Goal: Task Accomplishment & Management: Manage account settings

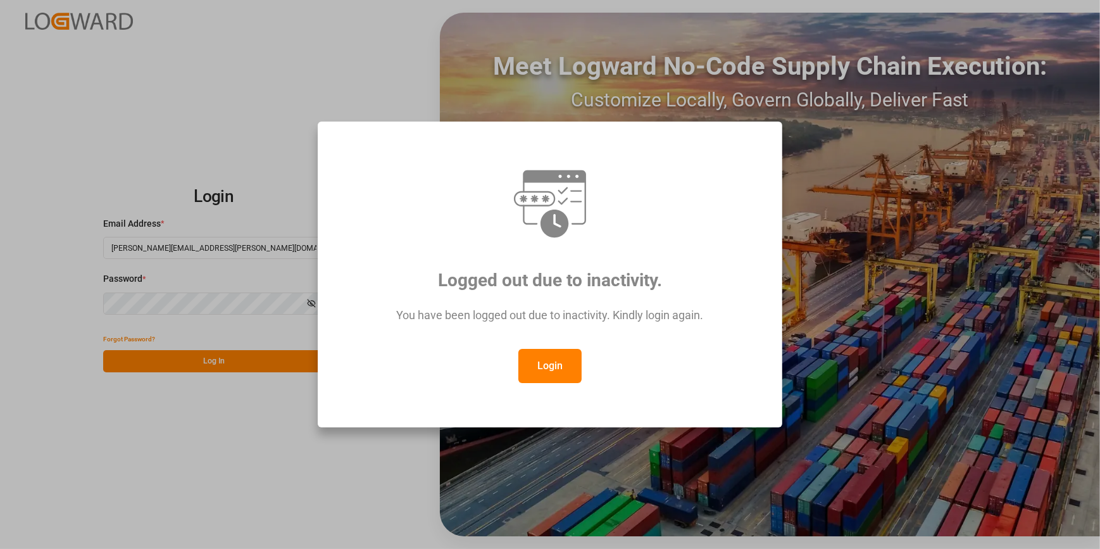
click at [550, 367] on button "Login" at bounding box center [549, 366] width 63 height 34
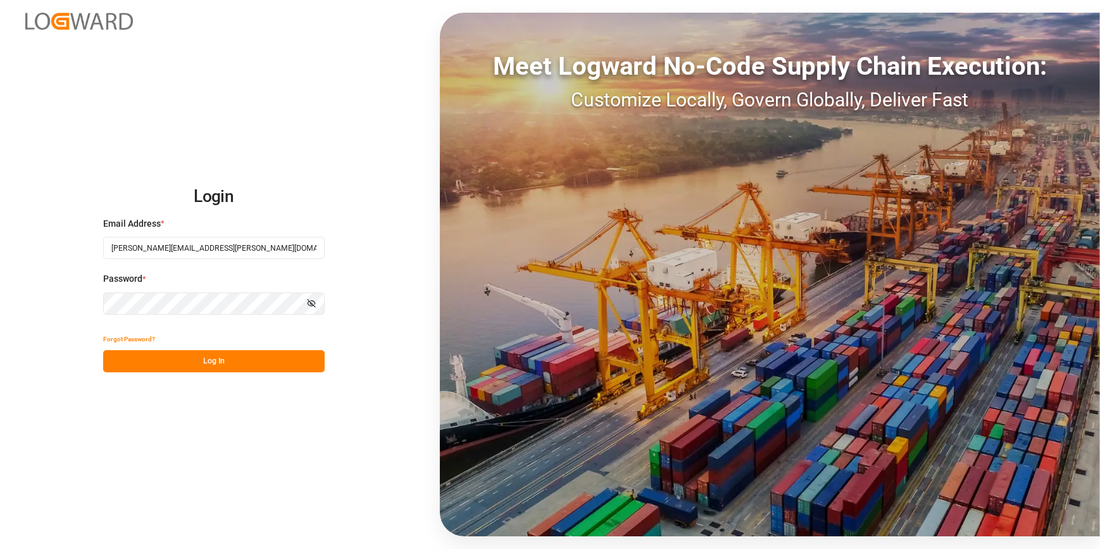
click at [229, 361] on button "Log In" at bounding box center [213, 361] width 221 height 22
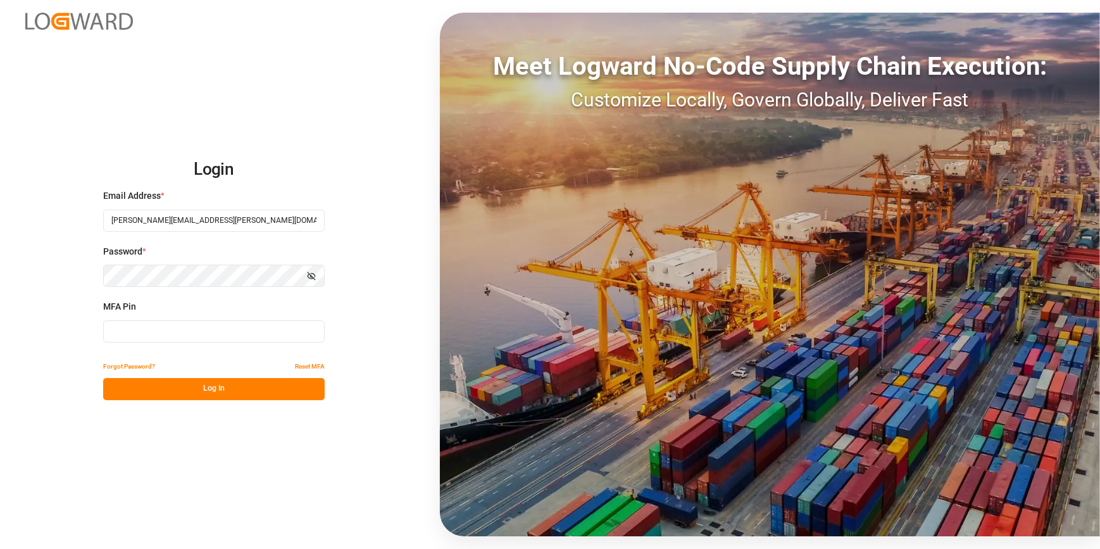
click at [184, 329] on input at bounding box center [213, 331] width 221 height 22
click at [178, 335] on input at bounding box center [213, 331] width 221 height 22
type input "730496"
click at [234, 390] on button "Log In" at bounding box center [213, 389] width 221 height 22
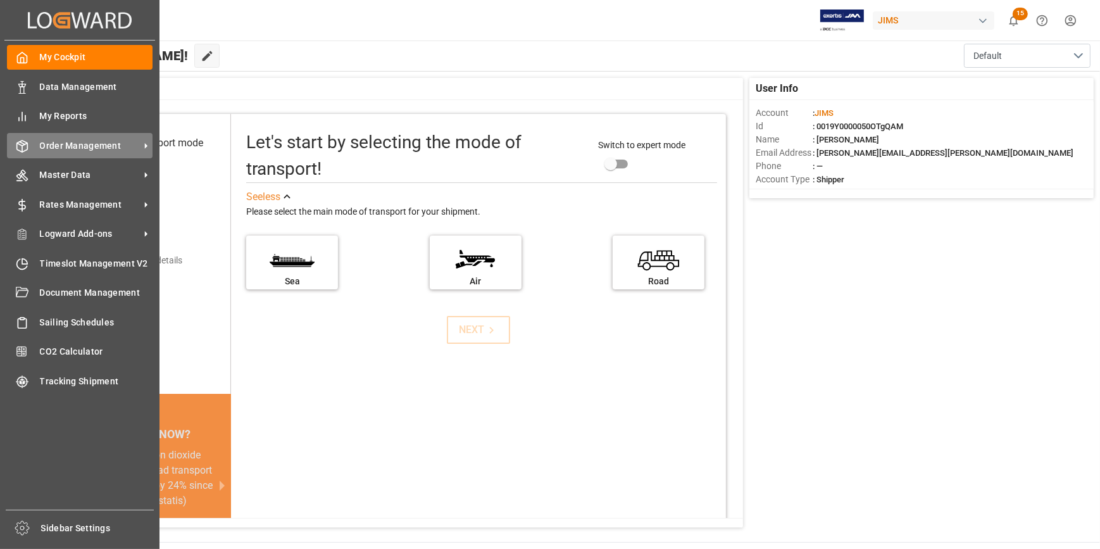
click at [95, 145] on span "Order Management" at bounding box center [90, 145] width 100 height 13
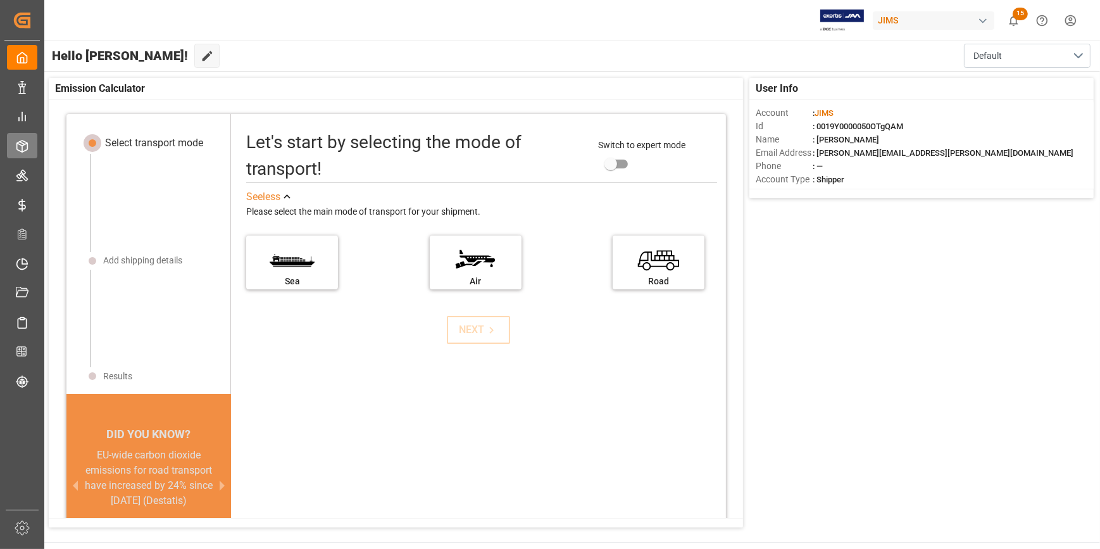
drag, startPoint x: 94, startPoint y: 145, endPoint x: 16, endPoint y: 146, distance: 78.5
click at [15, 146] on div at bounding box center [18, 145] width 22 height 13
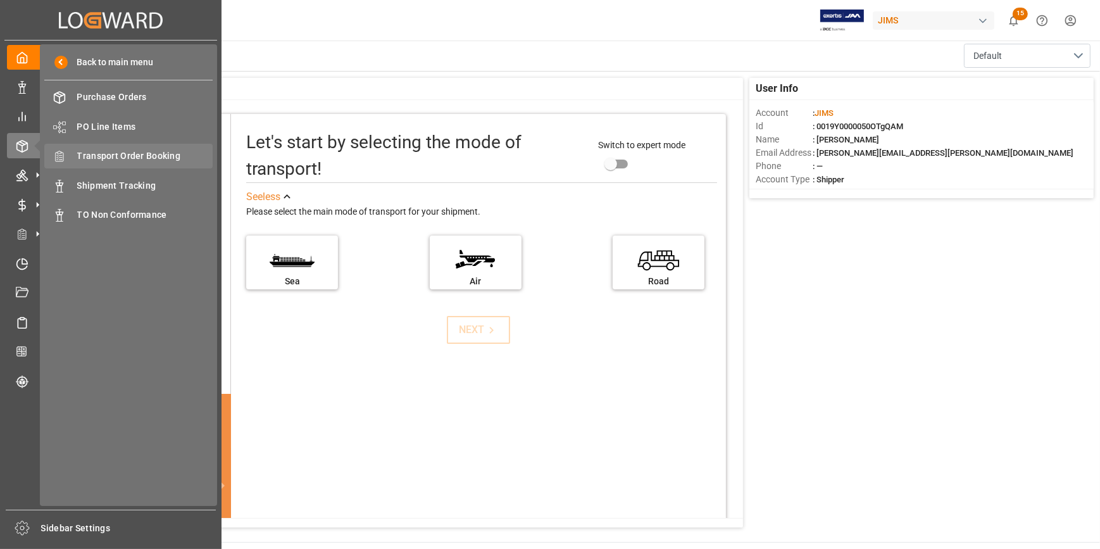
click at [113, 158] on span "Transport Order Booking" at bounding box center [145, 155] width 136 height 13
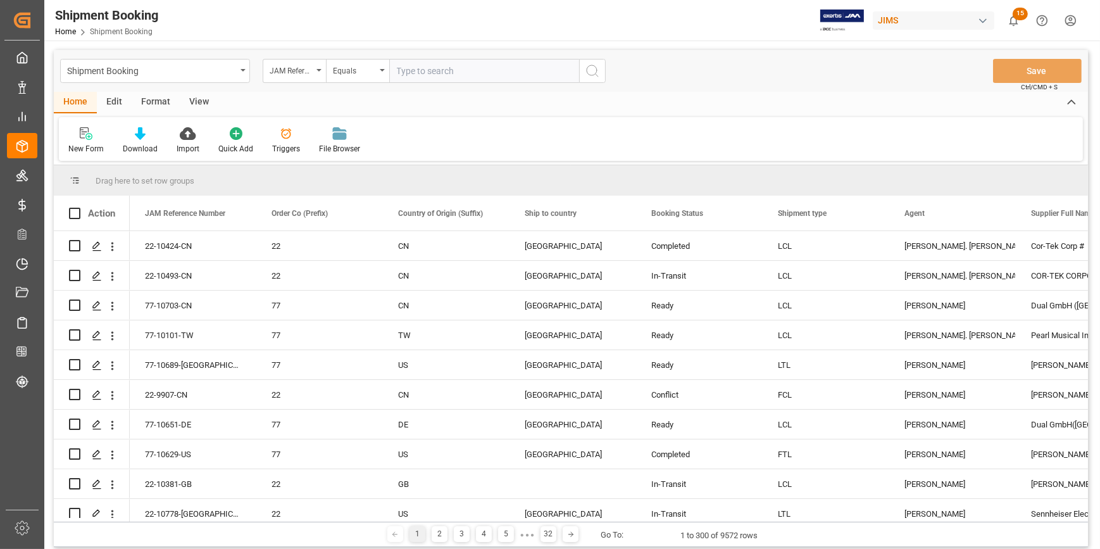
click at [418, 70] on input "text" at bounding box center [484, 71] width 190 height 24
paste input "22-10331-MY"
type input "22-10331-MY"
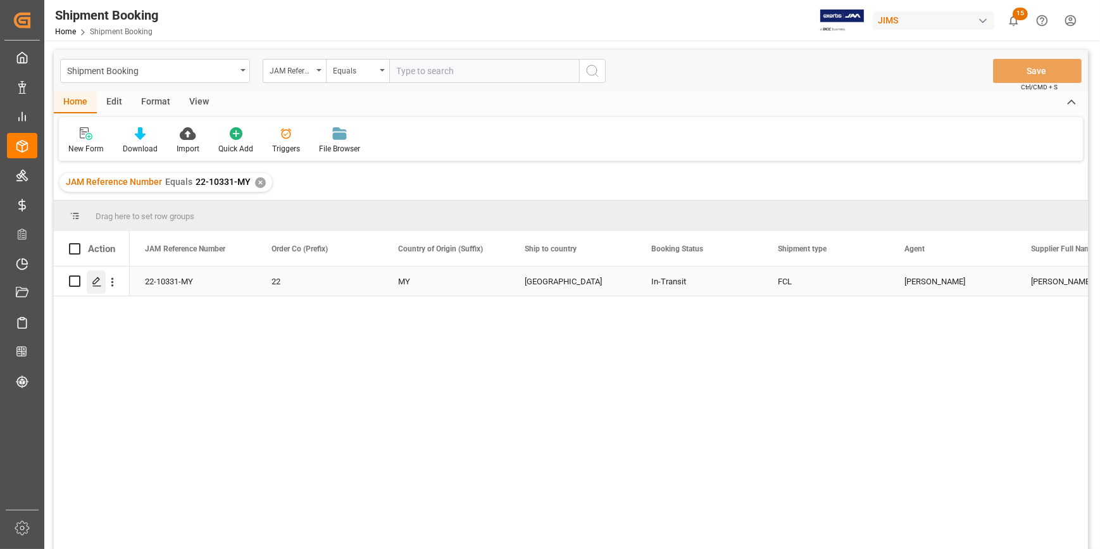
click at [99, 281] on icon "Press SPACE to select this row." at bounding box center [97, 282] width 10 height 10
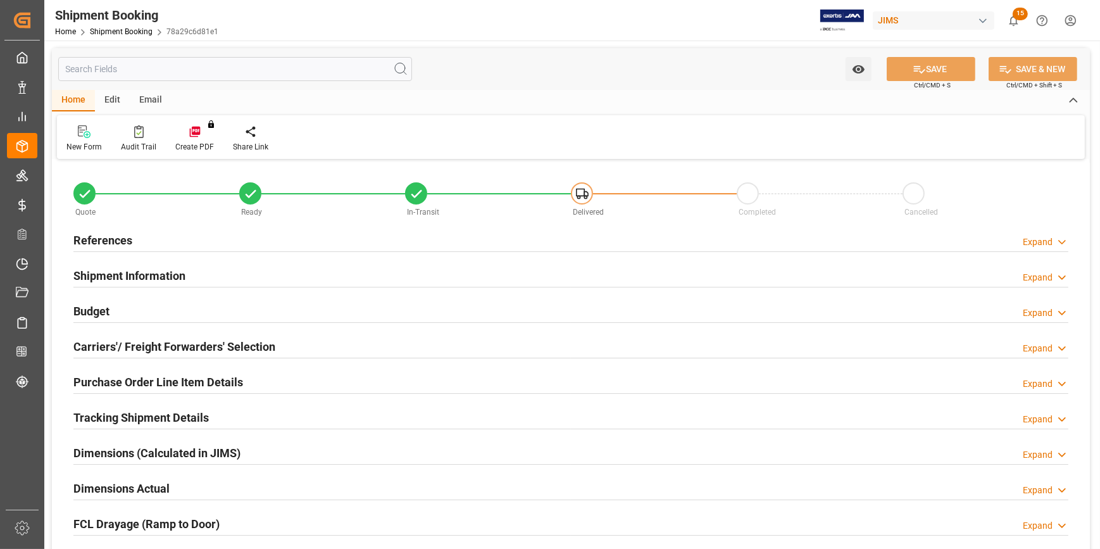
type input "1"
type input "[DATE]"
drag, startPoint x: 196, startPoint y: 242, endPoint x: 218, endPoint y: 251, distance: 23.5
click at [196, 242] on div "References Expand" at bounding box center [570, 239] width 995 height 24
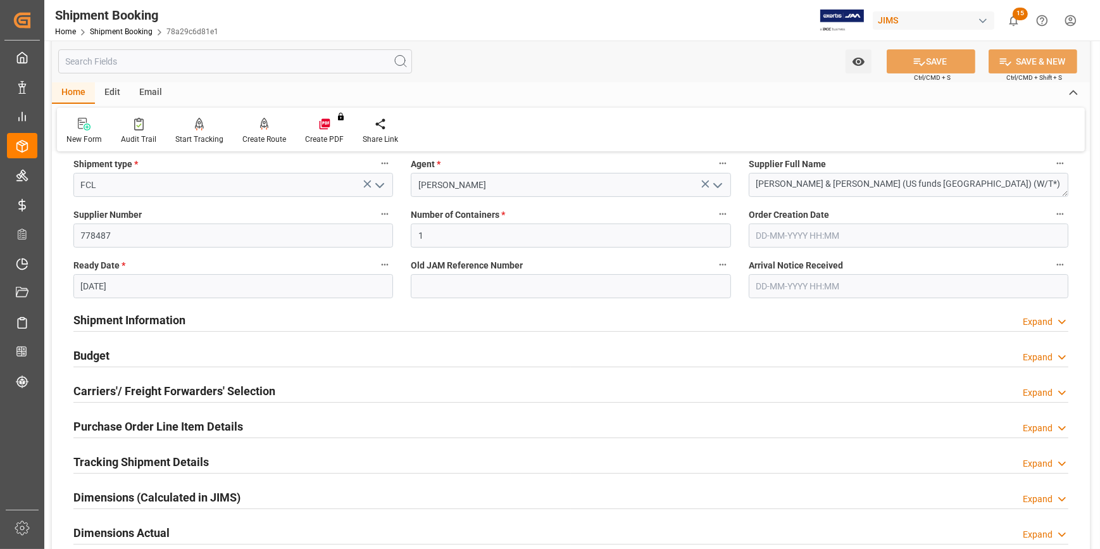
scroll to position [230, 0]
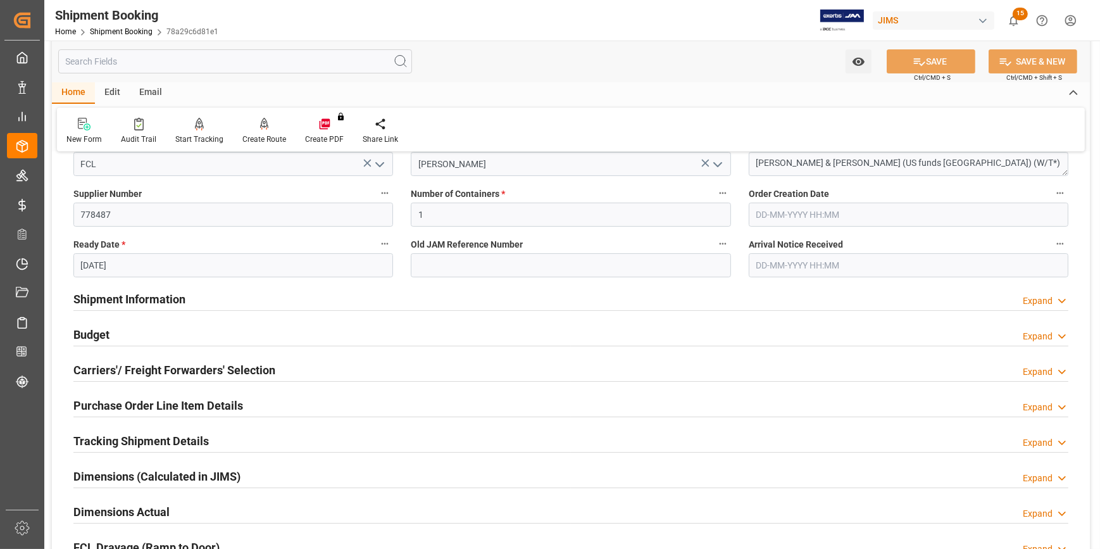
click at [270, 302] on div "Shipment Information Expand" at bounding box center [570, 298] width 995 height 24
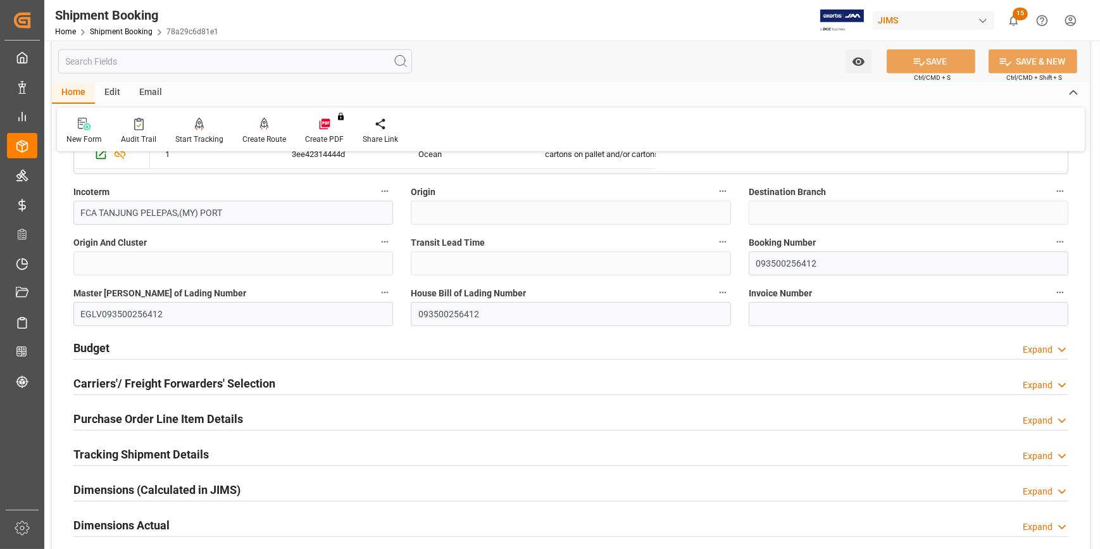
scroll to position [747, 0]
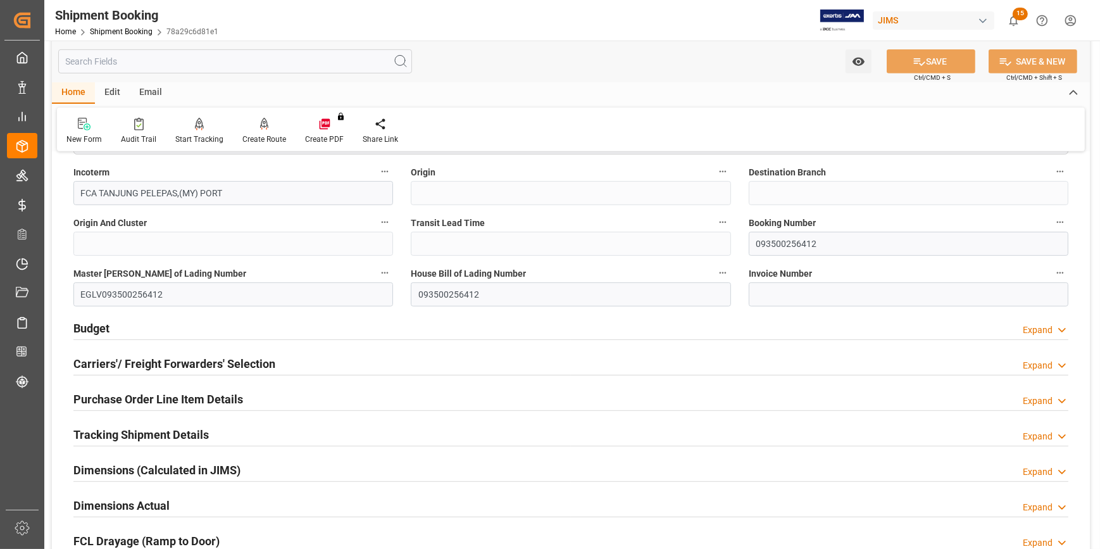
click at [252, 329] on div "Budget Expand" at bounding box center [570, 327] width 995 height 24
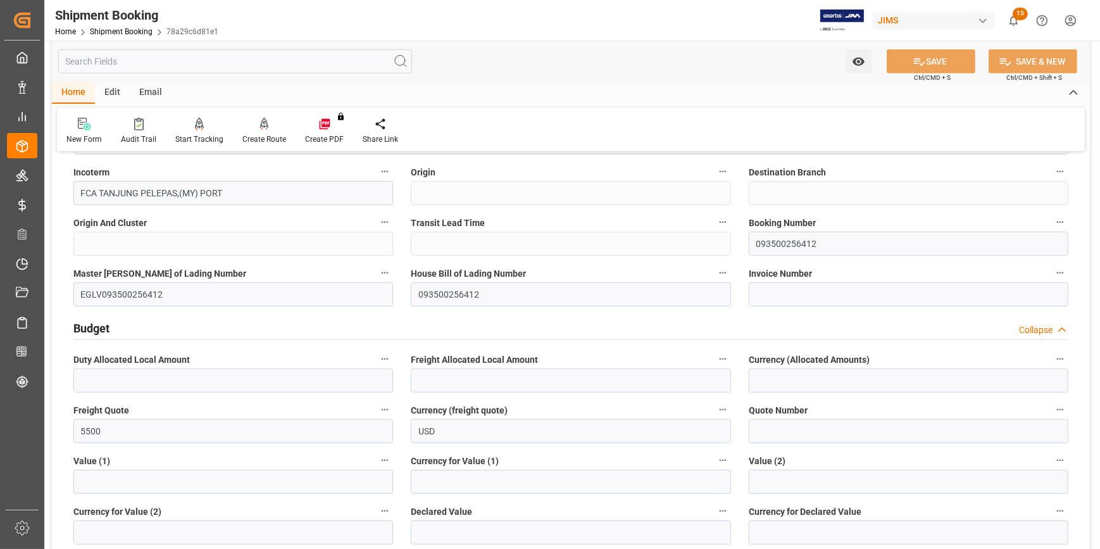
click at [253, 328] on div "Budget Collapse" at bounding box center [570, 327] width 995 height 24
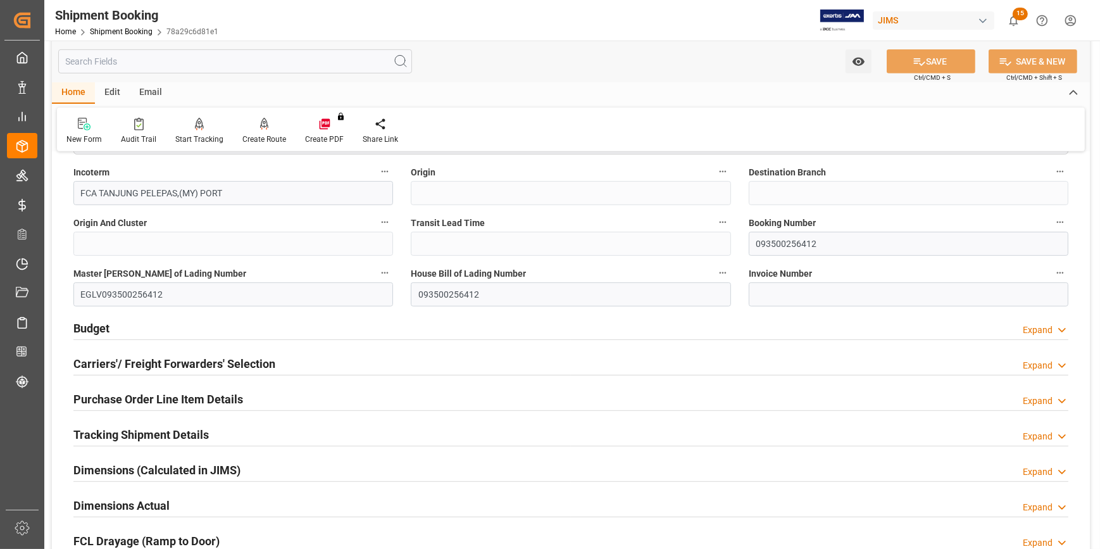
click at [253, 328] on div "Budget Expand" at bounding box center [570, 327] width 995 height 24
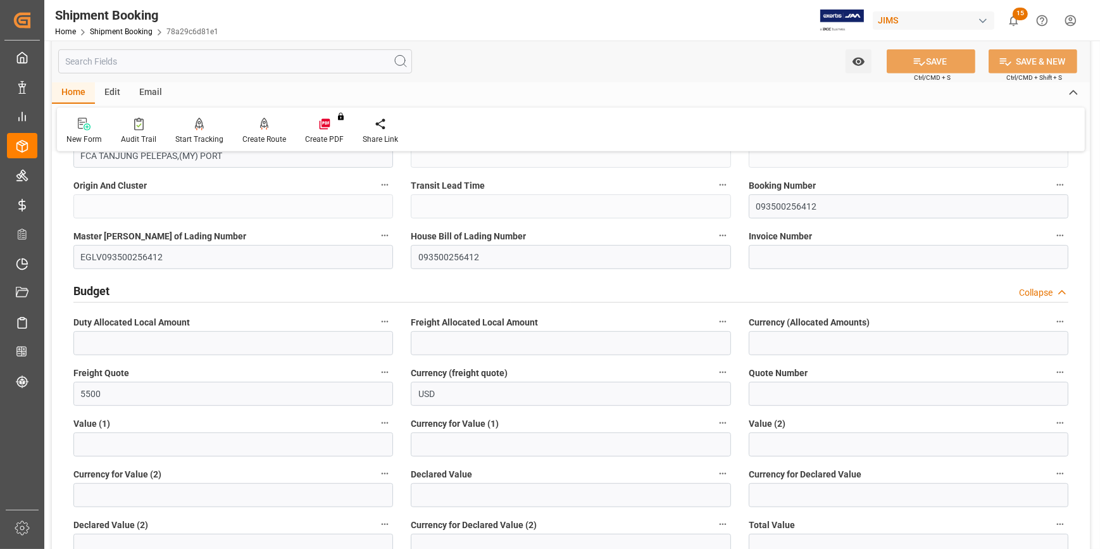
scroll to position [805, 0]
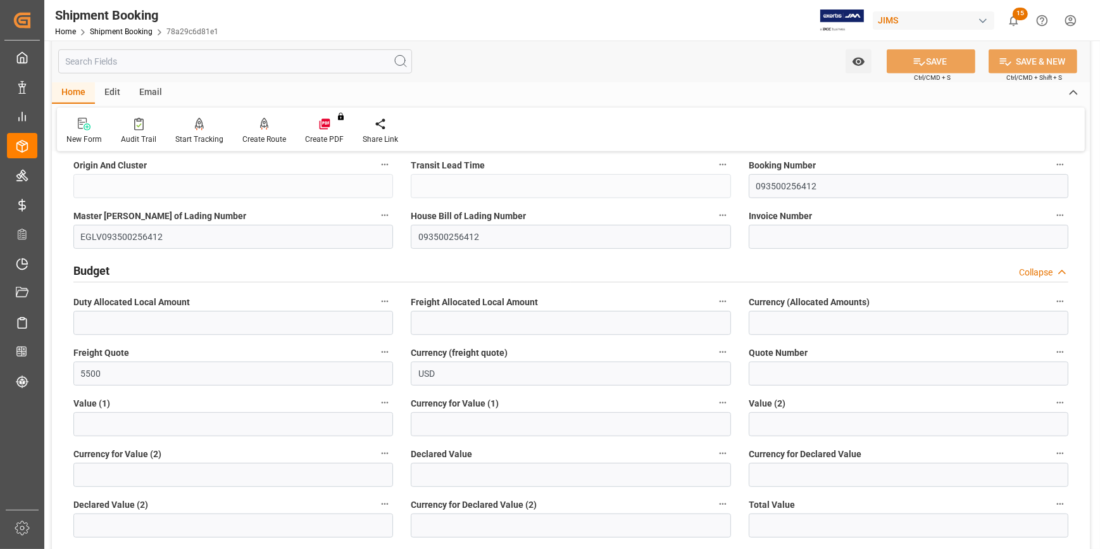
click at [228, 274] on div "Budget Collapse" at bounding box center [570, 270] width 995 height 24
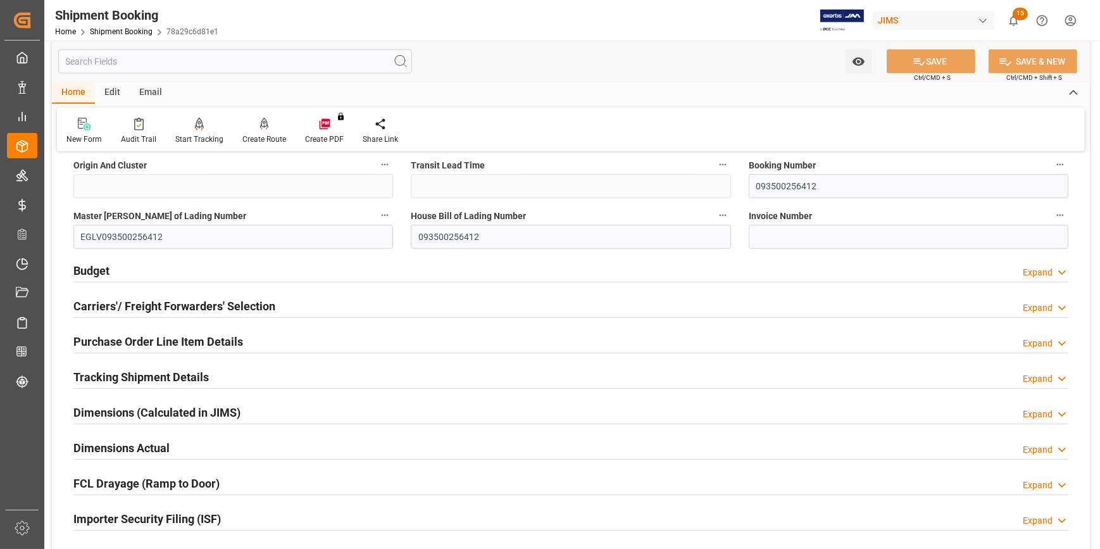
click at [158, 268] on div "Budget Expand" at bounding box center [570, 270] width 995 height 24
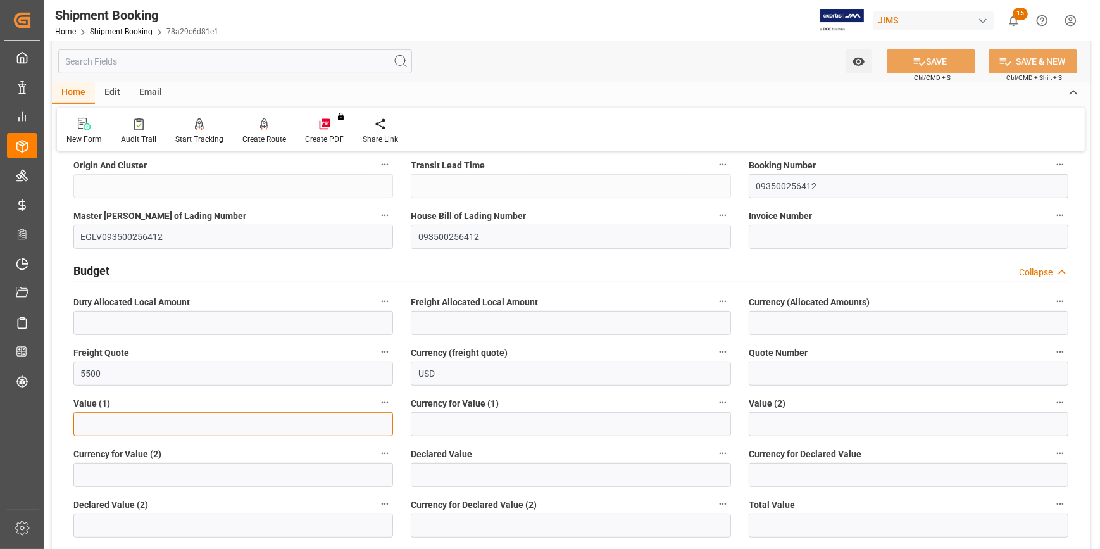
click at [116, 421] on input "text" at bounding box center [233, 424] width 320 height 24
paste input "385423.33"
type input "385423.33"
click at [437, 421] on input at bounding box center [571, 424] width 320 height 24
type input "USD"
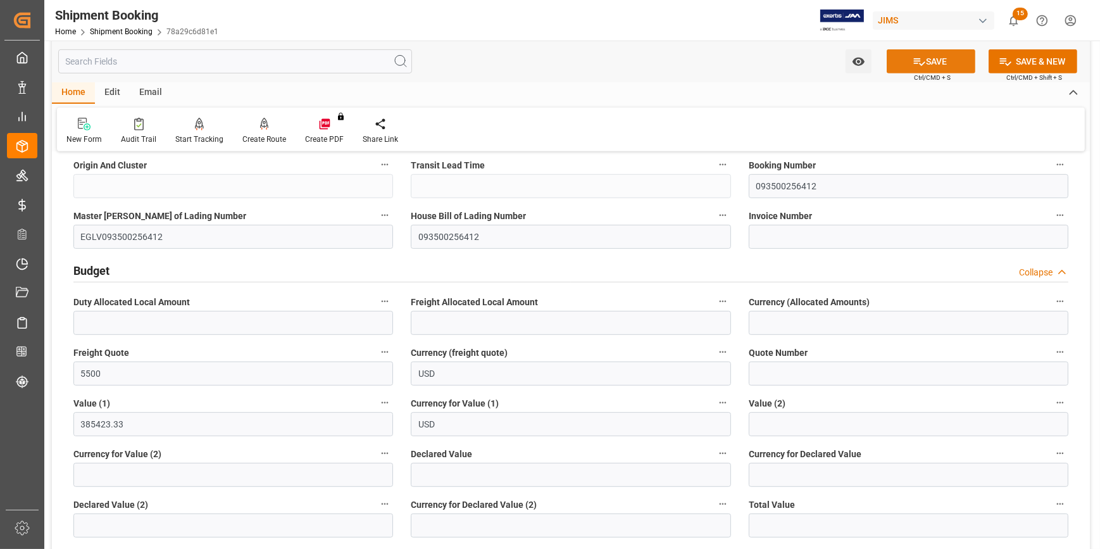
click at [932, 55] on button "SAVE" at bounding box center [930, 61] width 89 height 24
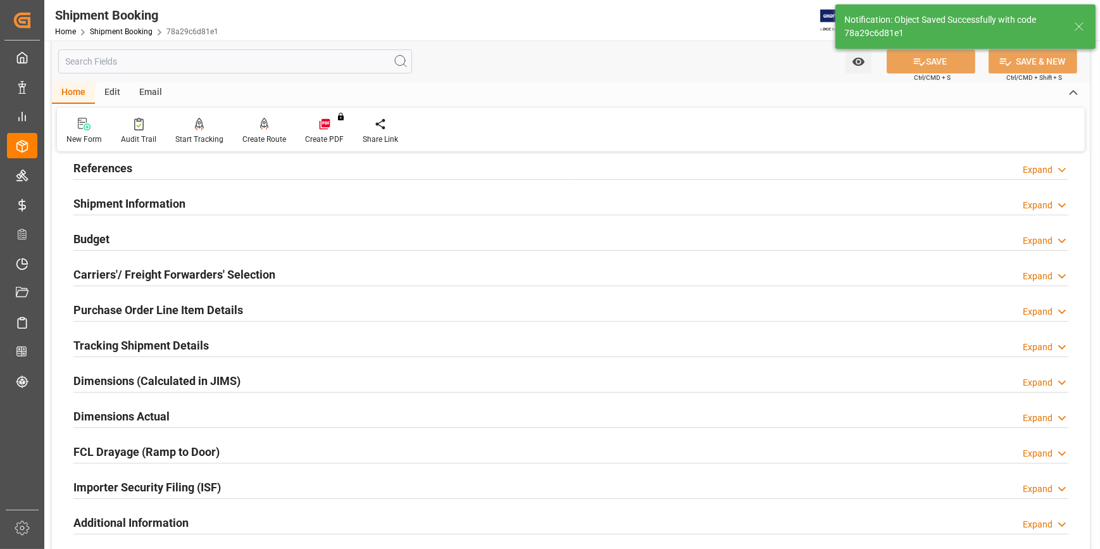
scroll to position [99, 0]
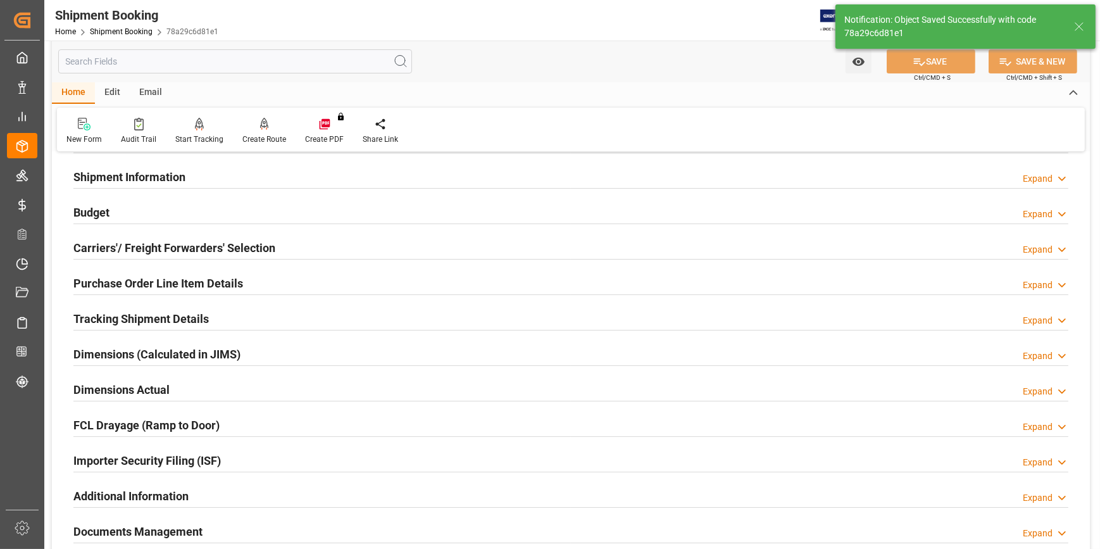
click at [249, 315] on div "Tracking Shipment Details Expand" at bounding box center [570, 318] width 995 height 24
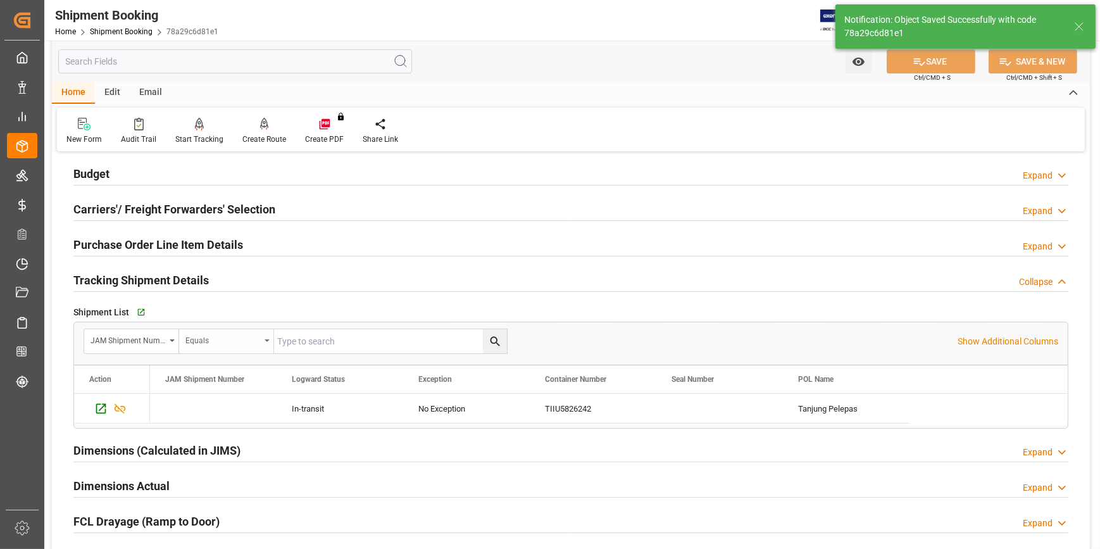
scroll to position [156, 0]
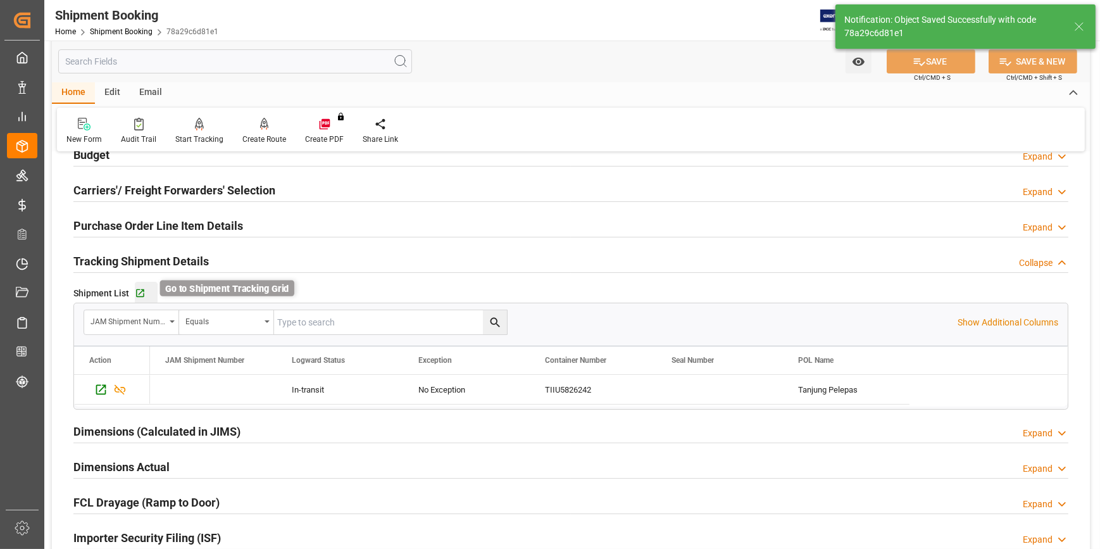
click at [139, 292] on icon "button" at bounding box center [140, 293] width 8 height 8
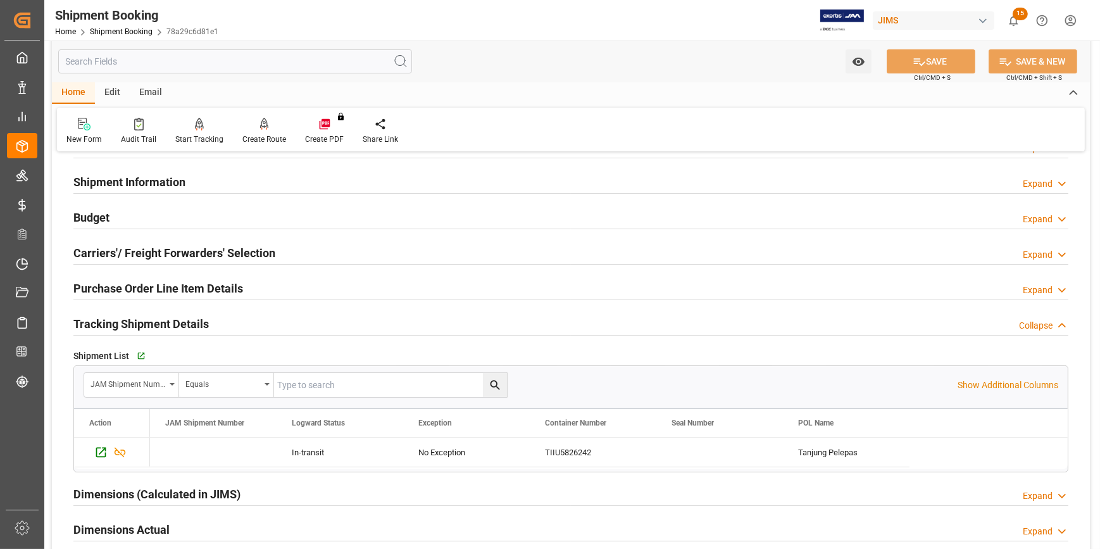
scroll to position [0, 0]
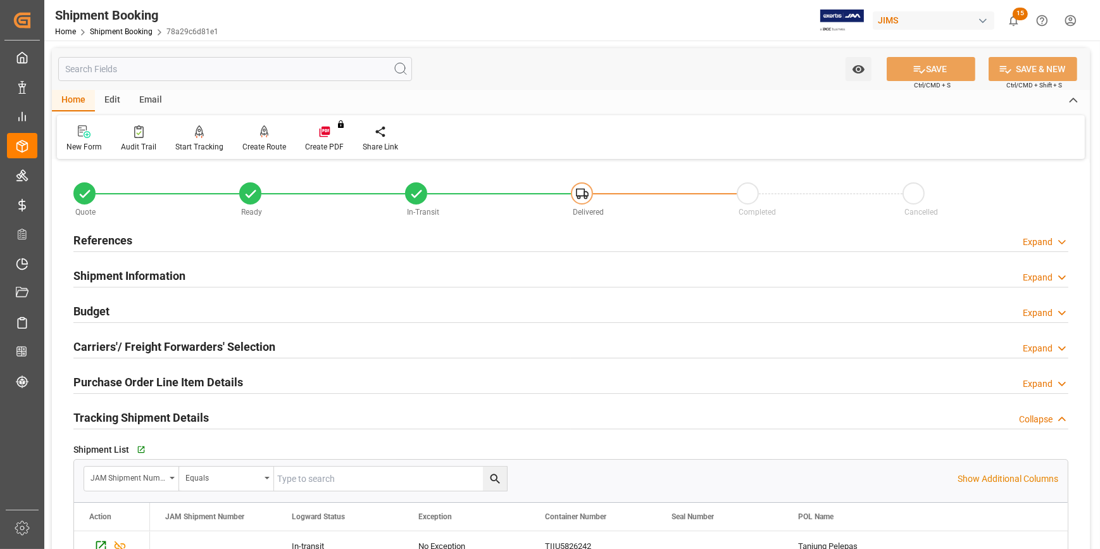
click at [289, 238] on div "References Expand" at bounding box center [570, 239] width 995 height 24
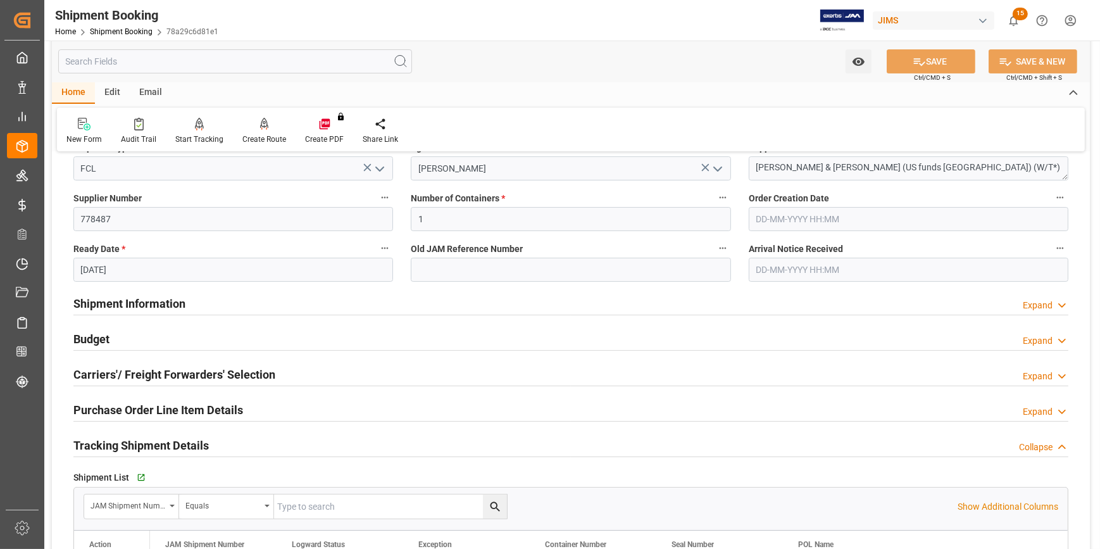
scroll to position [287, 0]
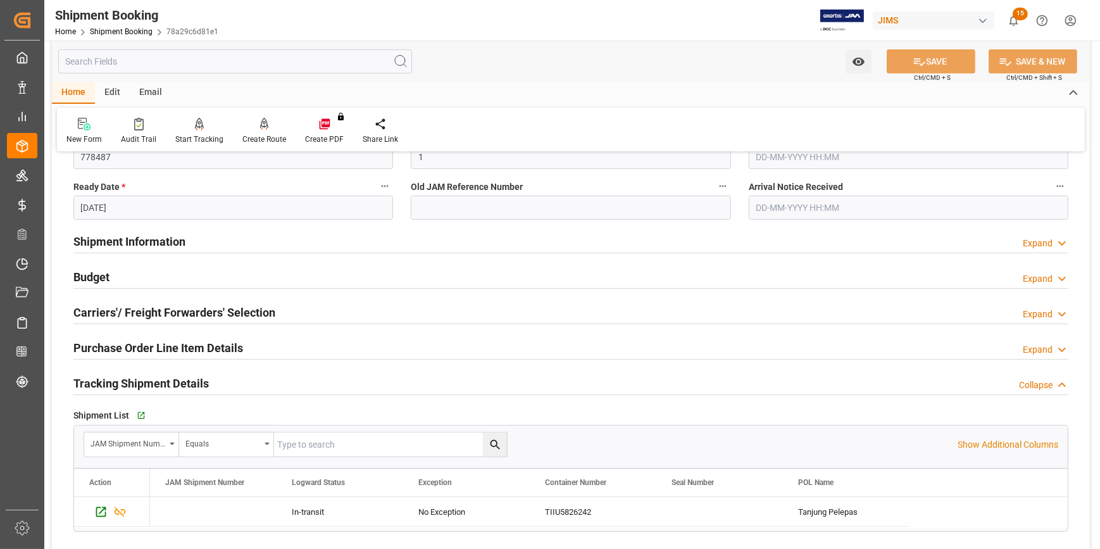
click at [268, 239] on div "Shipment Information Expand" at bounding box center [570, 240] width 995 height 24
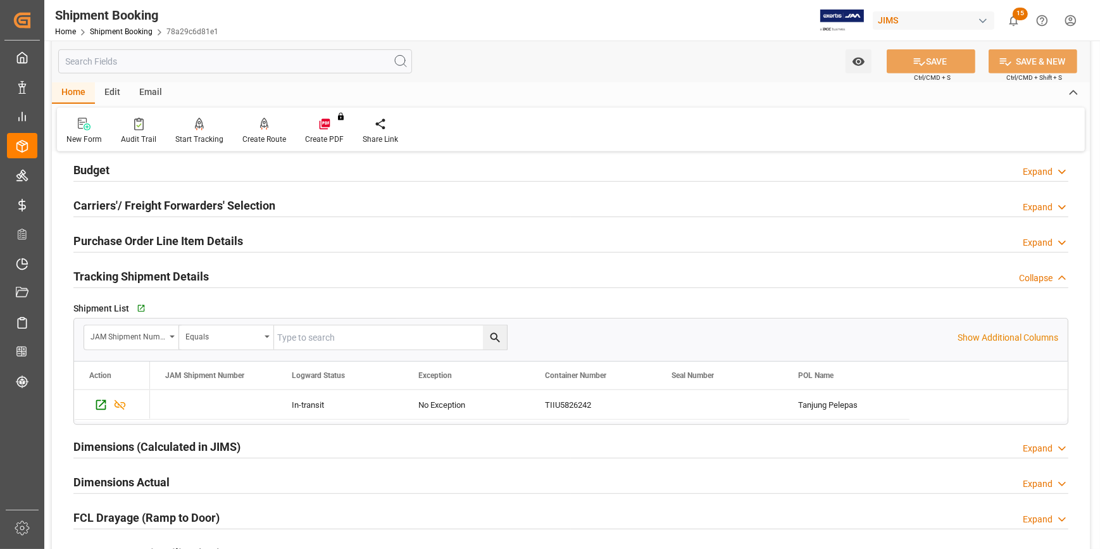
scroll to position [920, 0]
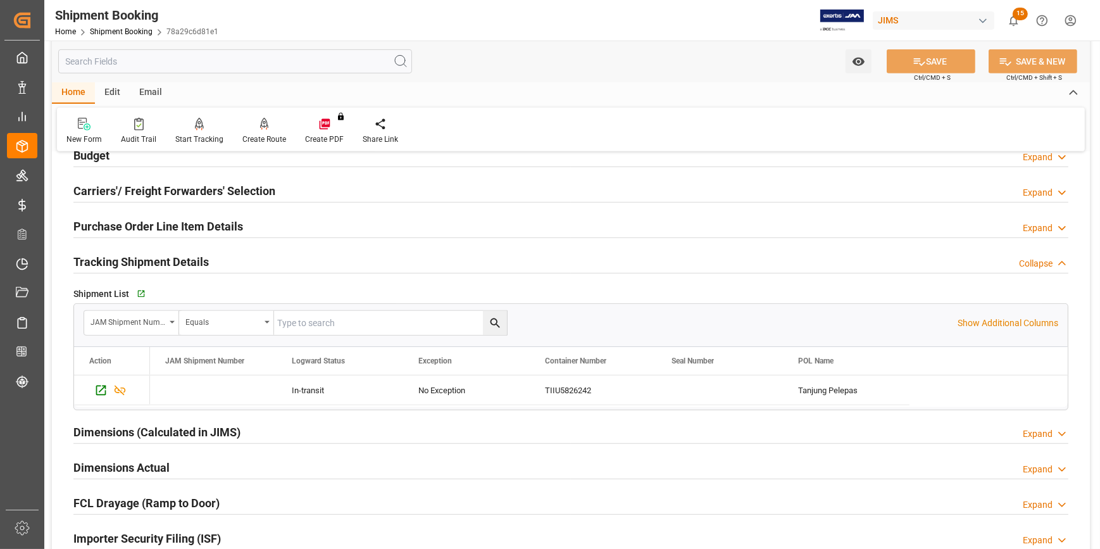
click at [300, 229] on div "Purchase Order Line Item Details Expand" at bounding box center [570, 225] width 995 height 24
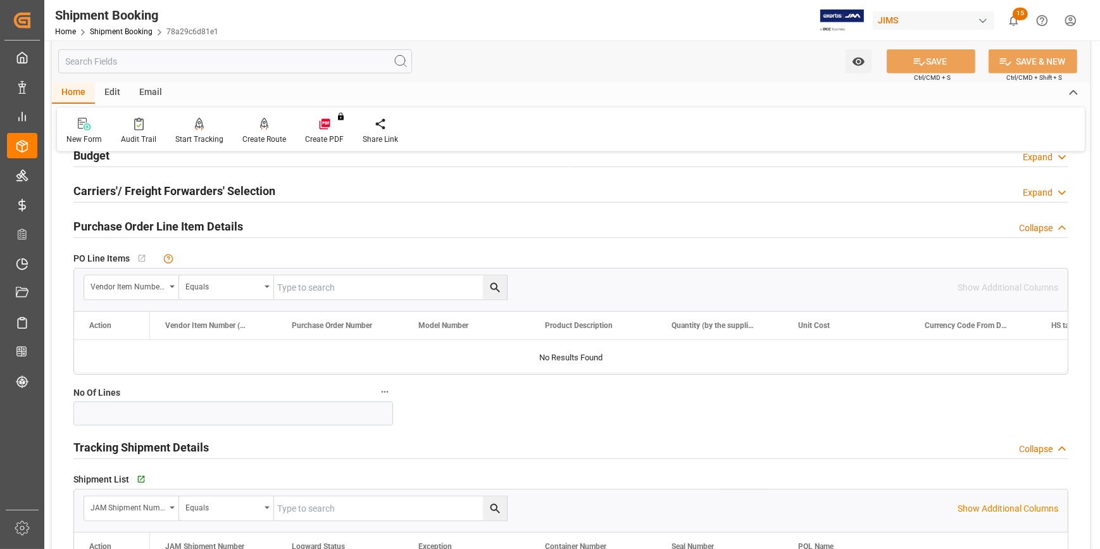
click at [308, 227] on div "Purchase Order Line Item Details Collapse" at bounding box center [570, 225] width 995 height 24
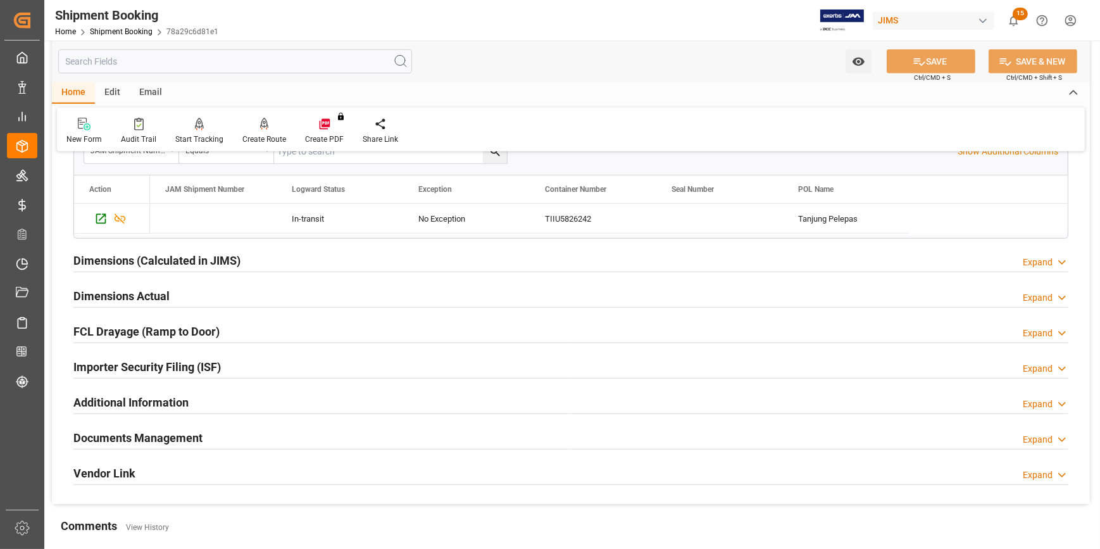
scroll to position [1093, 0]
click at [258, 254] on div "Dimensions (Calculated in JIMS) Expand" at bounding box center [570, 258] width 995 height 24
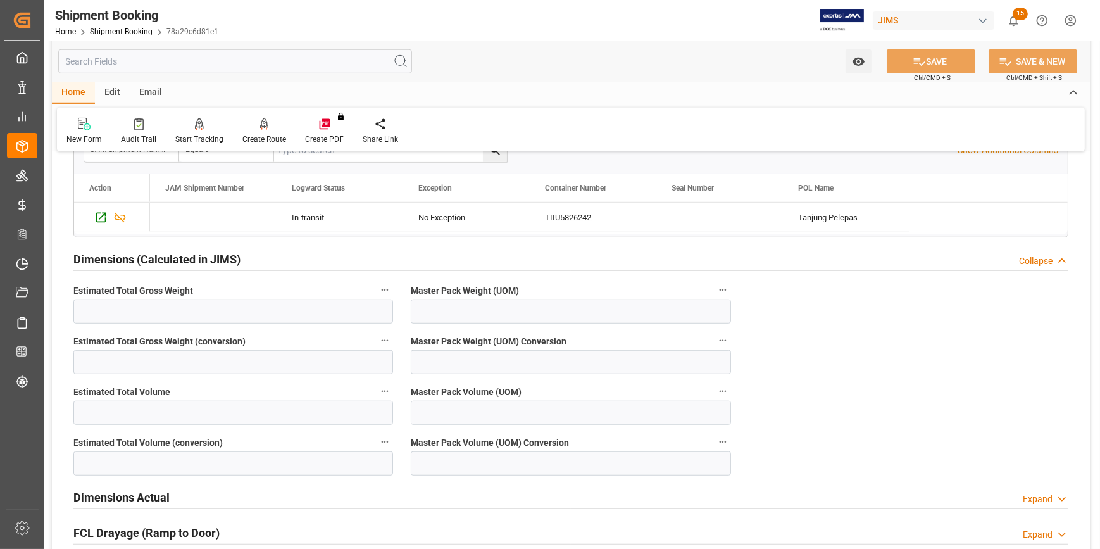
click at [259, 254] on div "Dimensions (Calculated in JIMS) Collapse" at bounding box center [570, 258] width 995 height 24
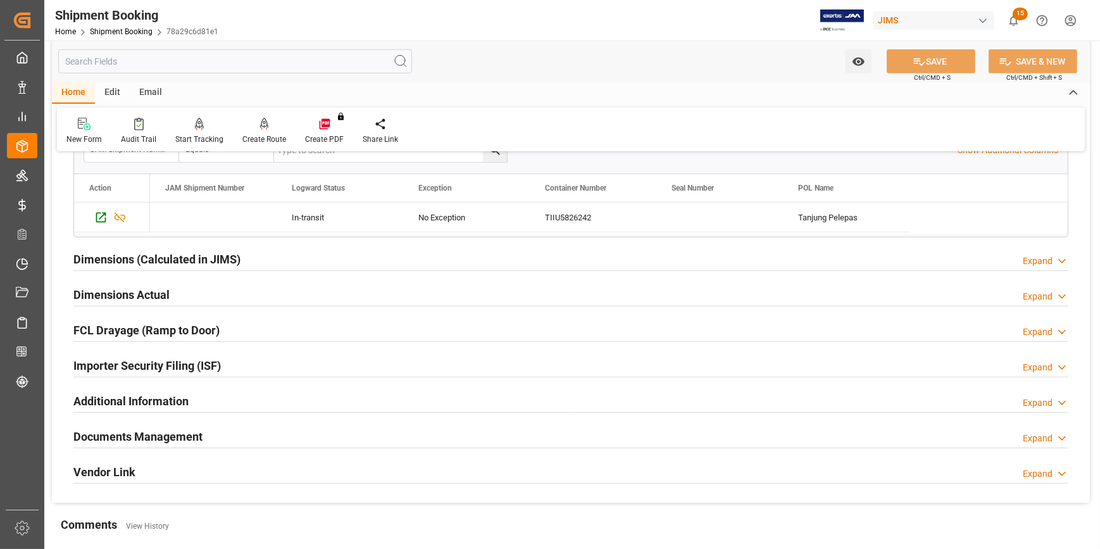
click at [251, 363] on div "Importer Security Filing (ISF) Expand" at bounding box center [570, 364] width 995 height 24
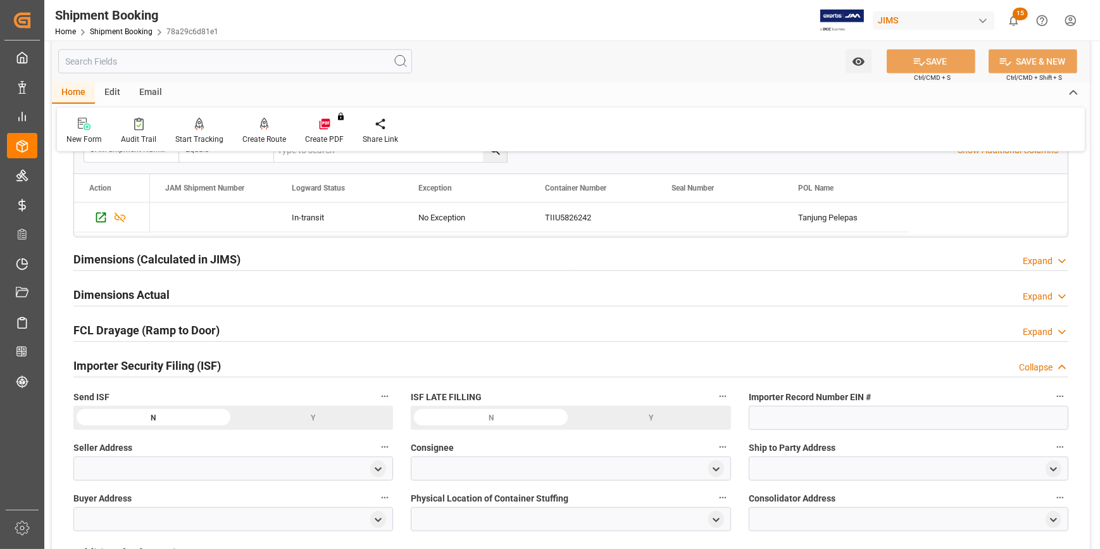
click at [254, 359] on div "Importer Security Filing (ISF) Collapse" at bounding box center [570, 364] width 995 height 24
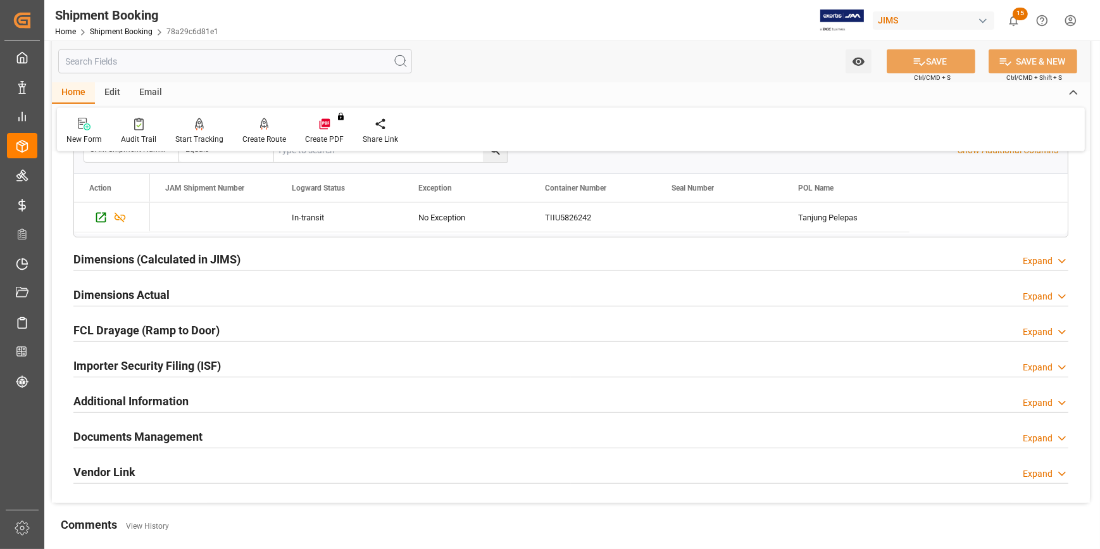
click at [309, 423] on div "Documents Management Expand" at bounding box center [570, 435] width 995 height 24
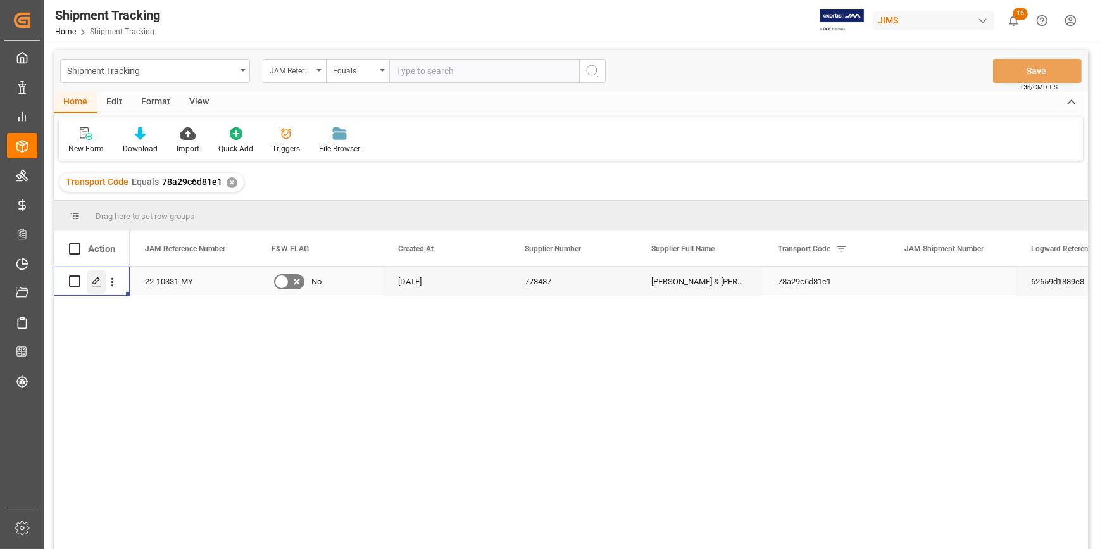
click at [98, 282] on icon "Press SPACE to select this row." at bounding box center [97, 282] width 10 height 10
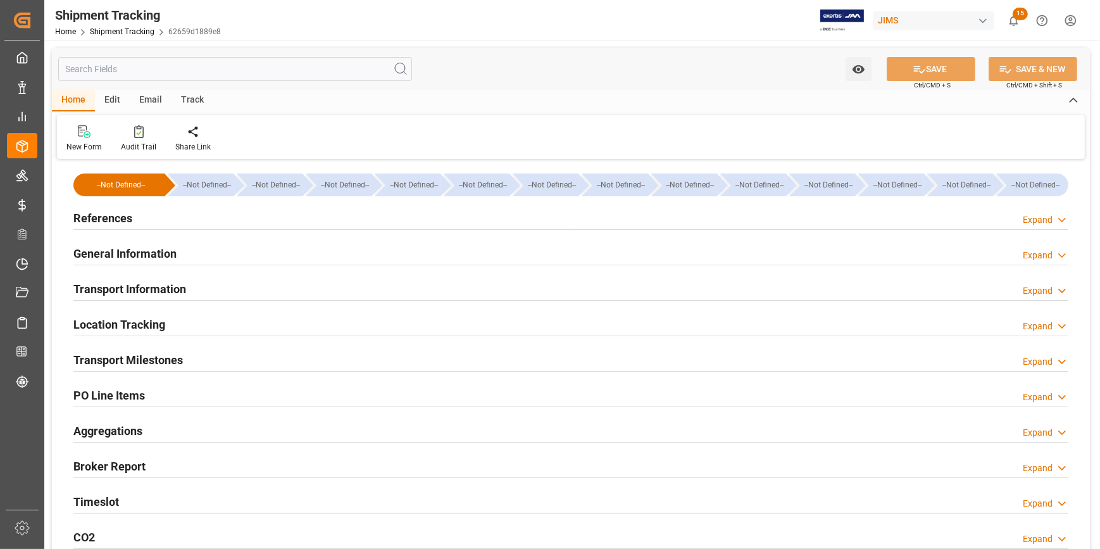
type input "Evergreen"
type input "Evergreen Marine Corp."
type input "9935337"
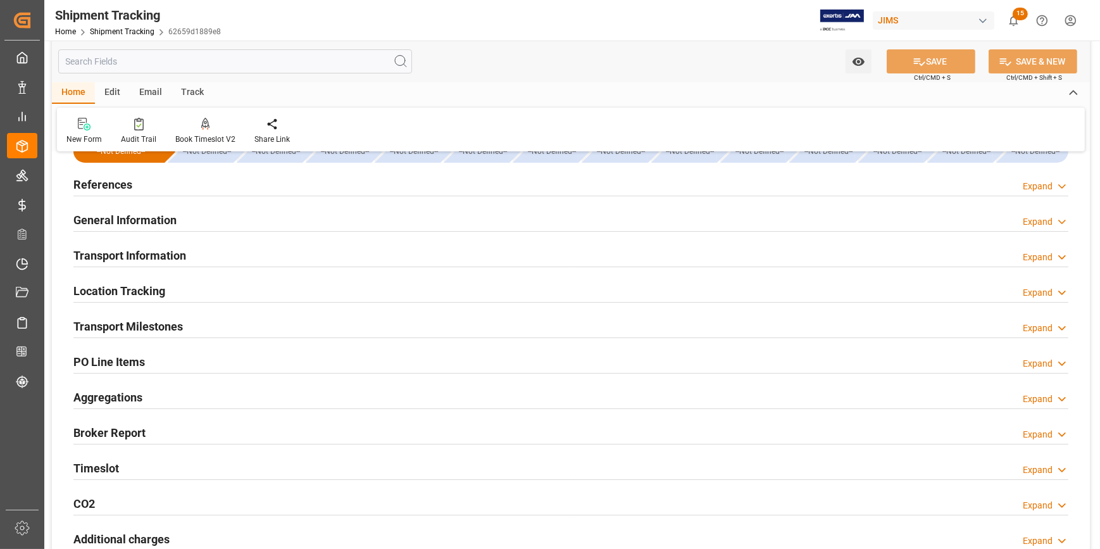
scroll to position [57, 0]
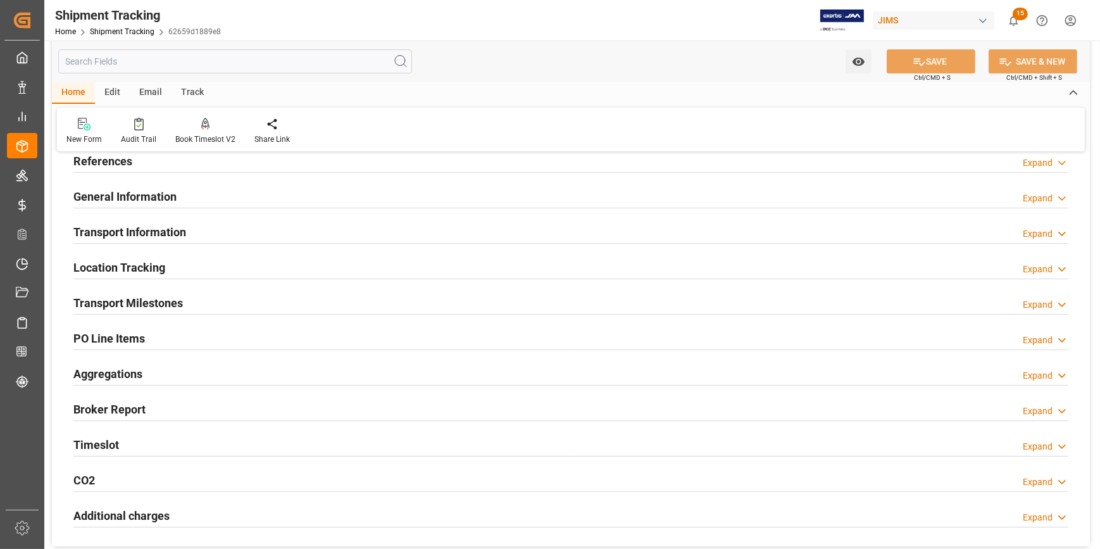
click at [209, 223] on div "Transport Information Expand" at bounding box center [570, 231] width 995 height 24
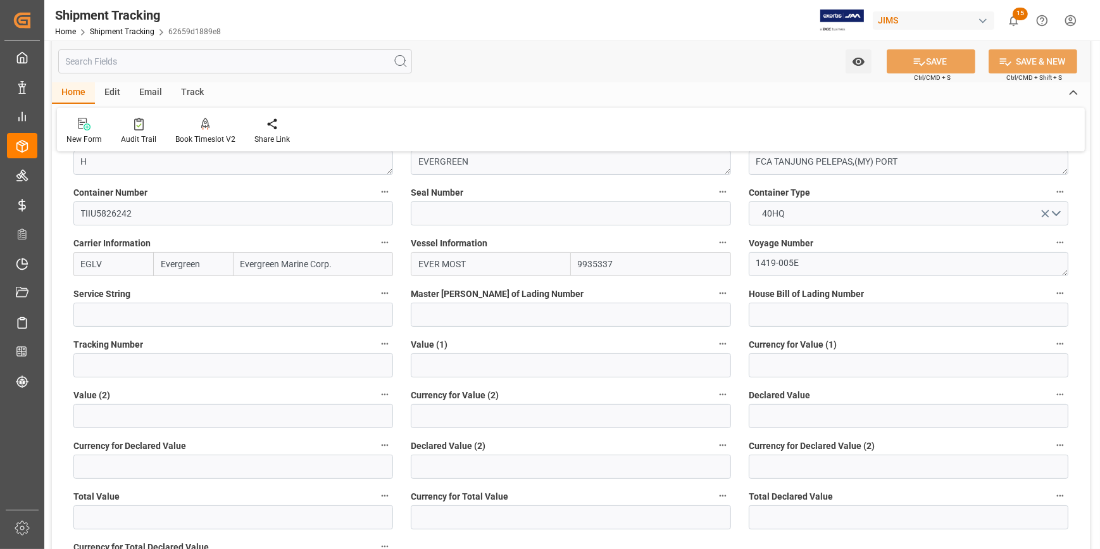
scroll to position [230, 0]
click at [456, 366] on input "text" at bounding box center [571, 364] width 320 height 24
paste input "385423.33"
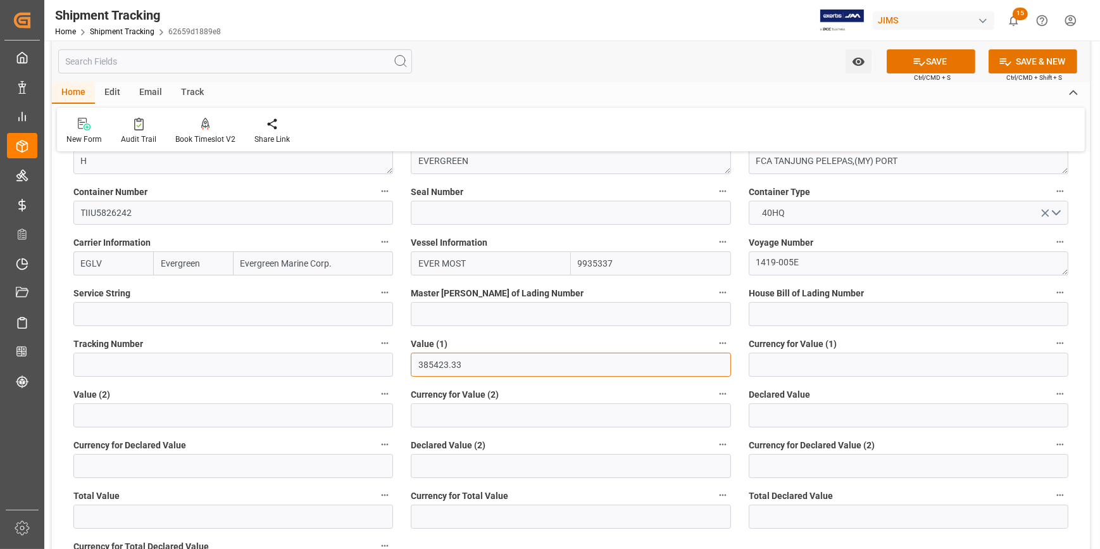
type input "385423.33"
click at [791, 367] on input at bounding box center [909, 364] width 320 height 24
type input "USD"
click at [920, 59] on icon at bounding box center [918, 61] width 13 height 13
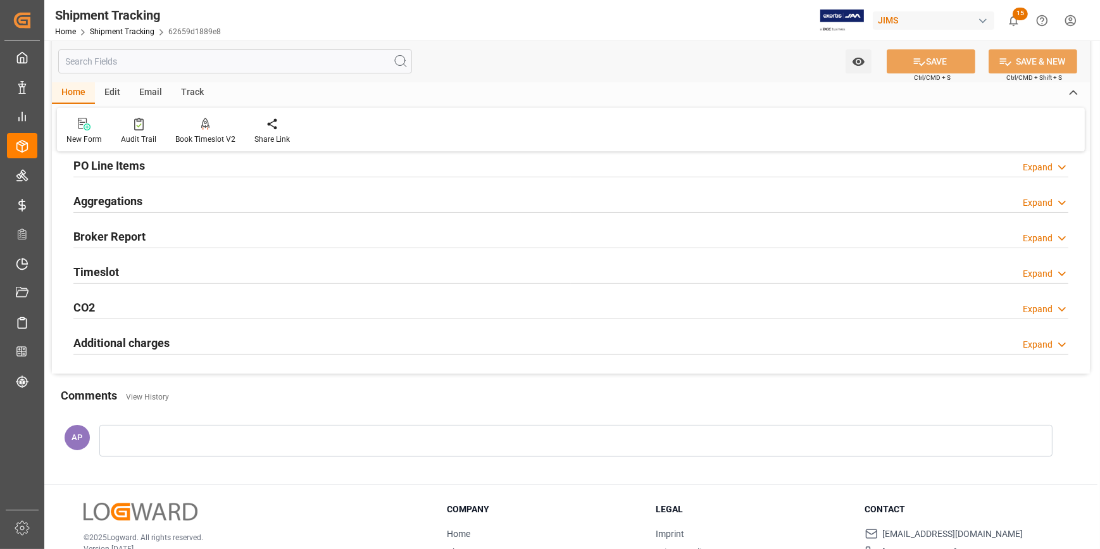
click at [278, 259] on div "Timeslot Expand" at bounding box center [570, 271] width 995 height 24
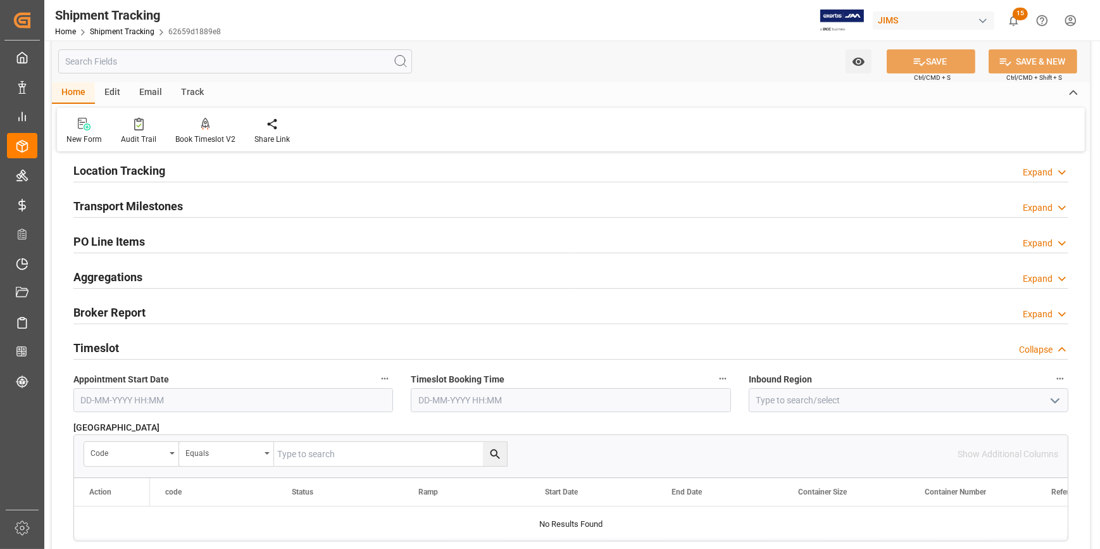
scroll to position [172, 0]
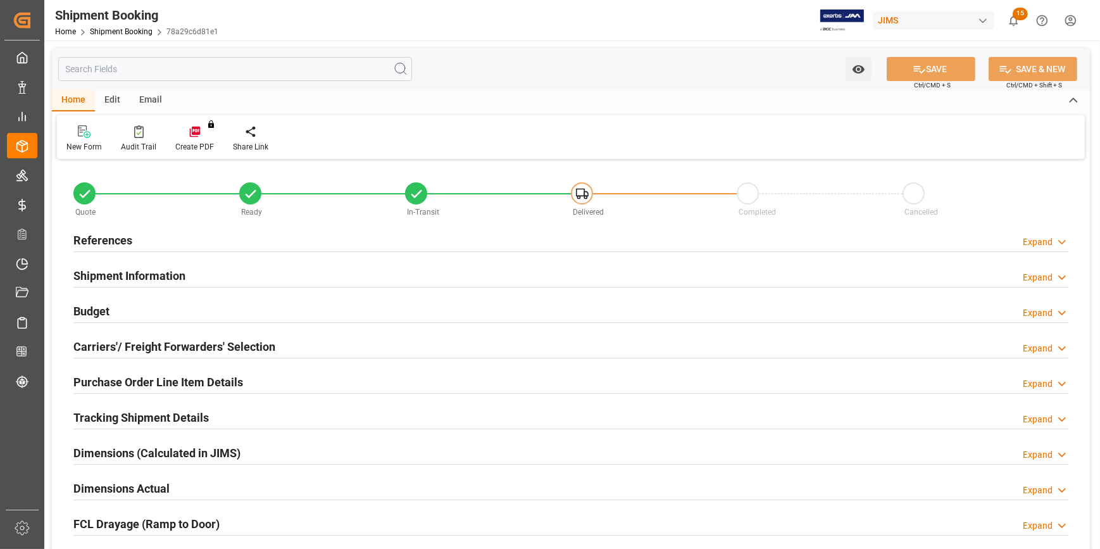
type input "0"
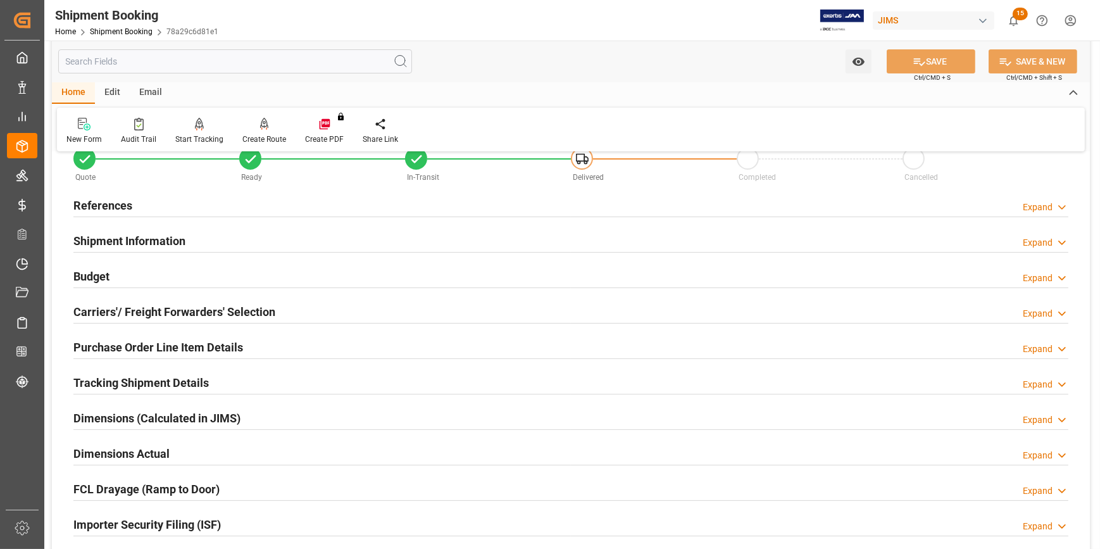
scroll to position [115, 0]
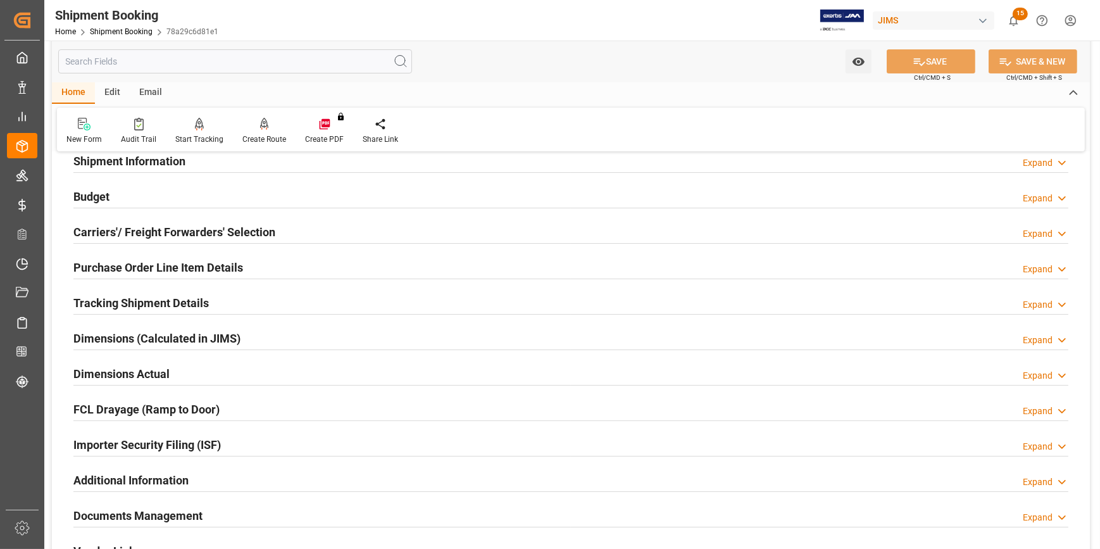
click at [232, 371] on div "Dimensions Actual Expand" at bounding box center [570, 373] width 995 height 24
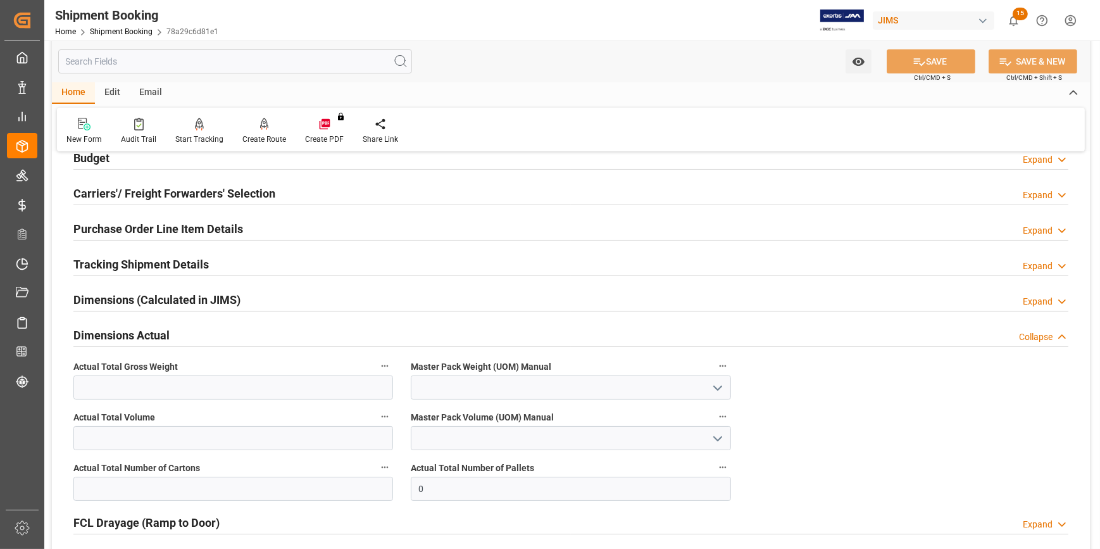
scroll to position [172, 0]
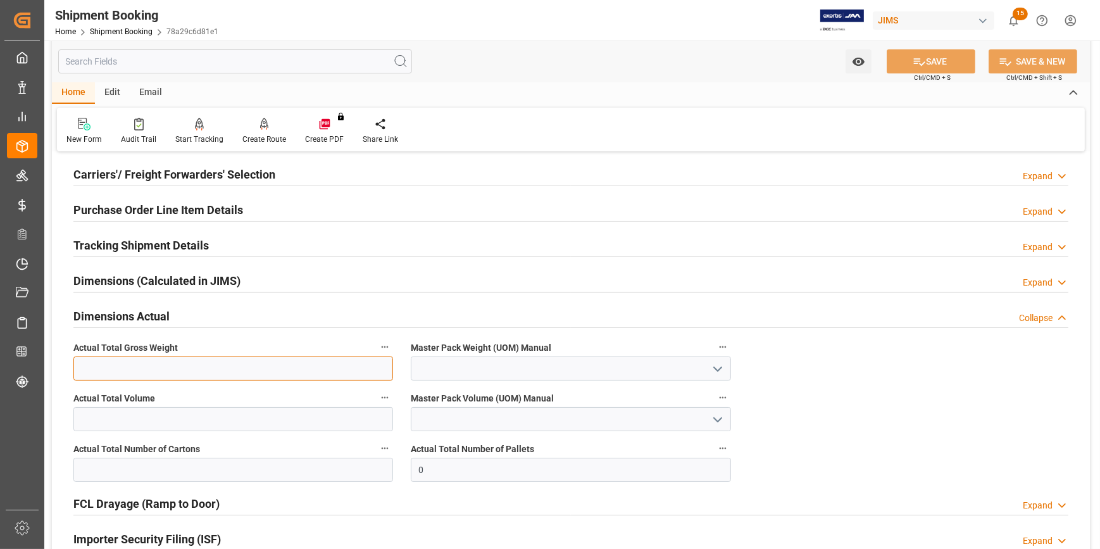
click at [215, 365] on input "text" at bounding box center [233, 368] width 320 height 24
click at [87, 365] on input "1095.568" at bounding box center [233, 368] width 320 height 24
type input "9"
type input "0"
type input "4095.568"
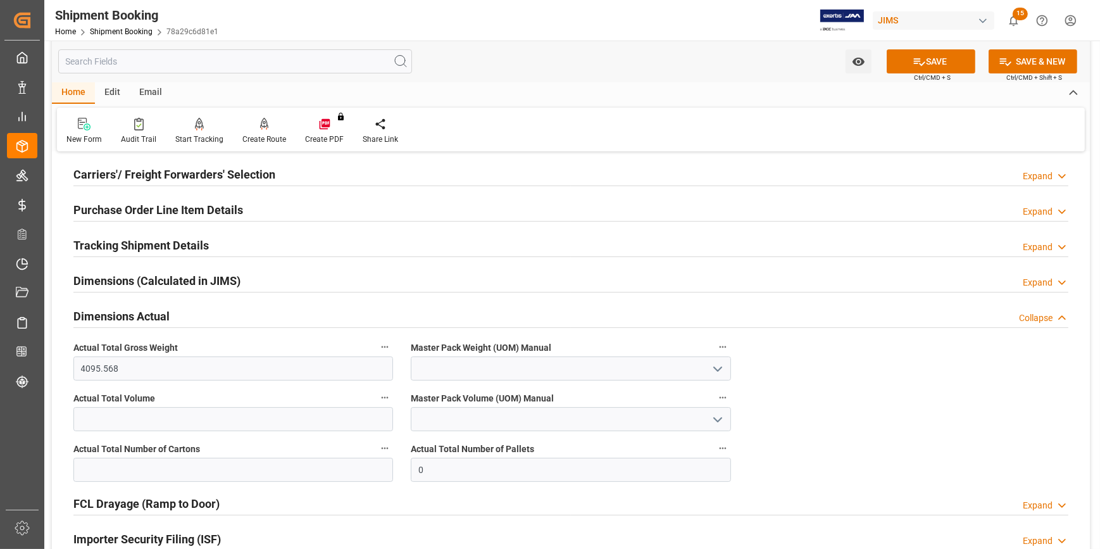
click at [719, 369] on icon "open menu" at bounding box center [717, 368] width 15 height 15
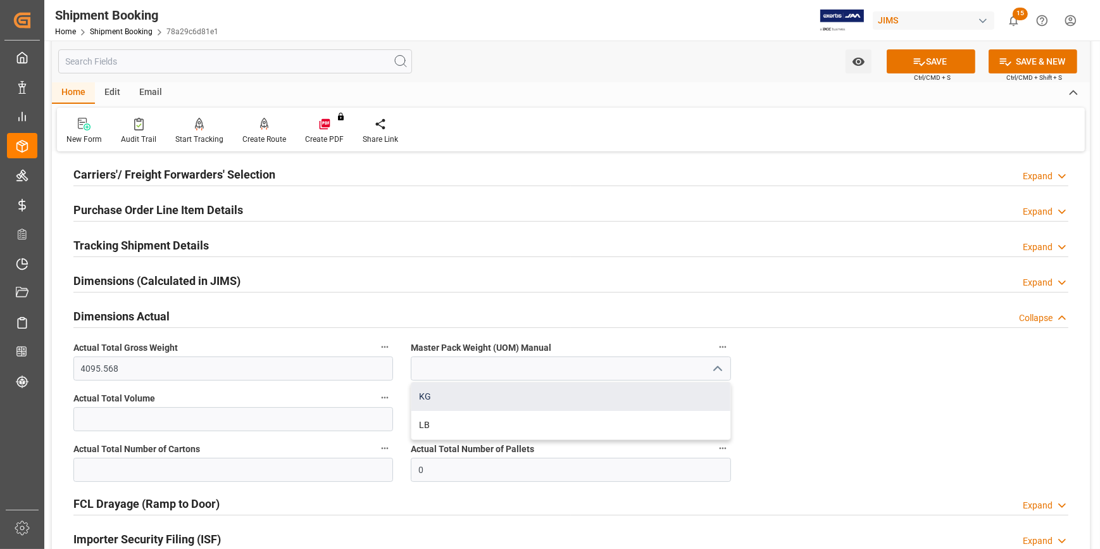
click at [494, 396] on div "KG" at bounding box center [570, 396] width 318 height 28
type input "KG"
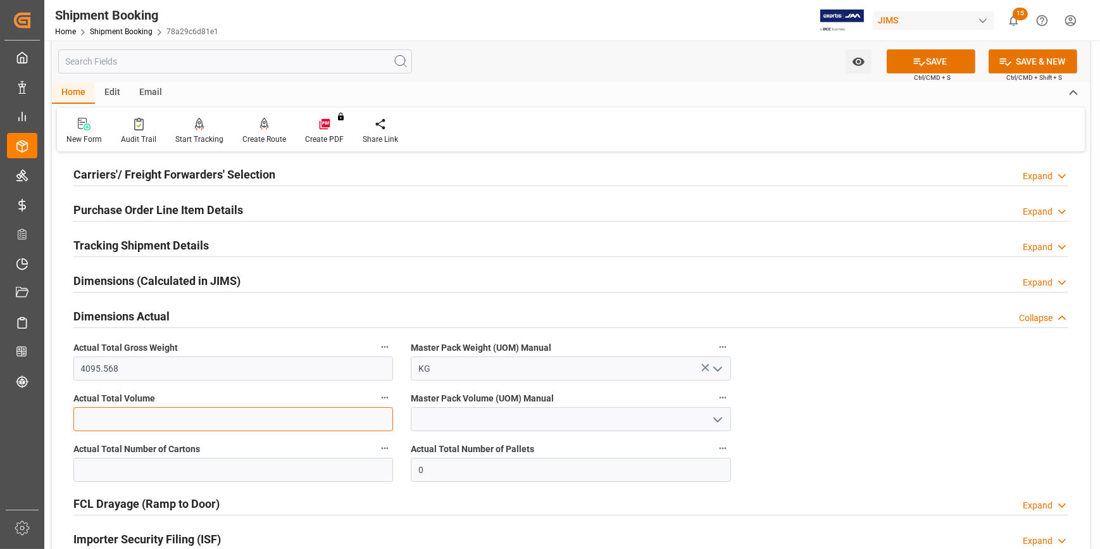
click at [159, 419] on input "text" at bounding box center [233, 419] width 320 height 24
type input "43.17636"
click at [711, 420] on icon "open menu" at bounding box center [717, 419] width 15 height 15
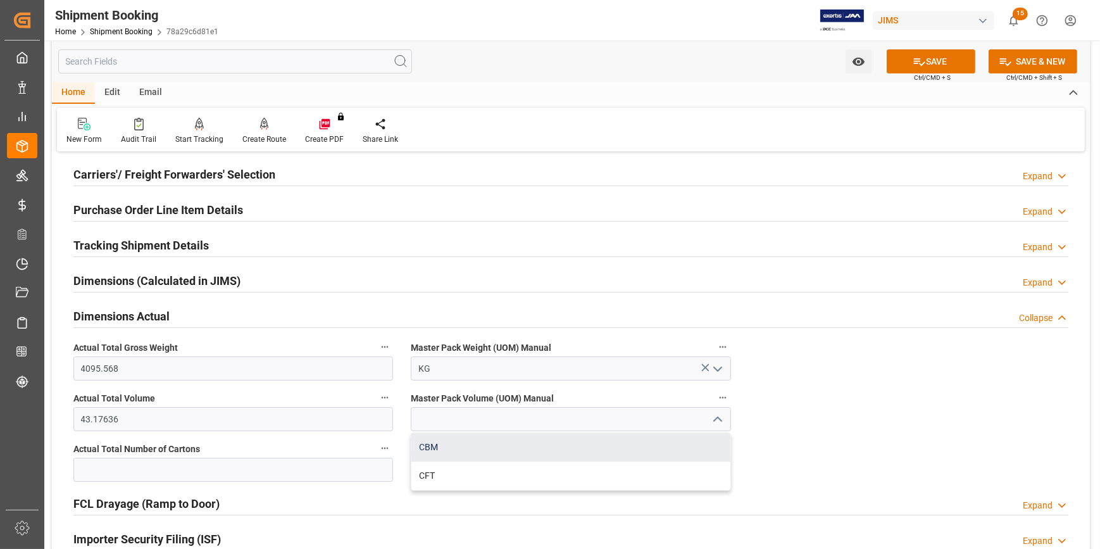
click at [527, 442] on div "CBM" at bounding box center [570, 447] width 318 height 28
type input "CBM"
click at [233, 461] on input "text" at bounding box center [233, 469] width 320 height 24
type input "279"
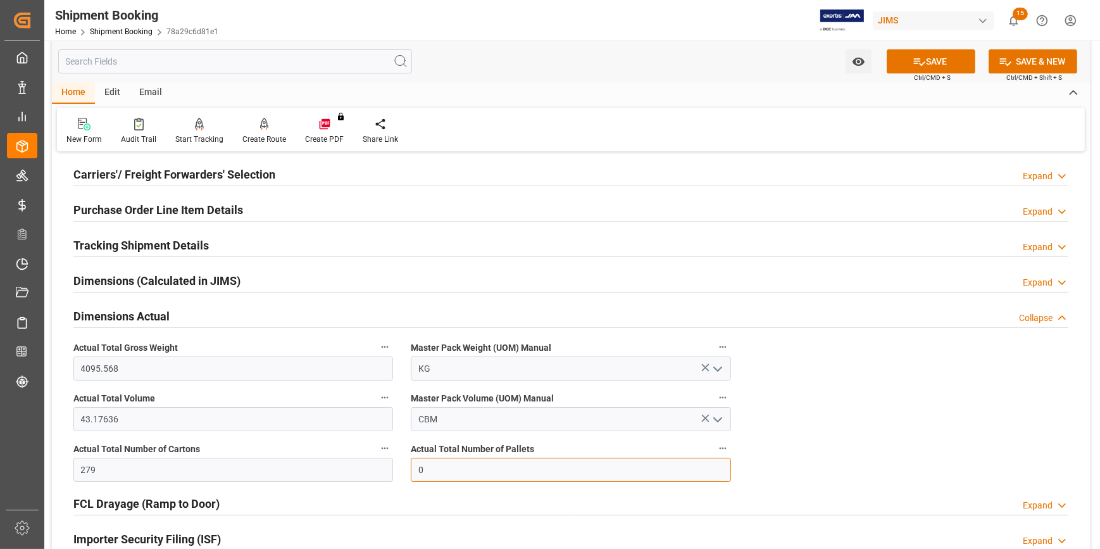
click at [438, 468] on input "0" at bounding box center [571, 469] width 320 height 24
drag, startPoint x: 423, startPoint y: 467, endPoint x: 396, endPoint y: 467, distance: 26.6
click at [396, 467] on div "Quote Ready In-Transit Delivered Completed Cancelled References Expand JAM Refe…" at bounding box center [571, 333] width 1038 height 685
type input "20"
click at [929, 62] on button "SAVE" at bounding box center [930, 61] width 89 height 24
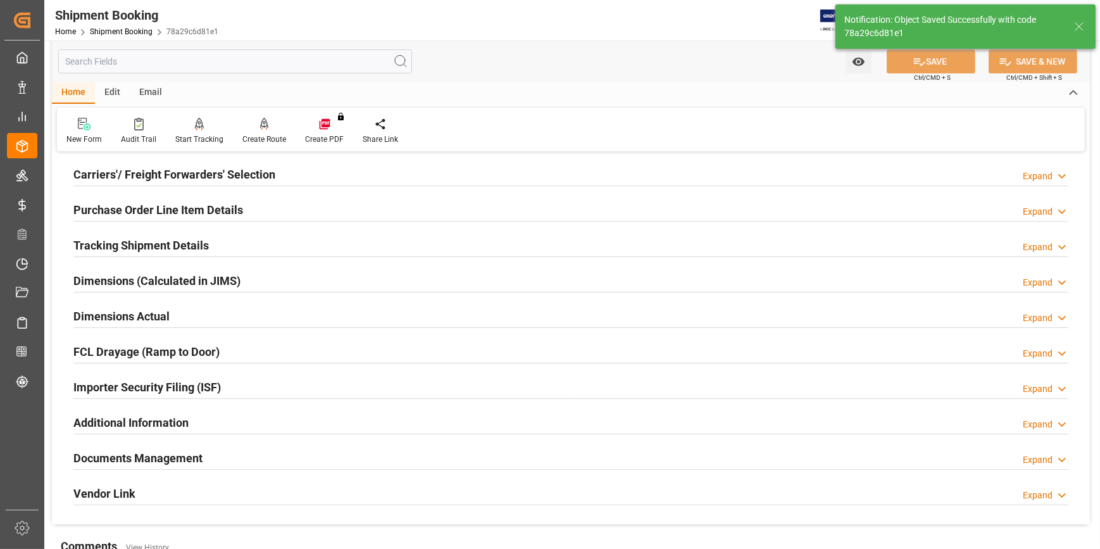
scroll to position [230, 0]
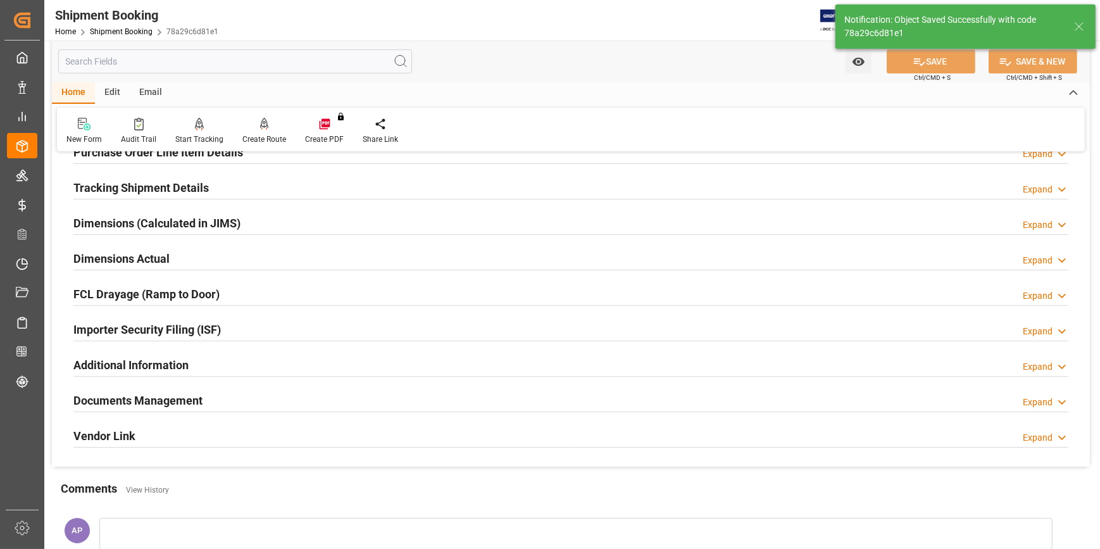
click at [298, 328] on div "Importer Security Filing (ISF) Expand" at bounding box center [570, 328] width 995 height 24
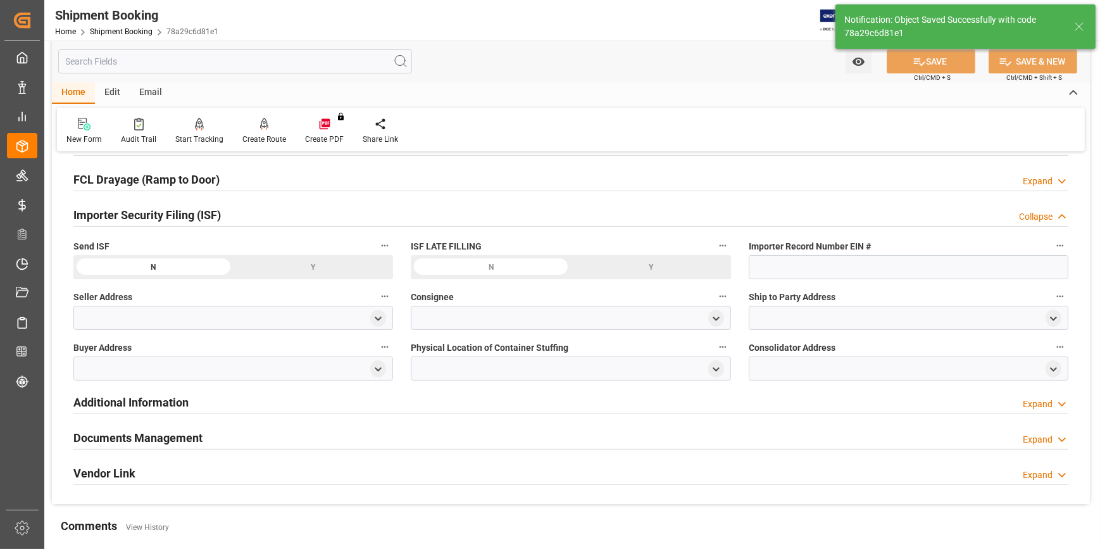
scroll to position [345, 0]
click at [375, 370] on icon "open menu" at bounding box center [378, 368] width 11 height 11
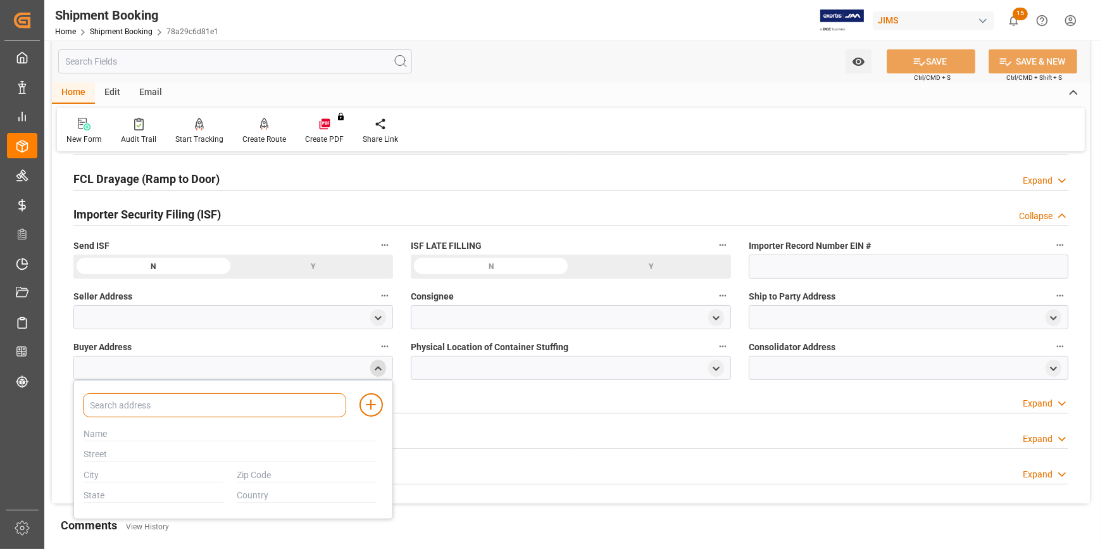
click at [257, 403] on input at bounding box center [214, 405] width 263 height 24
type input "JAM"
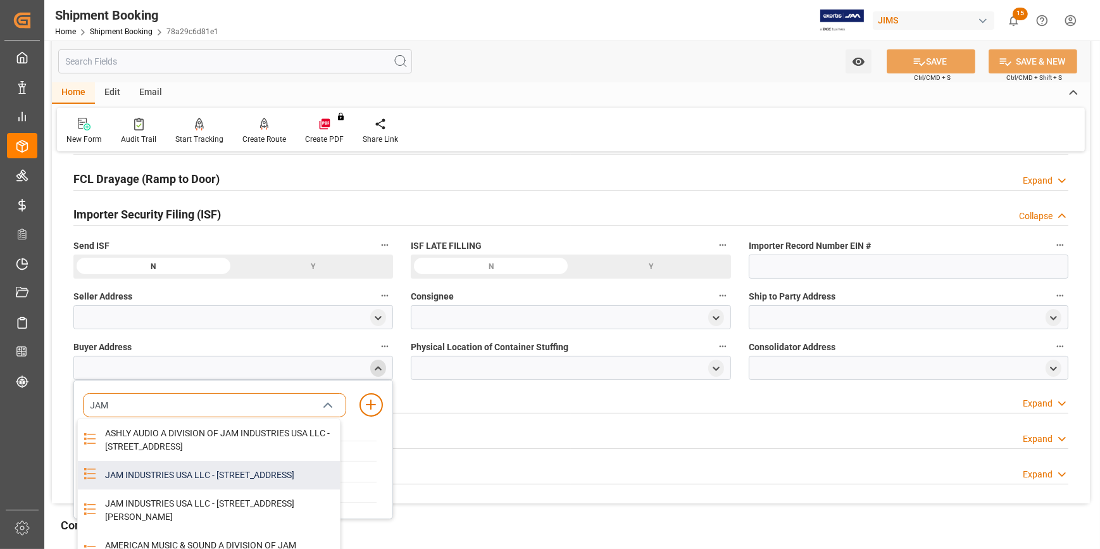
click at [209, 485] on div "JAM INDUSTRIES USA LLC - 154 WOODLAWN RD, BERLIN, CT, US, 06037" at bounding box center [218, 475] width 242 height 28
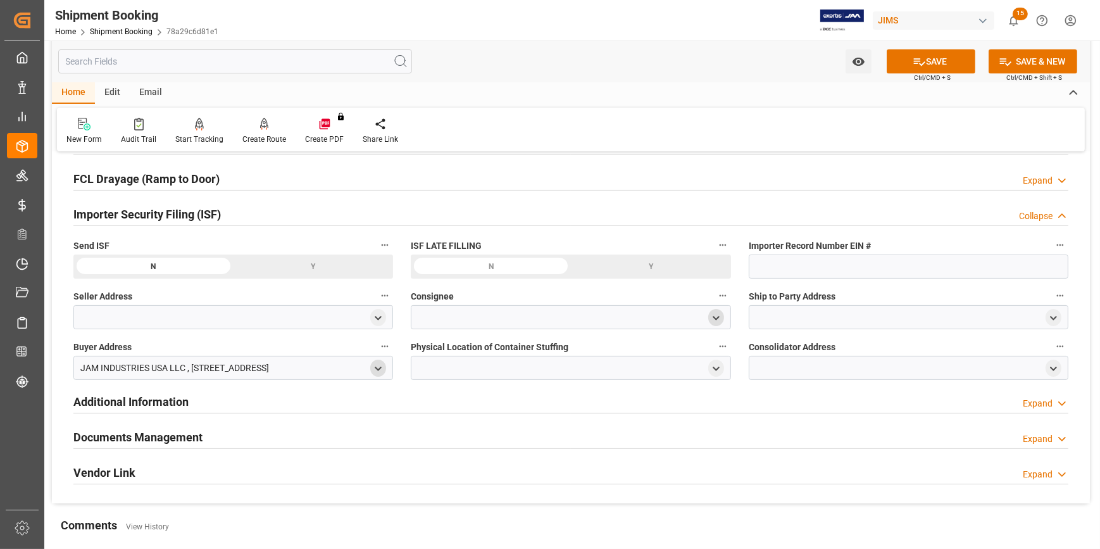
click at [711, 313] on icon "open menu" at bounding box center [716, 318] width 11 height 11
click at [563, 354] on input at bounding box center [551, 354] width 263 height 24
type input "JAM"
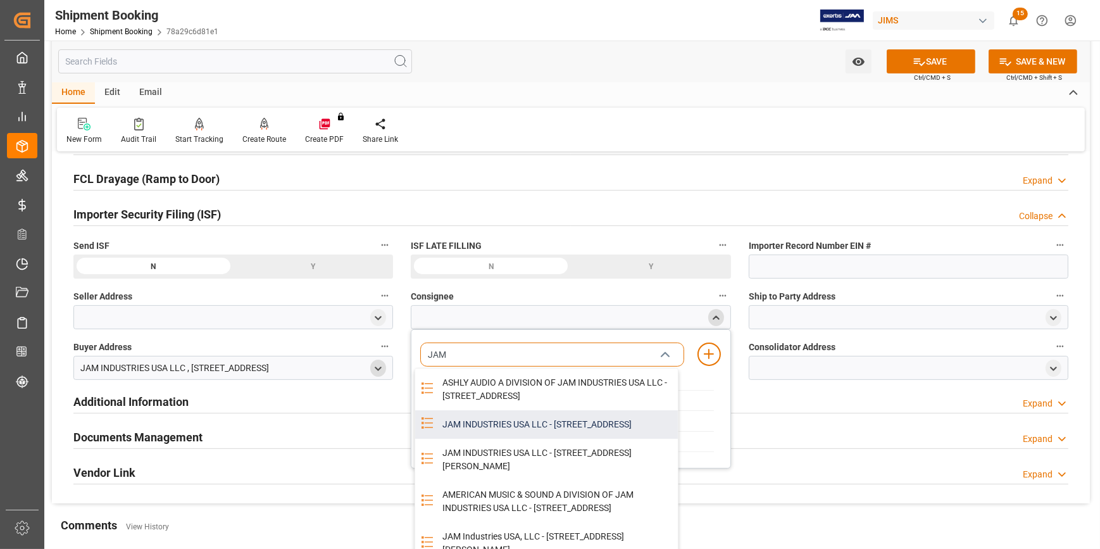
click at [515, 430] on div "JAM INDUSTRIES USA LLC - 154 WOODLAWN RD, BERLIN, CT, US, 06037" at bounding box center [556, 424] width 242 height 28
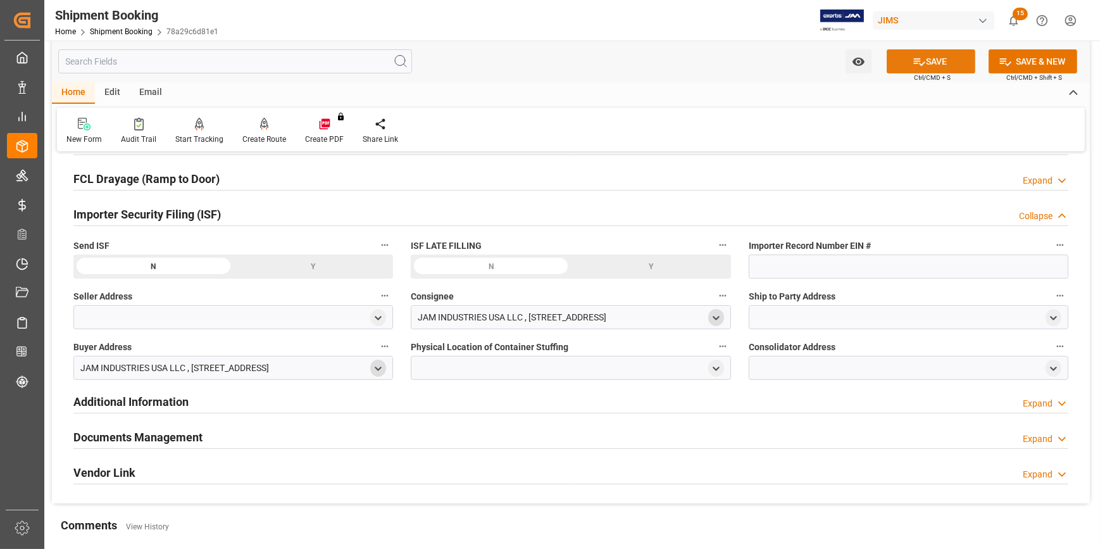
click at [935, 66] on button "SAVE" at bounding box center [930, 61] width 89 height 24
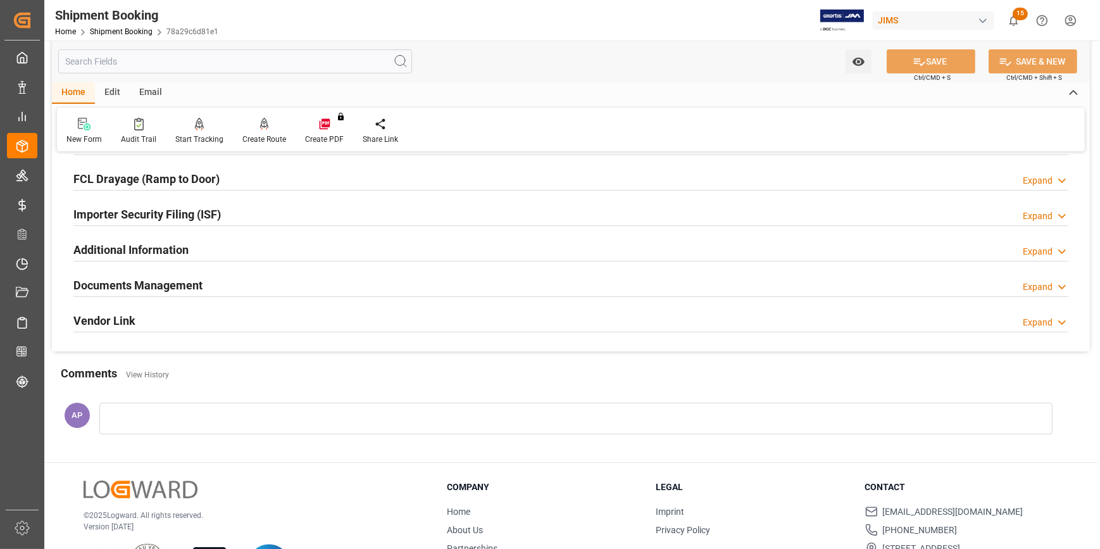
click at [247, 215] on div "Importer Security Filing (ISF) Expand" at bounding box center [570, 213] width 995 height 24
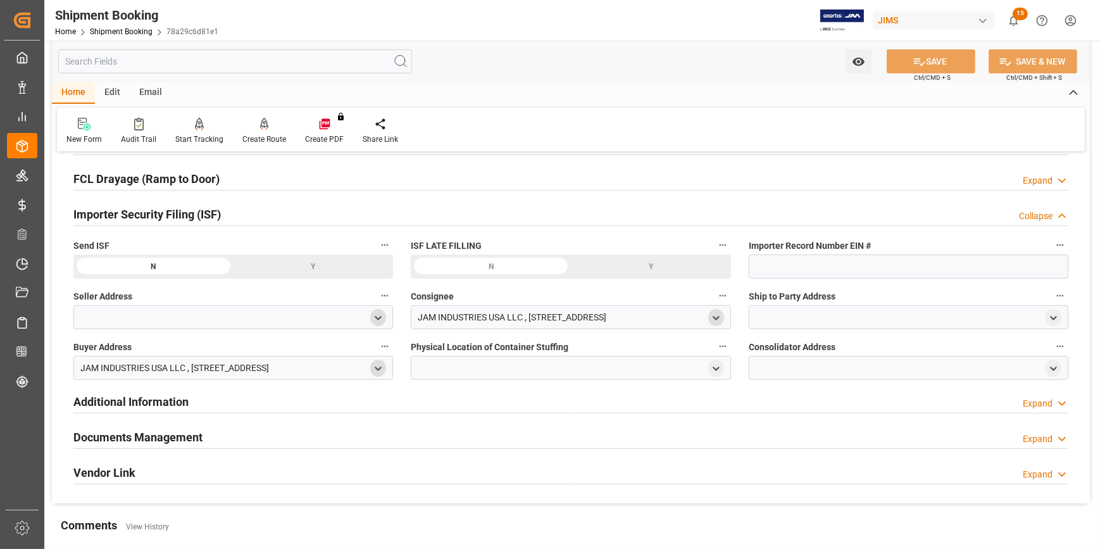
click at [378, 315] on icon "open menu" at bounding box center [378, 318] width 11 height 11
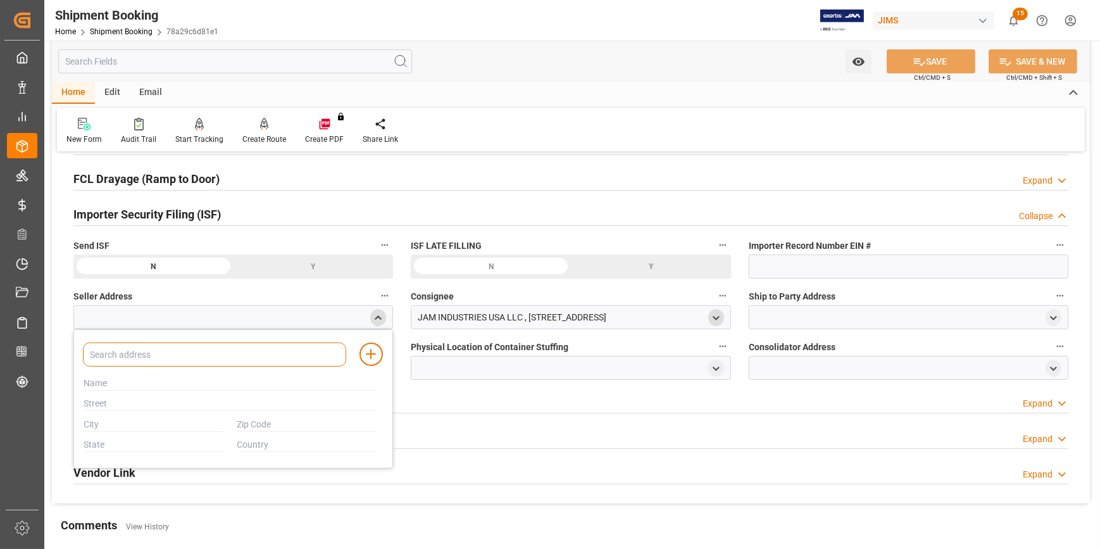
click at [147, 354] on input at bounding box center [214, 354] width 263 height 24
paste input "ALLEN"
type input "ALLEN"
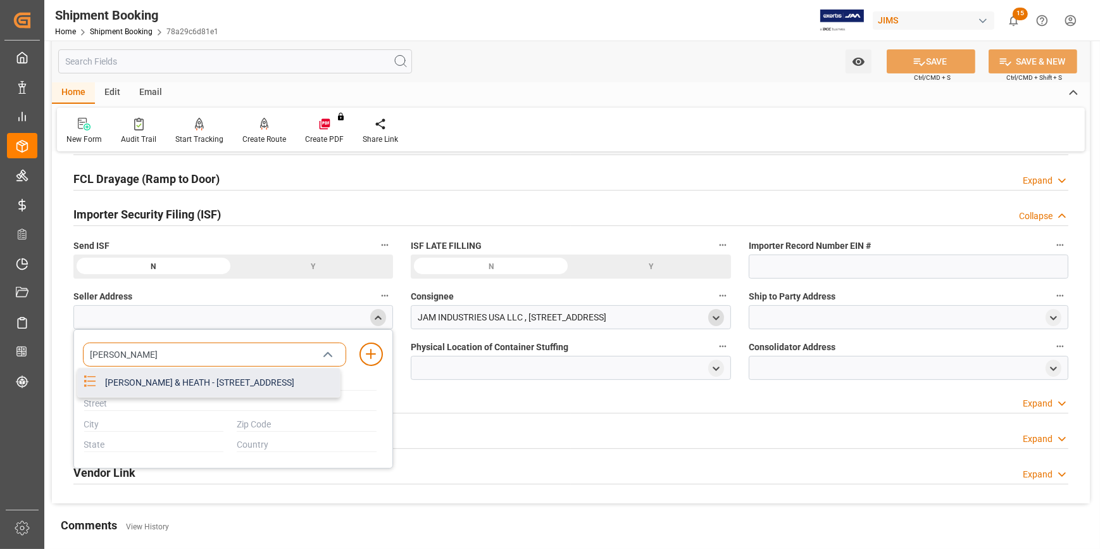
click at [184, 387] on div "ALLEN & HEATH - KERNICK INDUSTRIAL ESTATE, PENYRN, CORNWALL, GB, TR10 9LU" at bounding box center [218, 382] width 242 height 28
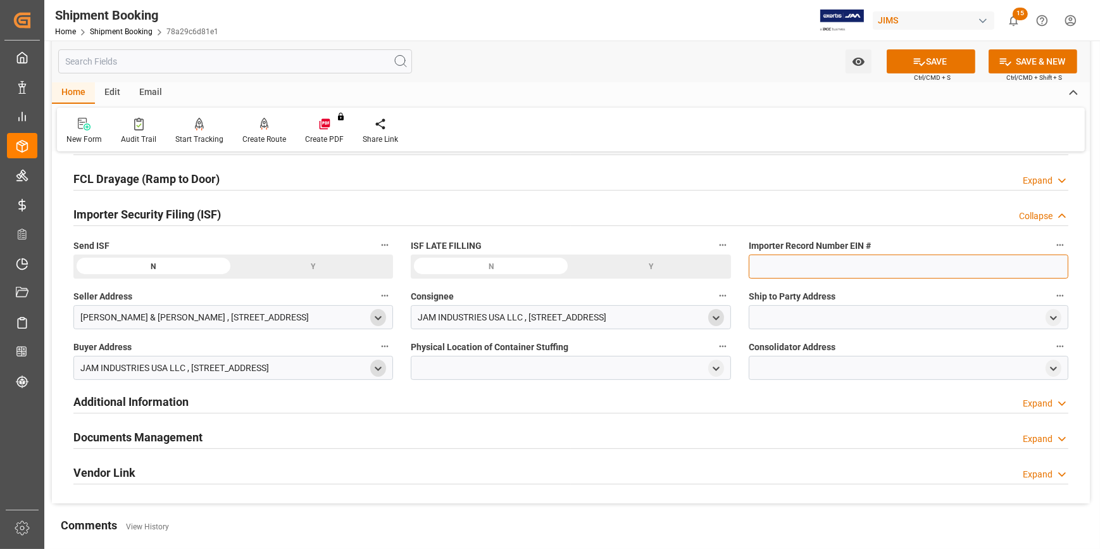
click at [779, 266] on input at bounding box center [909, 266] width 320 height 24
paste input "EIN# 47-2067090S5"
type input "EIN# 47-2067090S5"
click at [1050, 314] on icon "open menu" at bounding box center [1053, 318] width 11 height 11
click at [833, 358] on input at bounding box center [889, 354] width 263 height 24
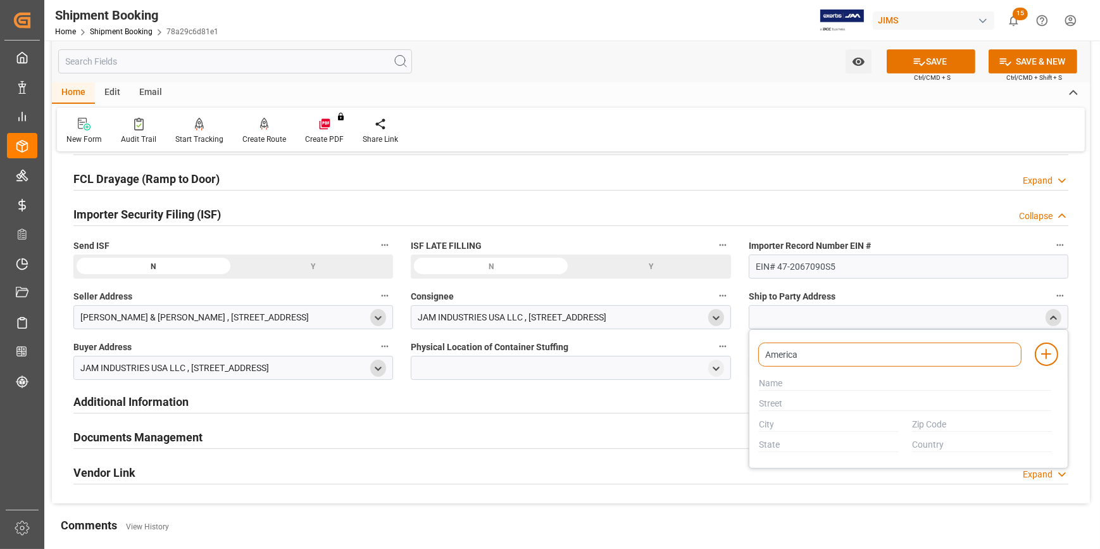
type input "American"
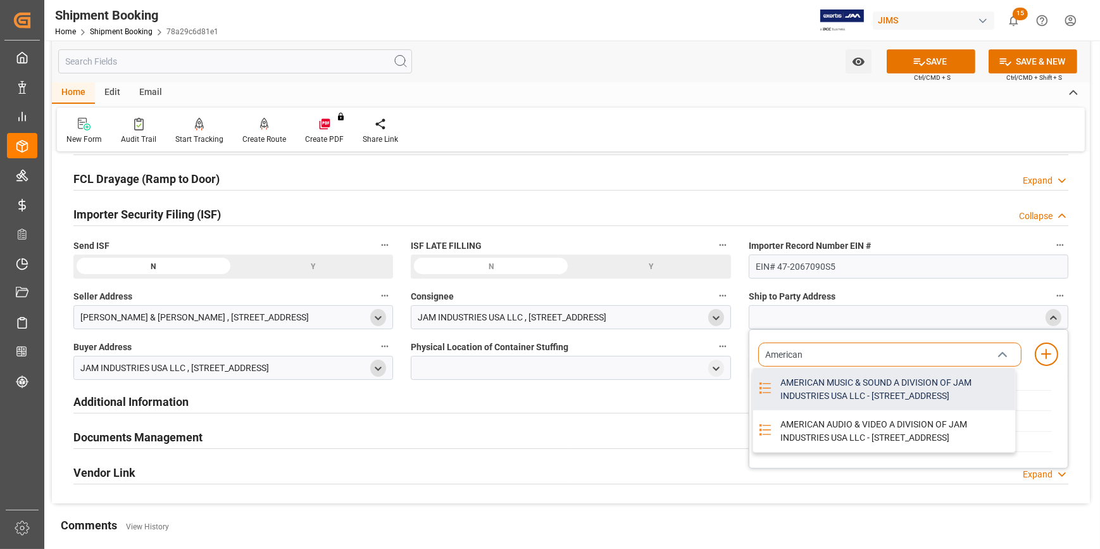
click at [840, 393] on div "AMERICAN MUSIC & SOUND A DIVISION OF JAM INDUSTRIES USA LLC - 4325 EXECUTIVE DR…" at bounding box center [894, 389] width 242 height 42
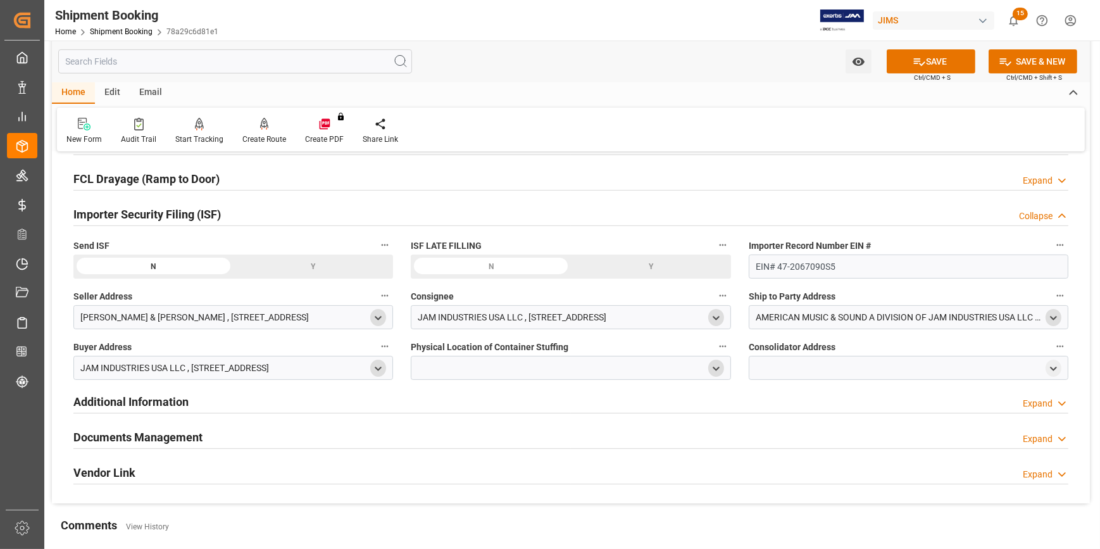
click at [718, 367] on polyline "open menu" at bounding box center [716, 368] width 6 height 3
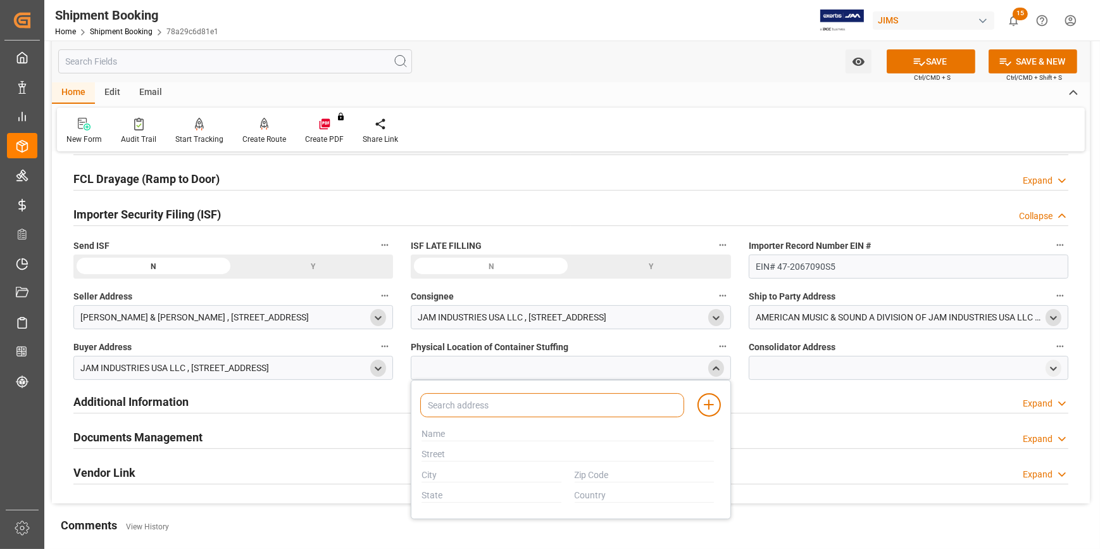
click at [466, 406] on input at bounding box center [551, 405] width 263 height 24
paste input "VTECH"
type input "VTECH"
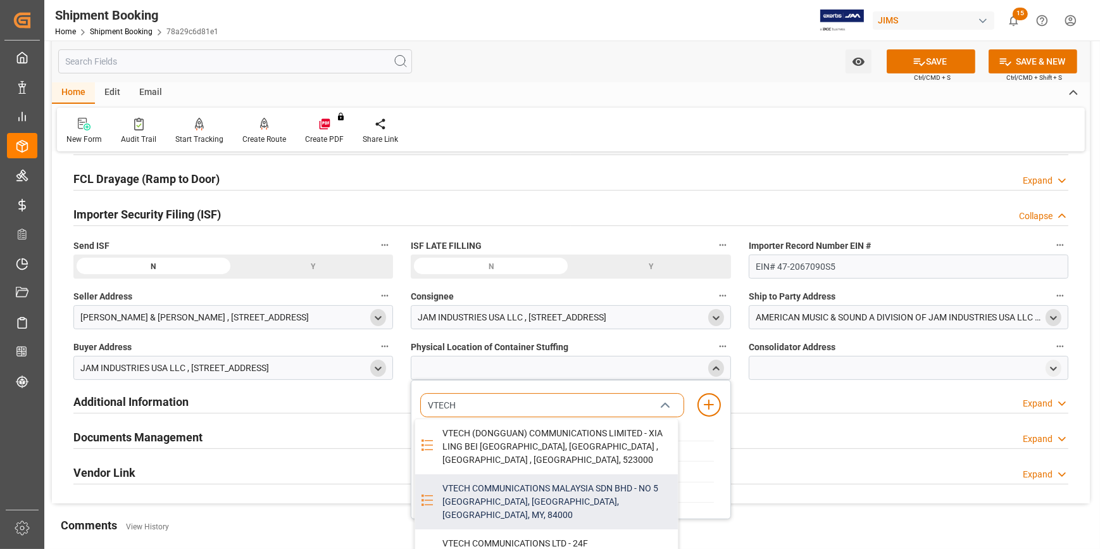
click at [554, 487] on div "VTECH COMMUNICATIONS MALAYSIA SDN BHD - NO 5 TANJUNG AGAS INDUSTRIAL AREA, MUAR…" at bounding box center [556, 501] width 242 height 55
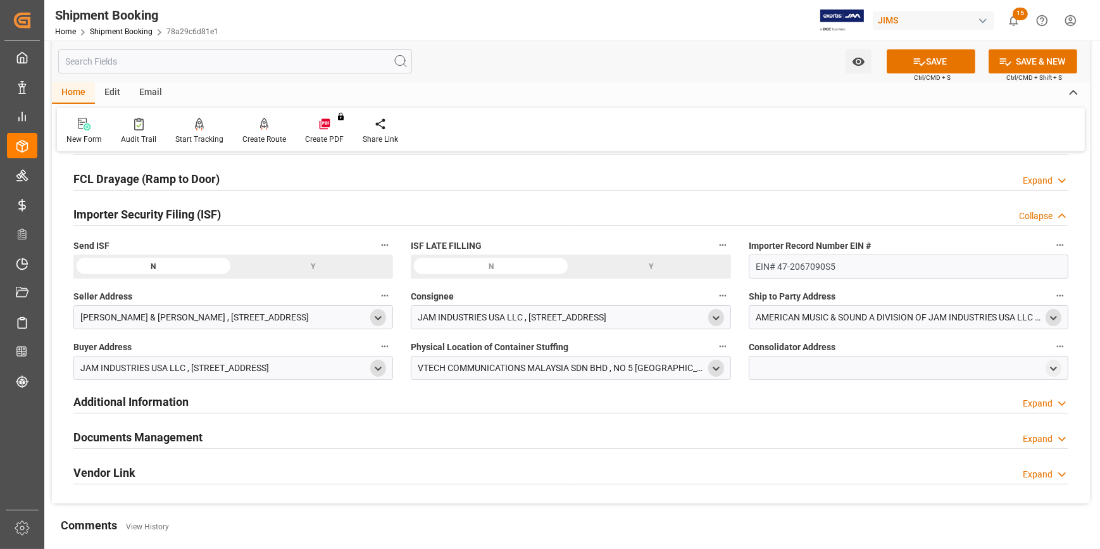
click at [714, 363] on icon "open menu" at bounding box center [716, 368] width 11 height 11
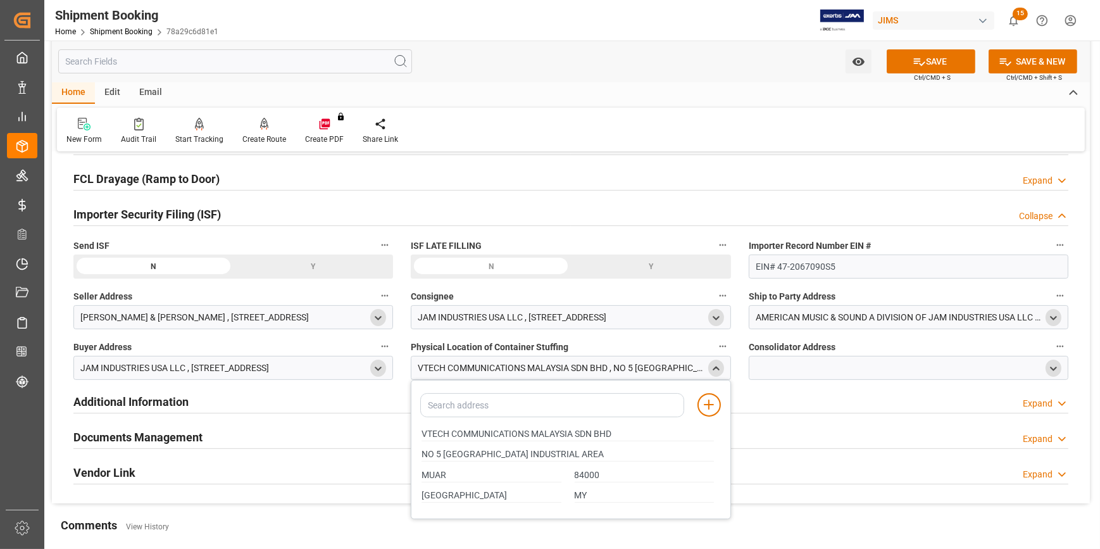
click at [1052, 364] on icon "open menu" at bounding box center [1053, 368] width 11 height 11
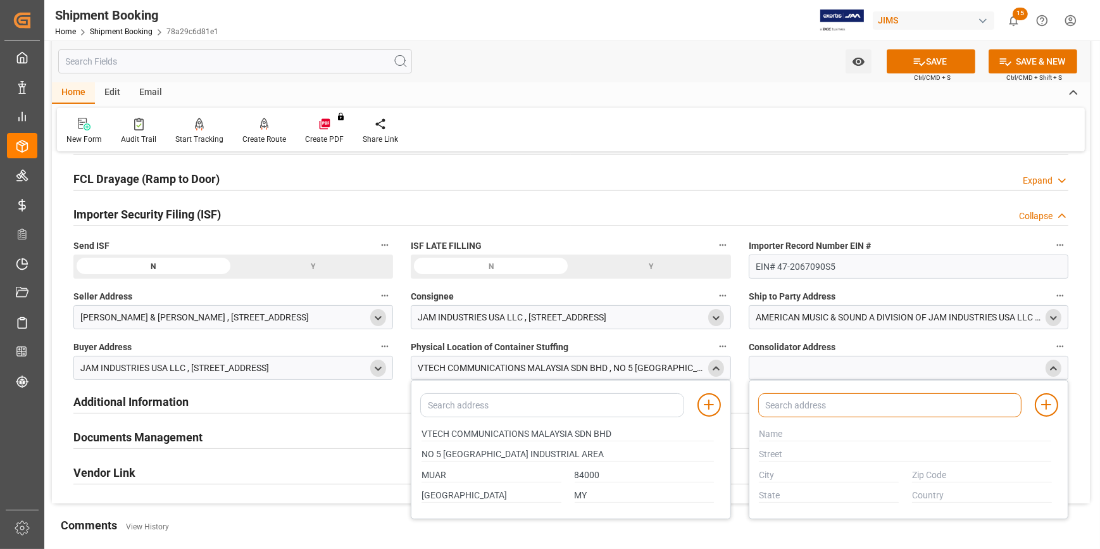
click at [804, 407] on input at bounding box center [889, 405] width 263 height 24
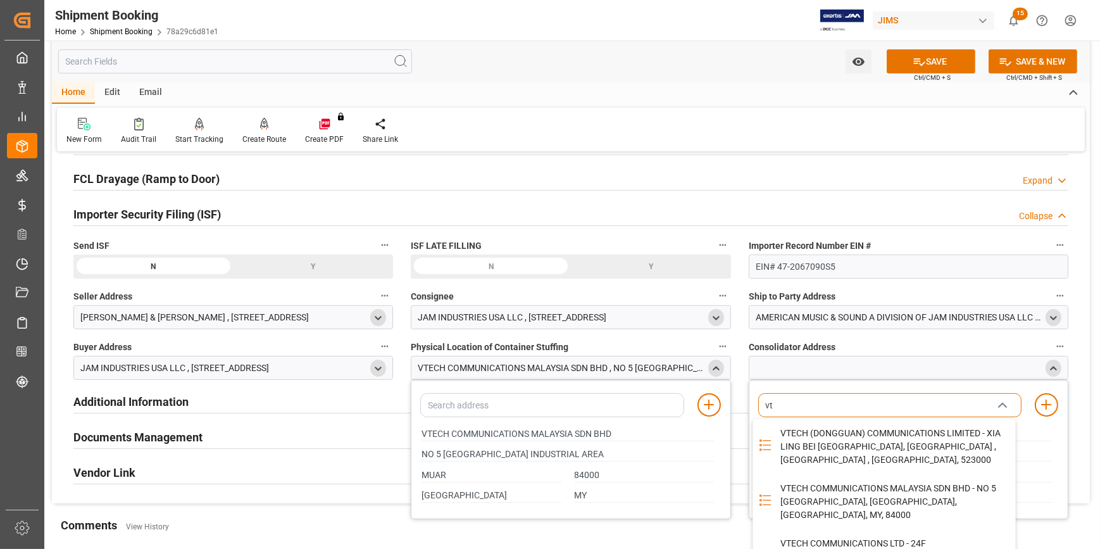
type input "vte"
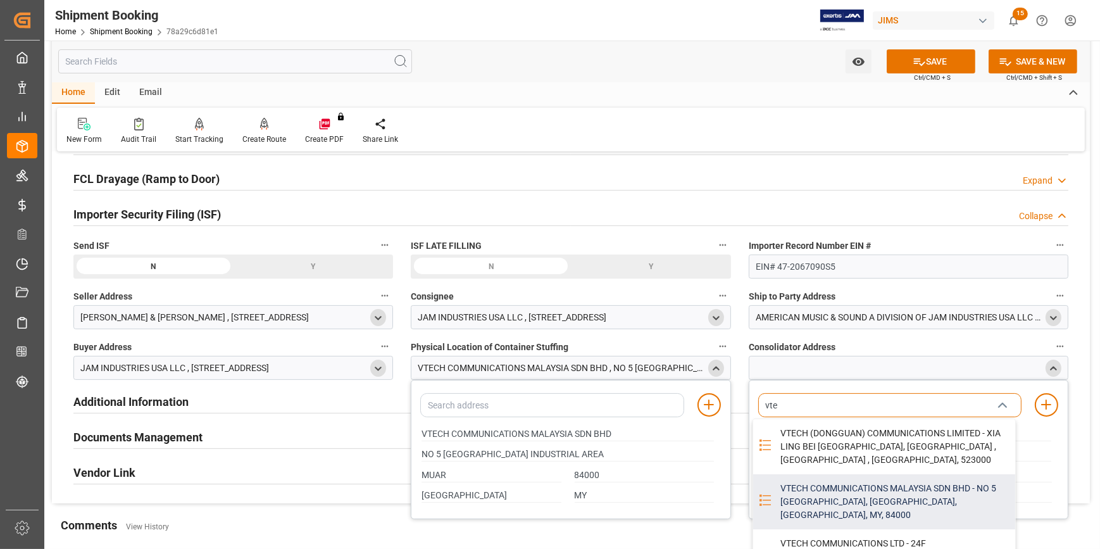
click at [832, 489] on div "VTECH COMMUNICATIONS MALAYSIA SDN BHD - NO 5 TANJUNG AGAS INDUSTRIAL AREA, MUAR…" at bounding box center [894, 501] width 242 height 55
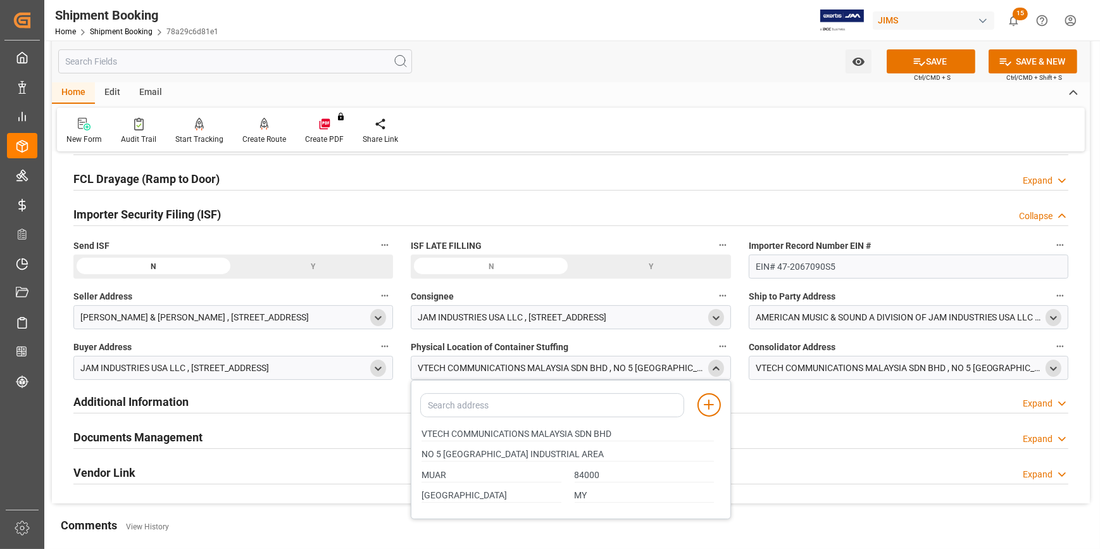
click at [715, 368] on icon "close menu" at bounding box center [716, 368] width 11 height 11
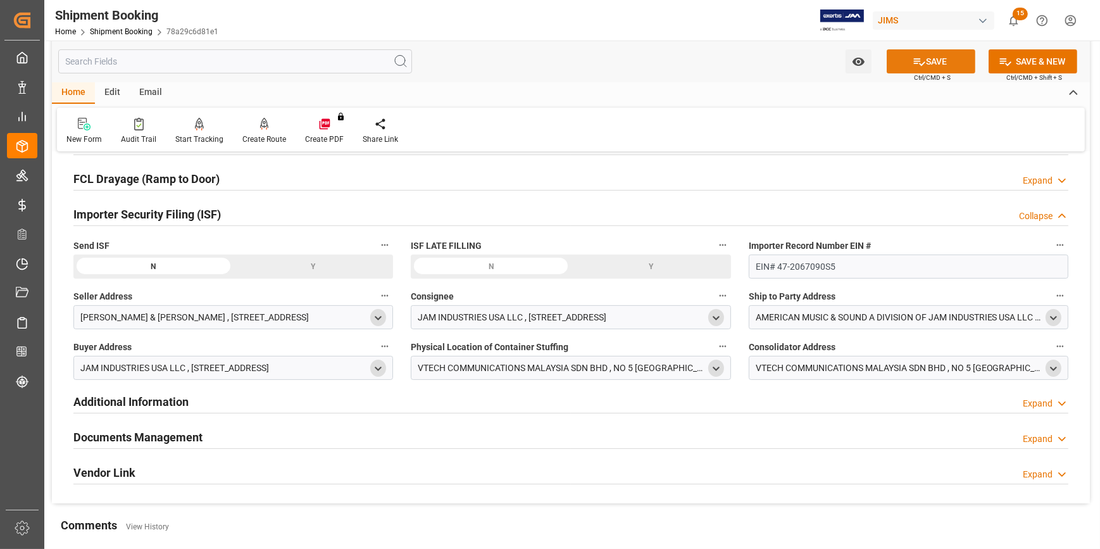
click at [920, 59] on icon at bounding box center [918, 61] width 13 height 13
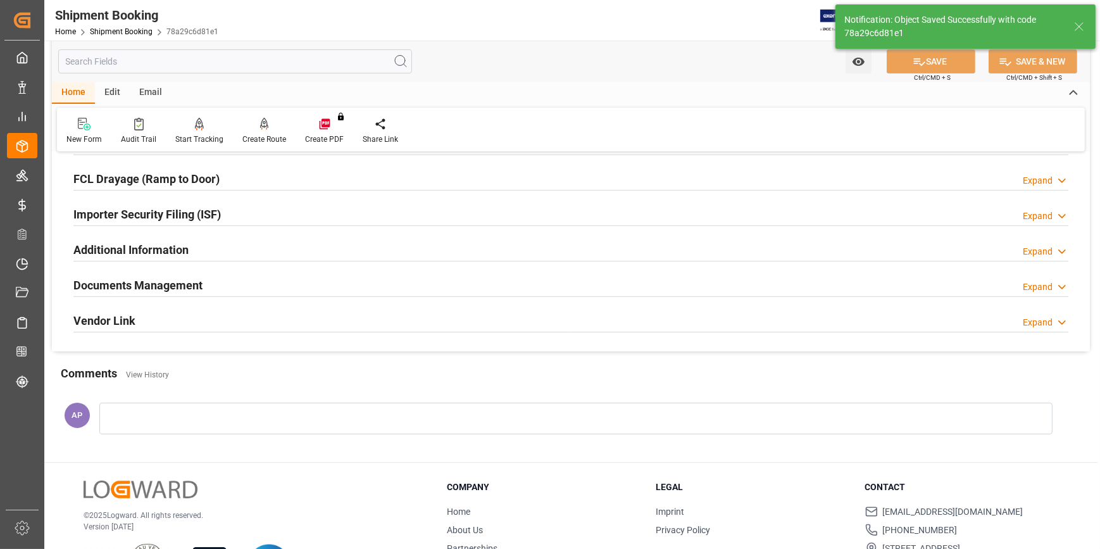
scroll to position [230, 0]
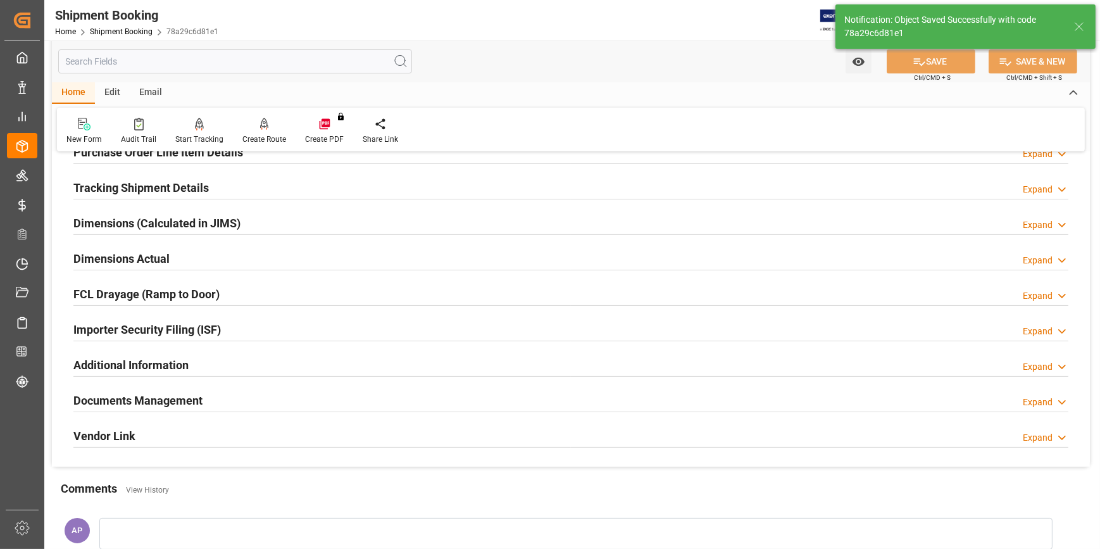
click at [351, 329] on div "Importer Security Filing (ISF) Expand" at bounding box center [570, 328] width 995 height 24
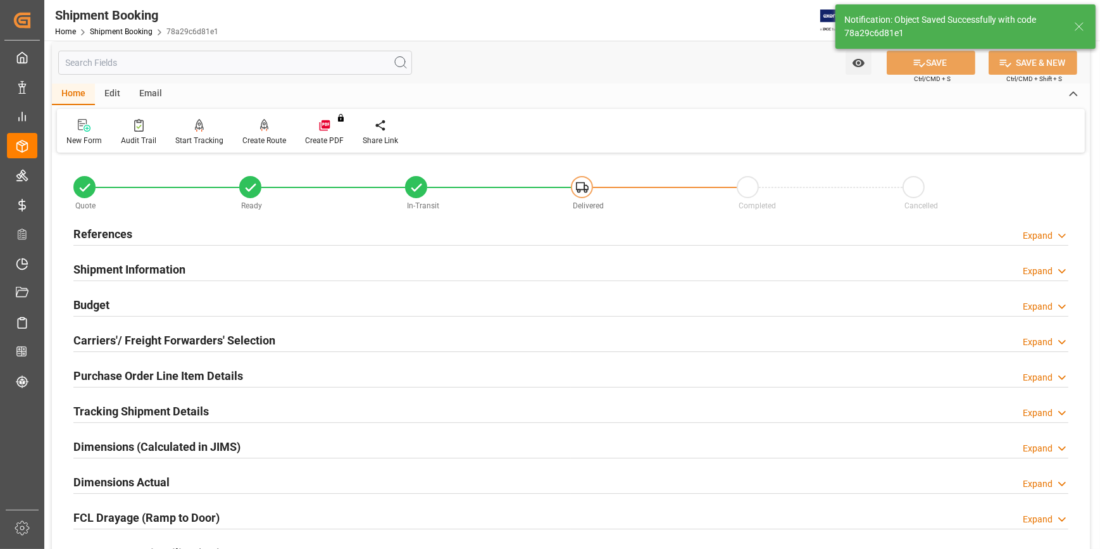
scroll to position [0, 0]
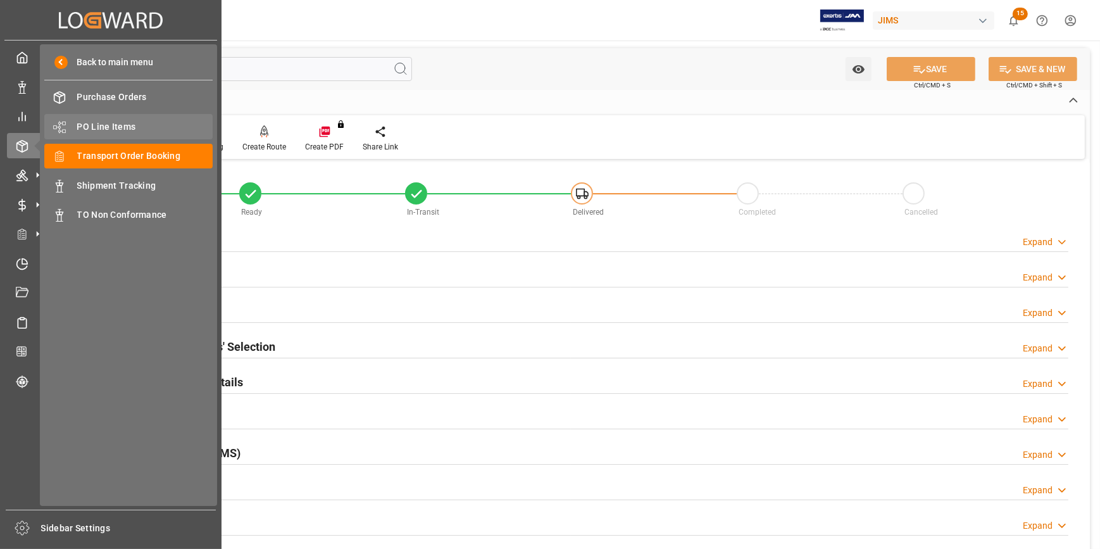
click at [116, 125] on span "PO Line Items" at bounding box center [145, 126] width 136 height 13
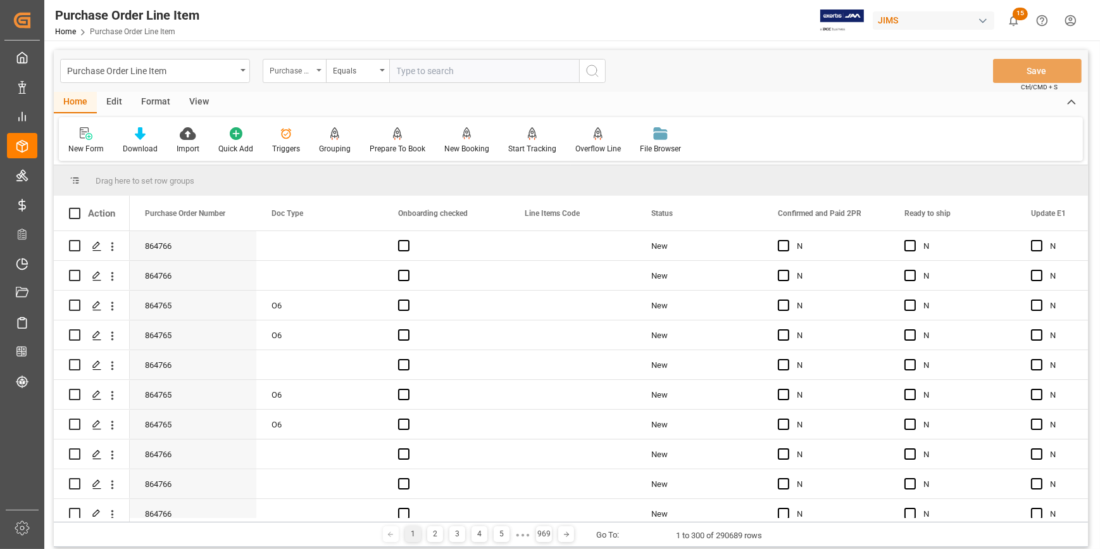
click at [319, 69] on icon "open menu" at bounding box center [318, 70] width 5 height 3
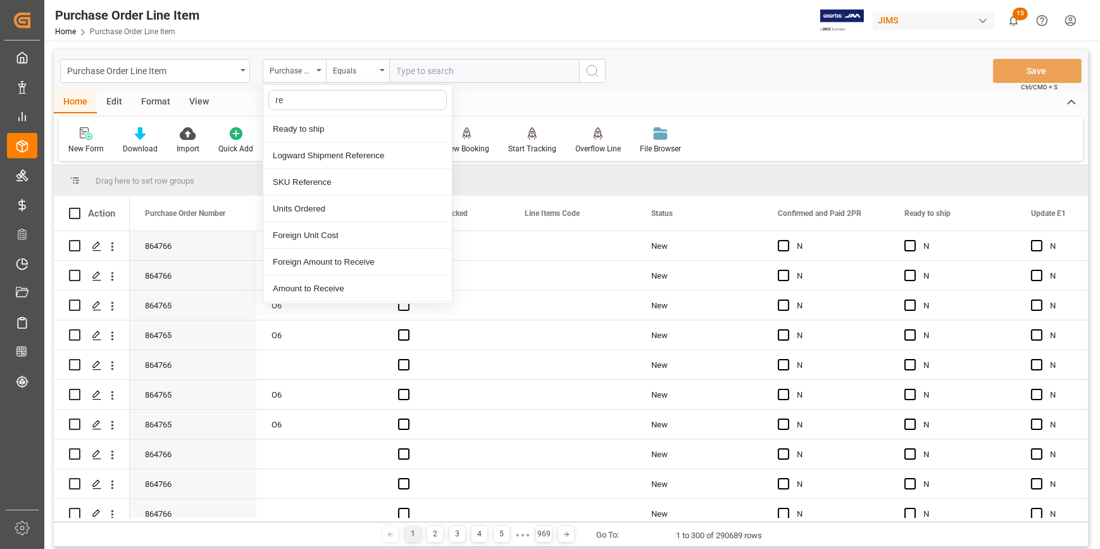
type input "ref"
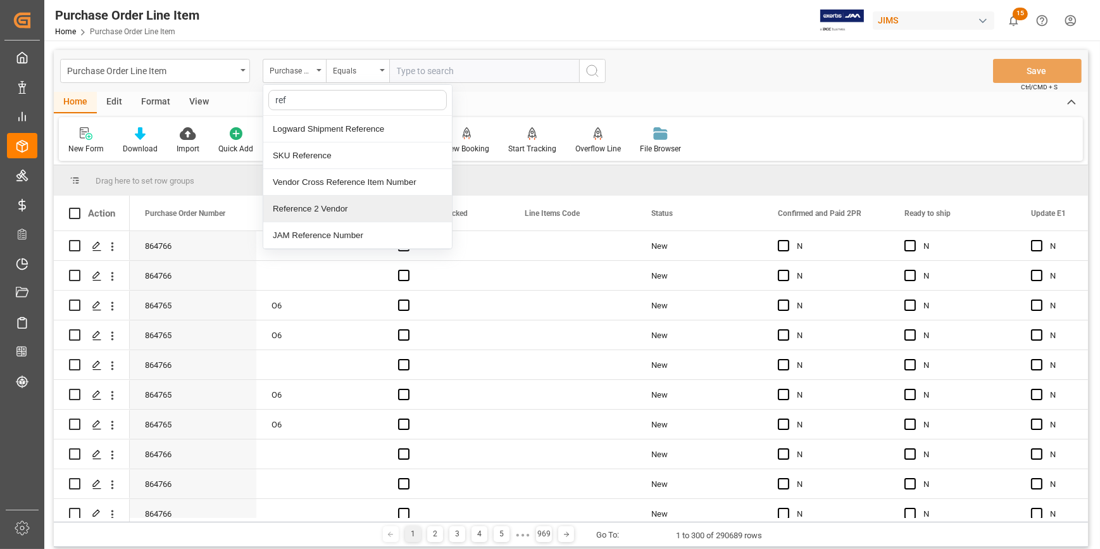
drag, startPoint x: 339, startPoint y: 206, endPoint x: 361, endPoint y: 202, distance: 21.7
click at [339, 206] on div "Reference 2 Vendor" at bounding box center [357, 209] width 189 height 27
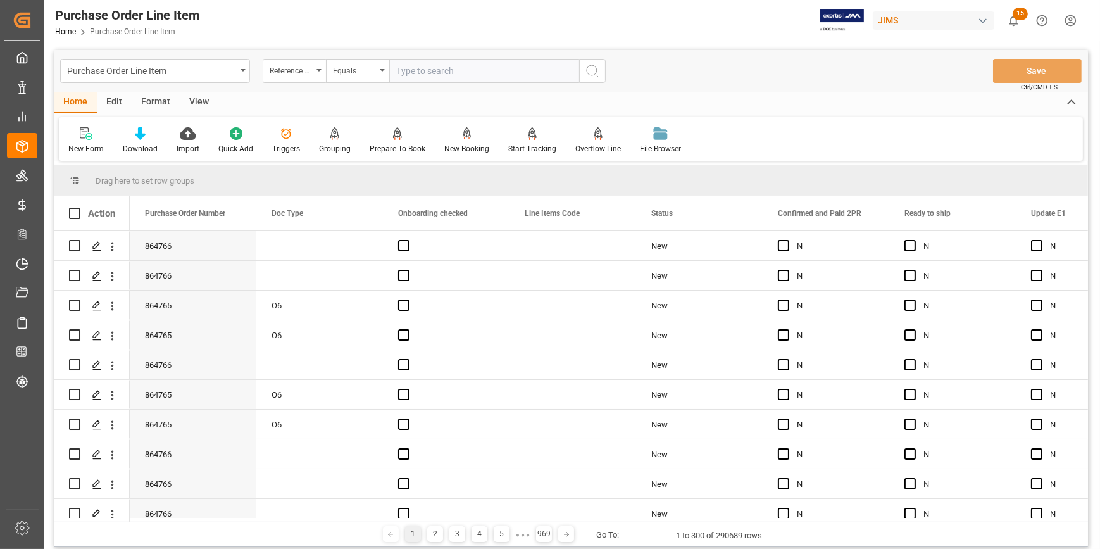
click at [416, 70] on input "text" at bounding box center [484, 71] width 190 height 24
paste input "22-10331-MY"
type input "22-10331-MY"
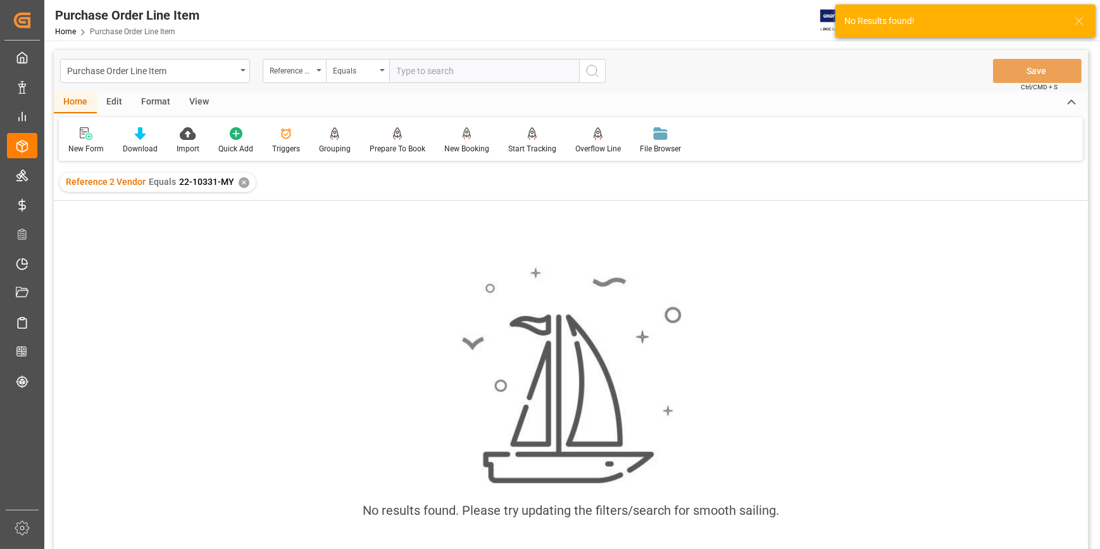
click at [239, 181] on div "✕" at bounding box center [244, 182] width 11 height 11
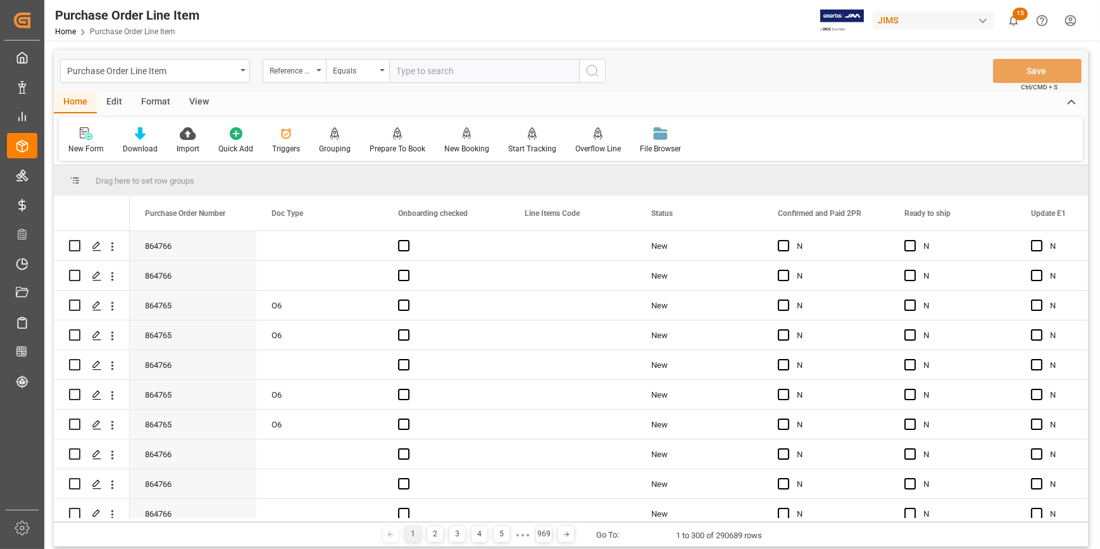
click at [418, 72] on input "text" at bounding box center [484, 71] width 190 height 24
type input "r"
type input "22-10331-my"
click at [597, 70] on icon "search button" at bounding box center [592, 70] width 15 height 15
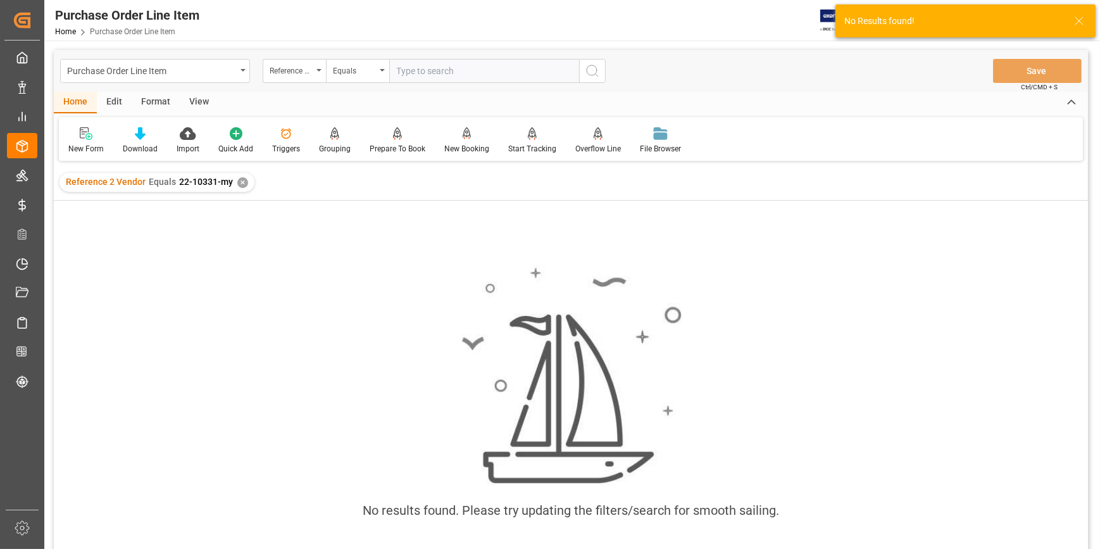
click at [239, 179] on div "✕" at bounding box center [242, 182] width 11 height 11
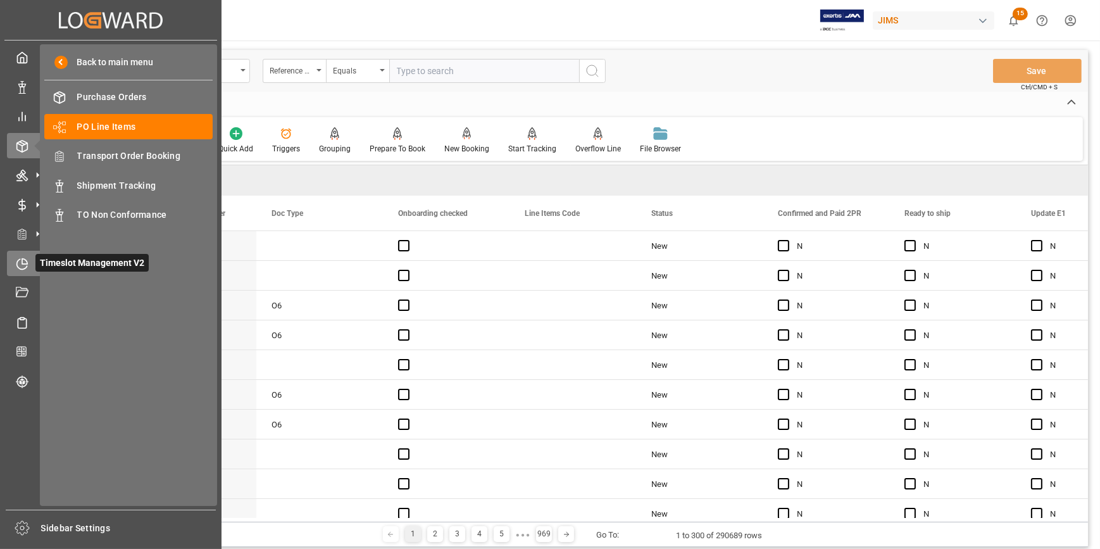
click at [22, 268] on icon at bounding box center [22, 264] width 13 height 13
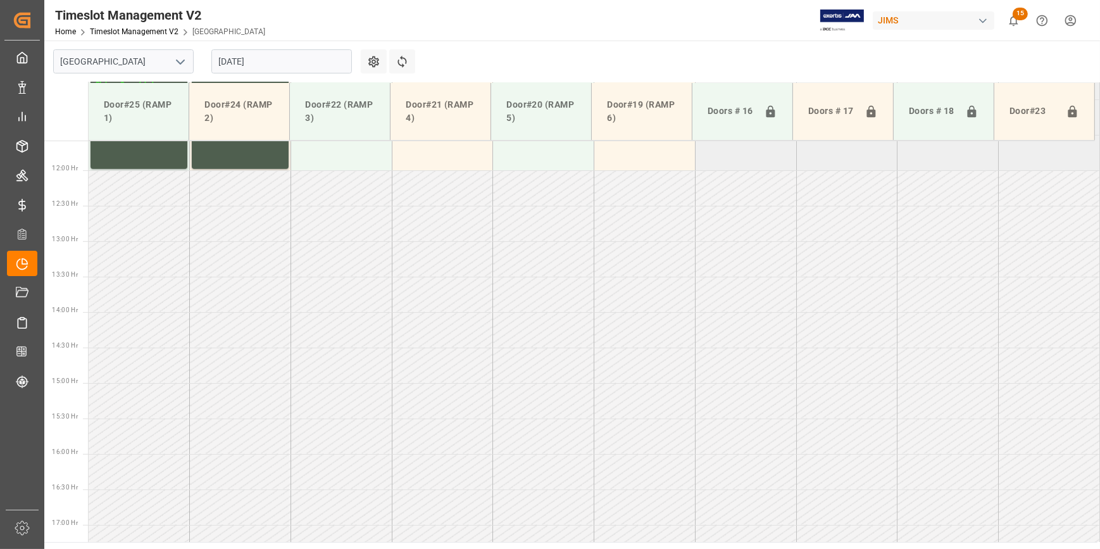
scroll to position [1068, 0]
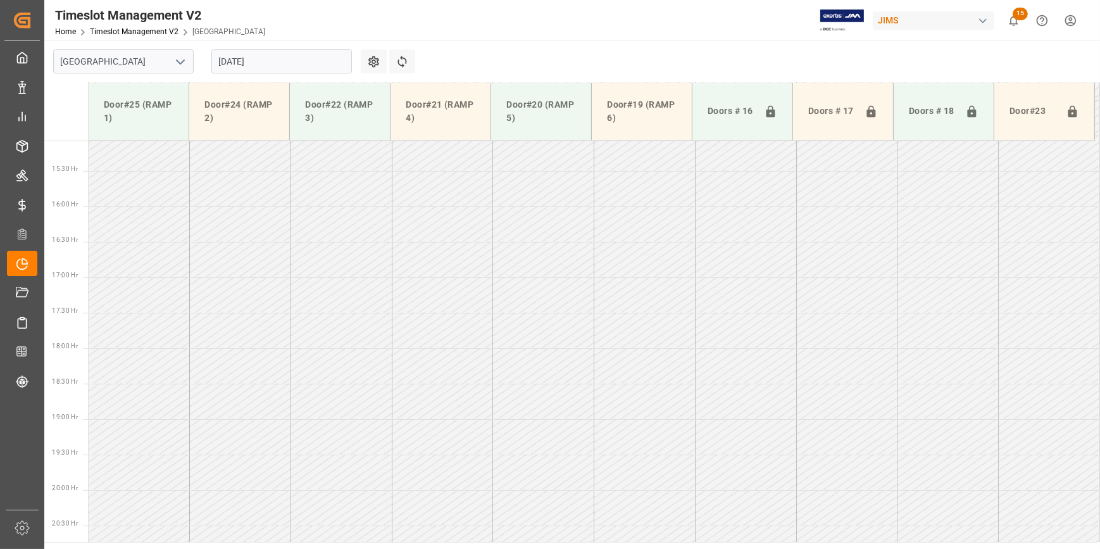
click at [177, 62] on icon "open menu" at bounding box center [180, 61] width 15 height 15
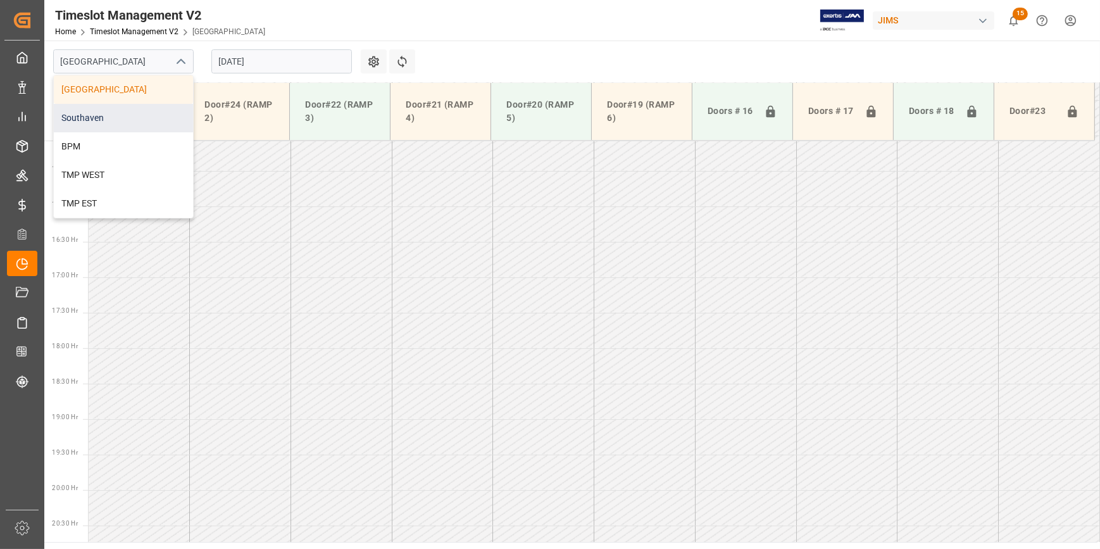
click at [139, 115] on div "Southaven" at bounding box center [123, 118] width 139 height 28
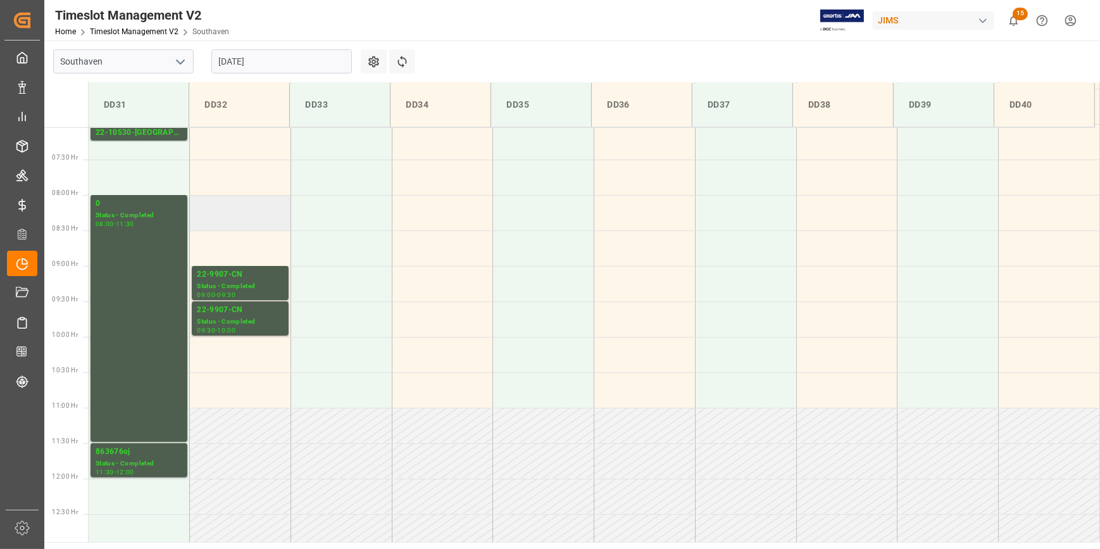
scroll to position [480, 0]
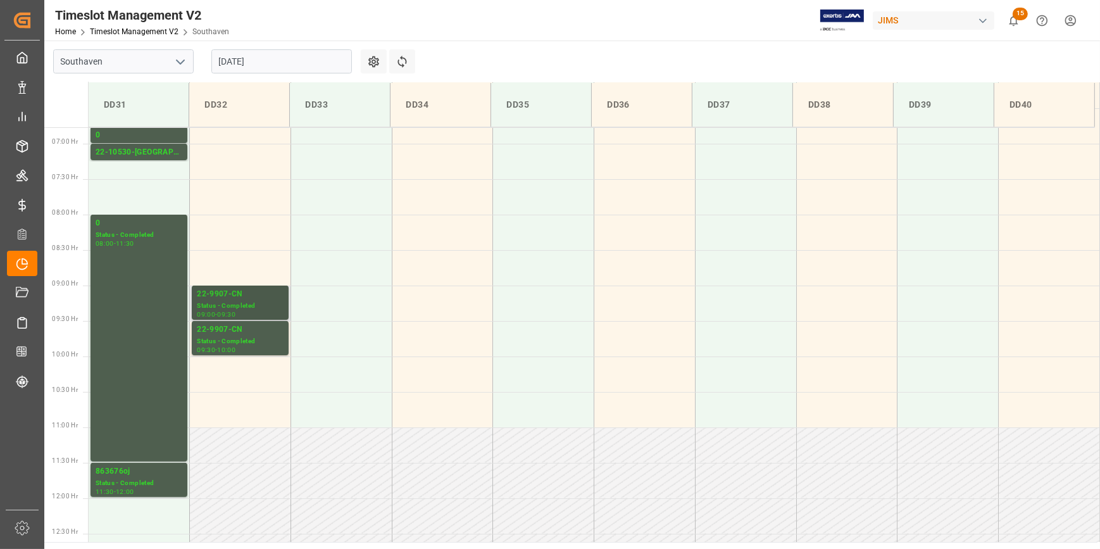
click at [247, 308] on div "Status - Completed" at bounding box center [240, 306] width 87 height 11
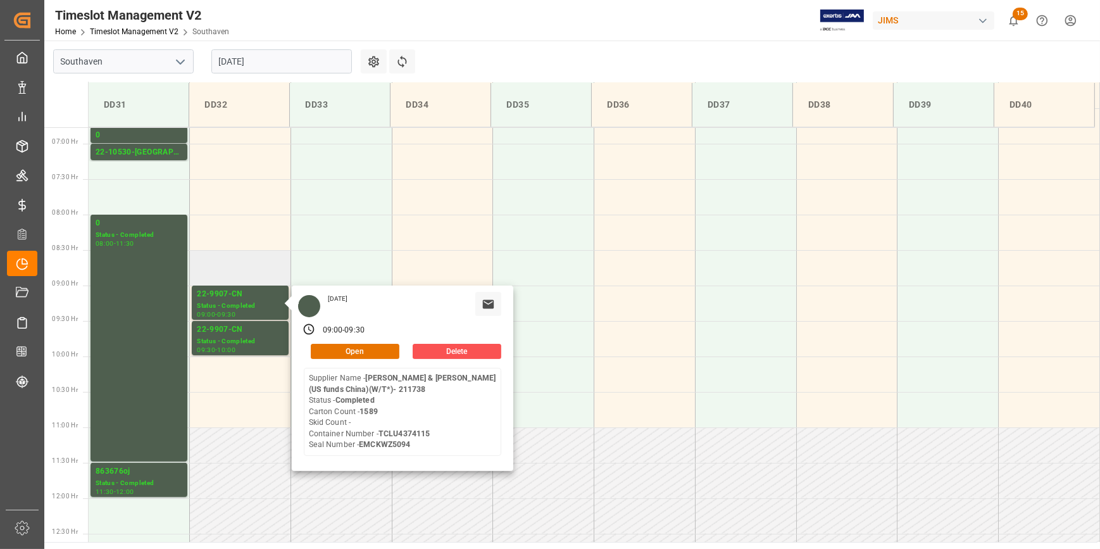
scroll to position [364, 0]
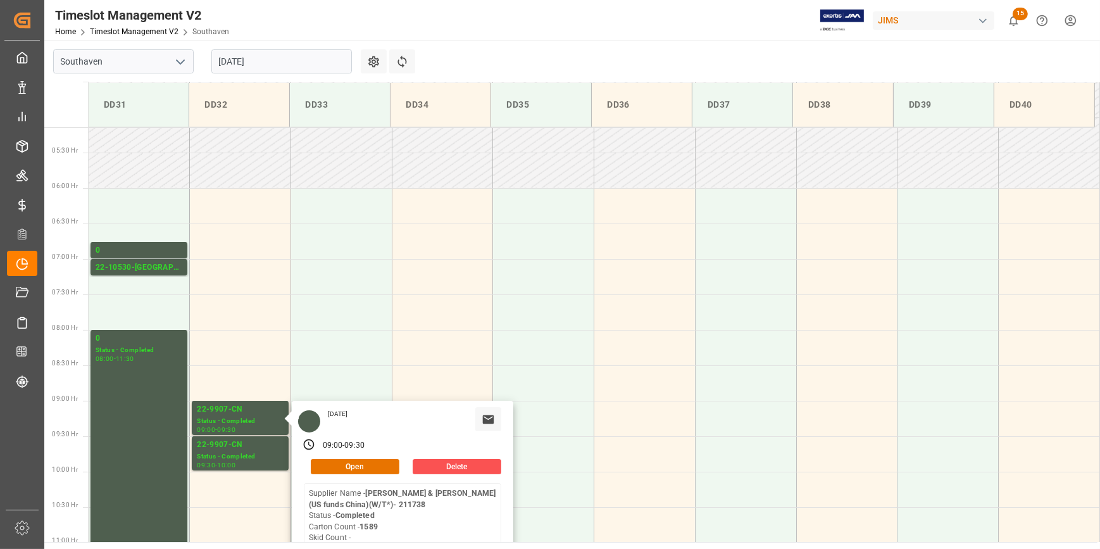
click at [270, 59] on input "28-08-2025" at bounding box center [281, 61] width 140 height 24
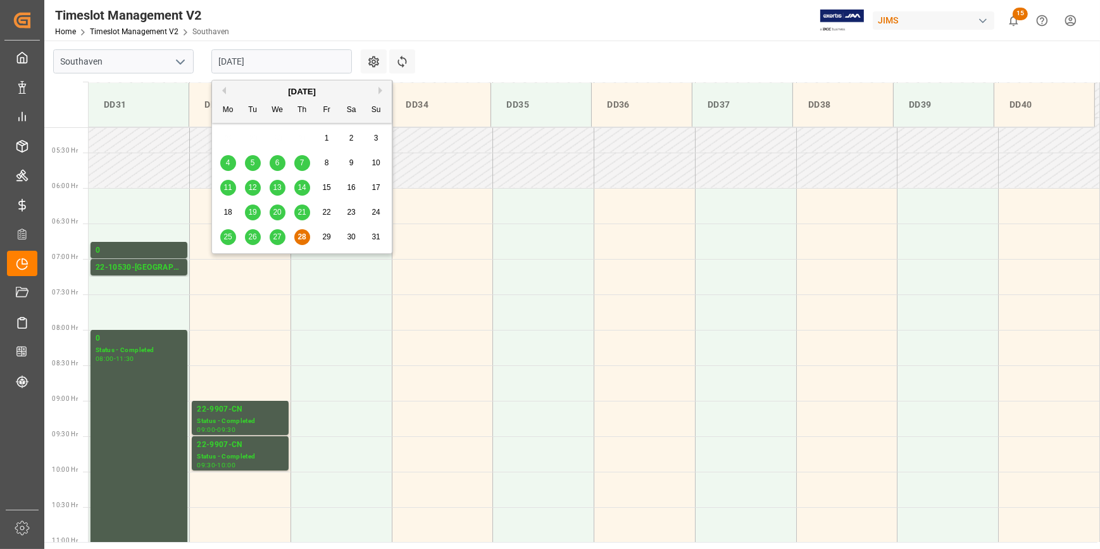
click at [377, 90] on div "August 2025" at bounding box center [302, 91] width 180 height 13
click at [380, 89] on button "Next Month" at bounding box center [382, 91] width 8 height 8
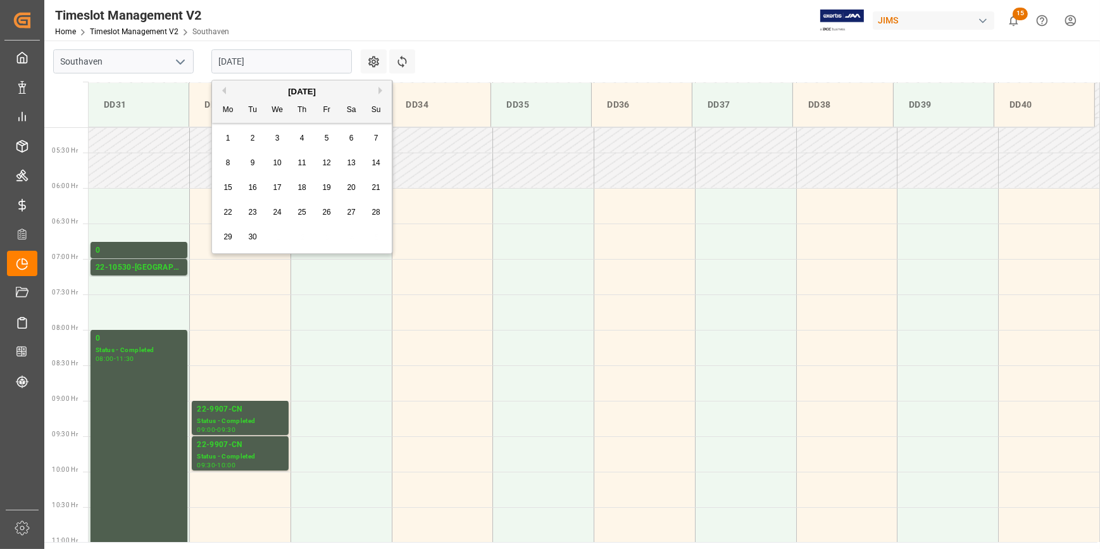
click at [253, 137] on span "2" at bounding box center [253, 138] width 4 height 9
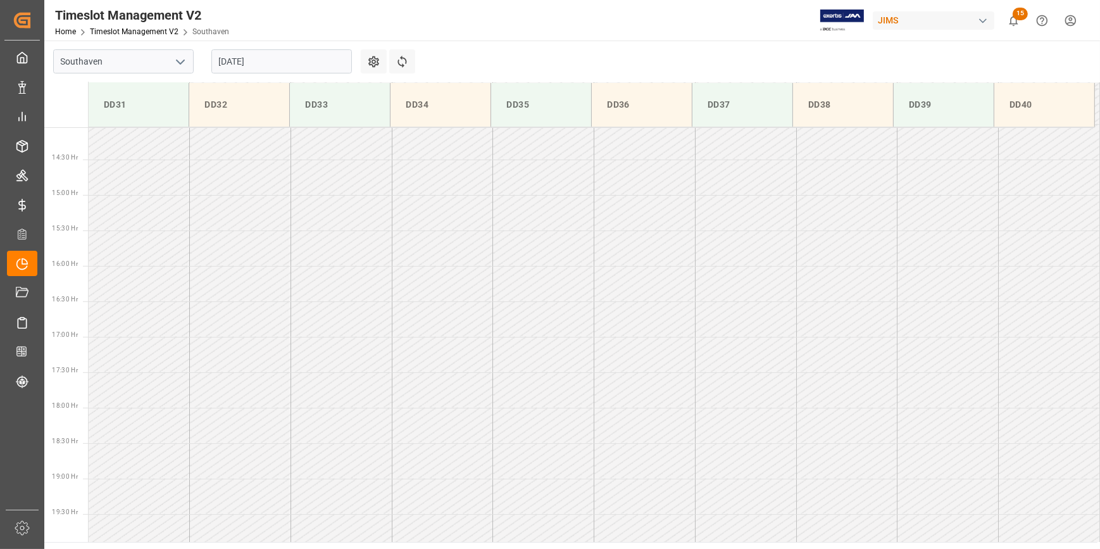
scroll to position [1055, 0]
click at [273, 60] on input "02-09-2025" at bounding box center [281, 61] width 140 height 24
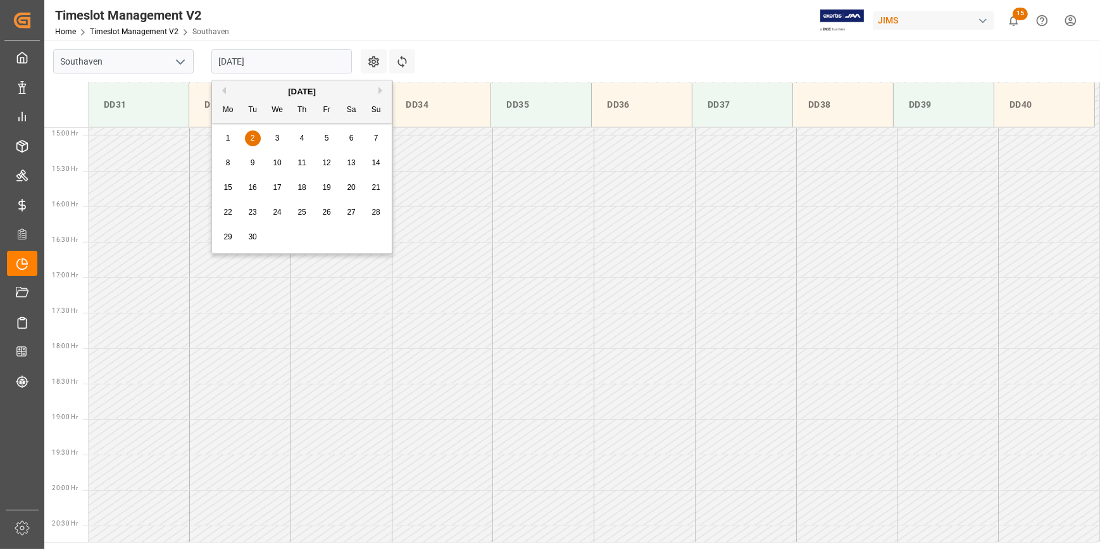
click at [227, 135] on span "1" at bounding box center [228, 138] width 4 height 9
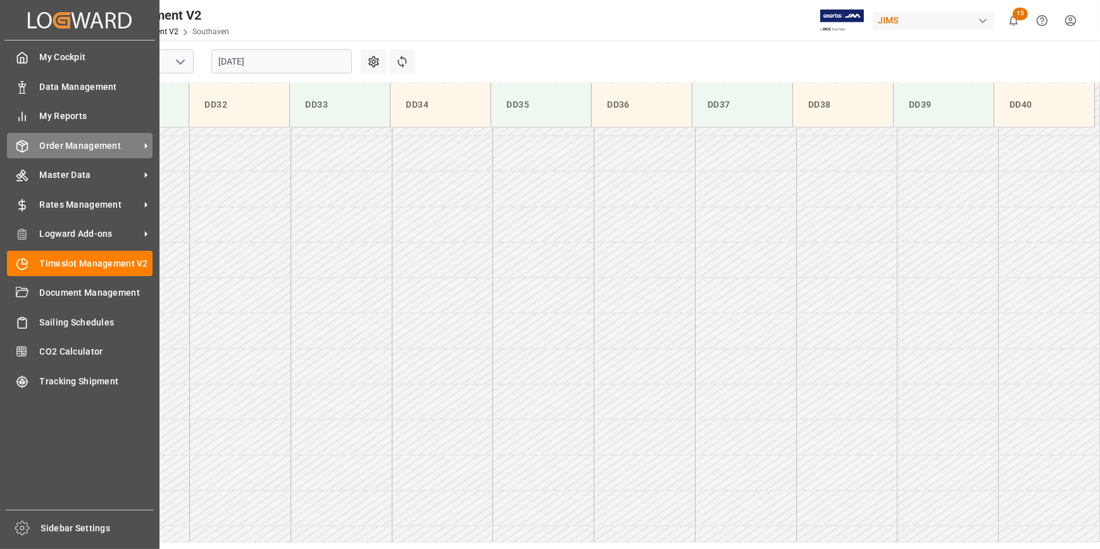
click at [81, 145] on span "Order Management" at bounding box center [90, 145] width 100 height 13
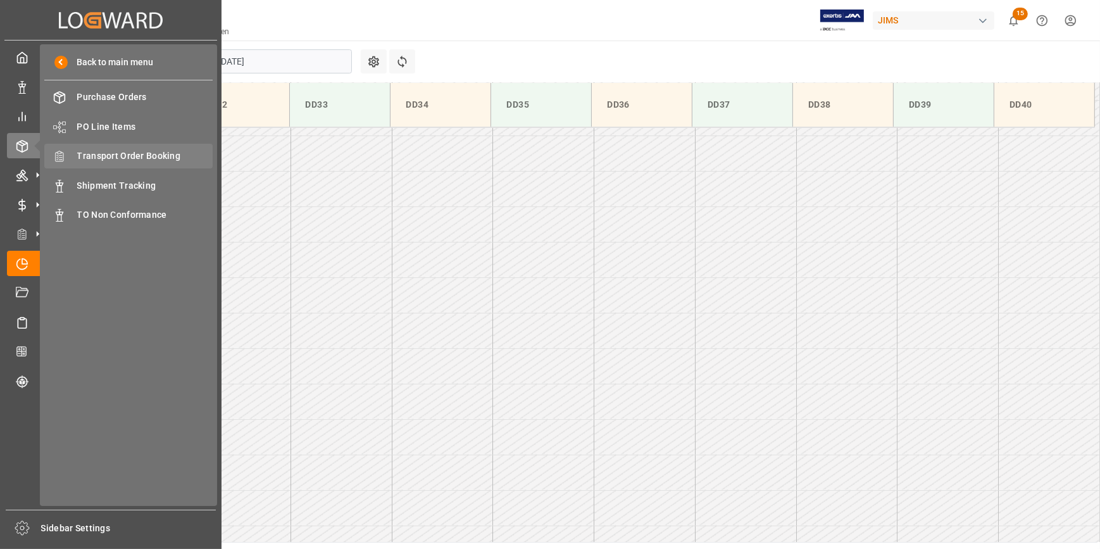
click at [152, 158] on span "Transport Order Booking" at bounding box center [145, 155] width 136 height 13
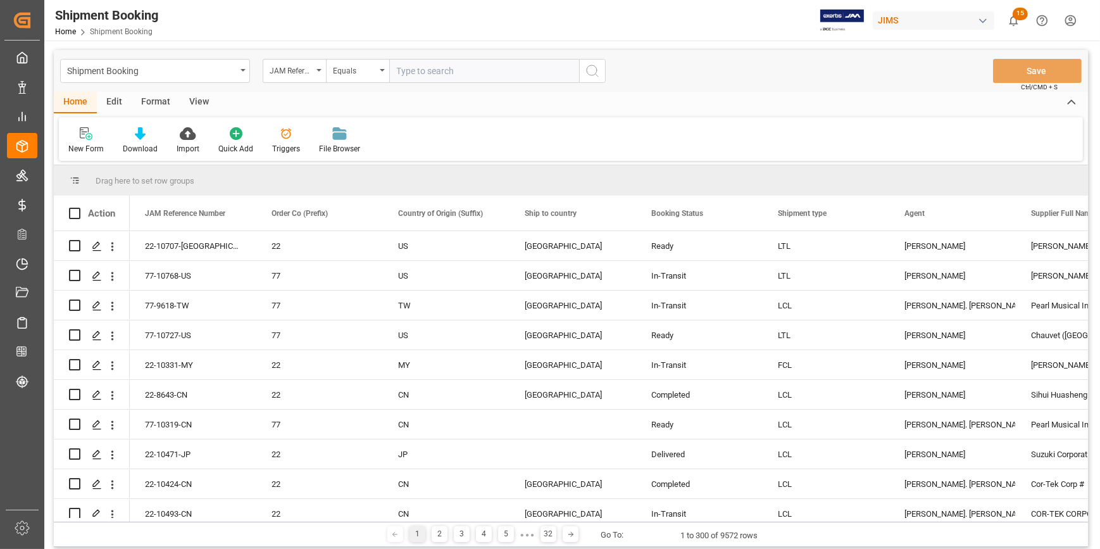
click at [404, 70] on input "text" at bounding box center [484, 71] width 190 height 24
type input "22-10466-CN"
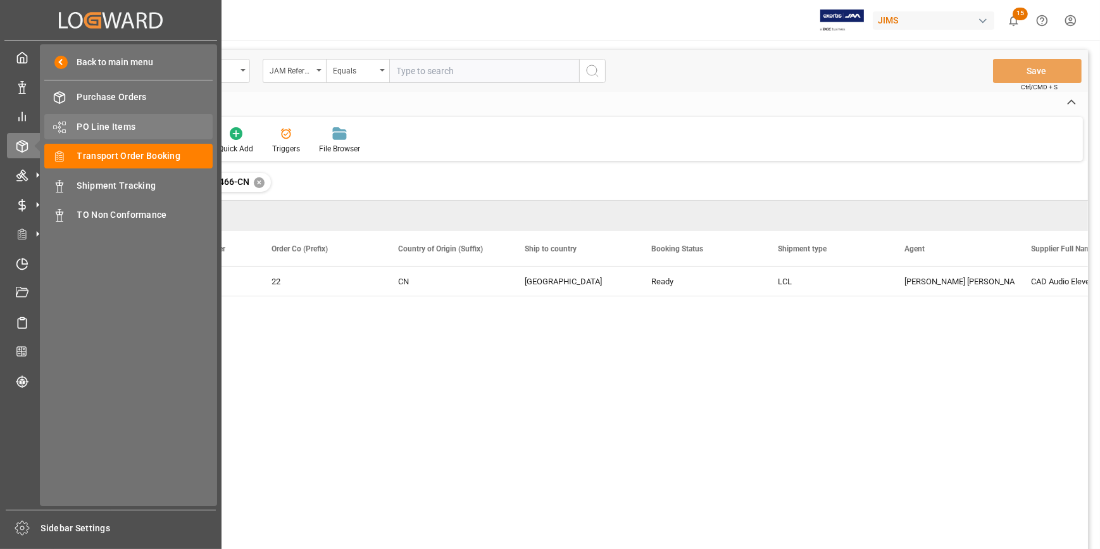
click at [114, 128] on span "PO Line Items" at bounding box center [145, 126] width 136 height 13
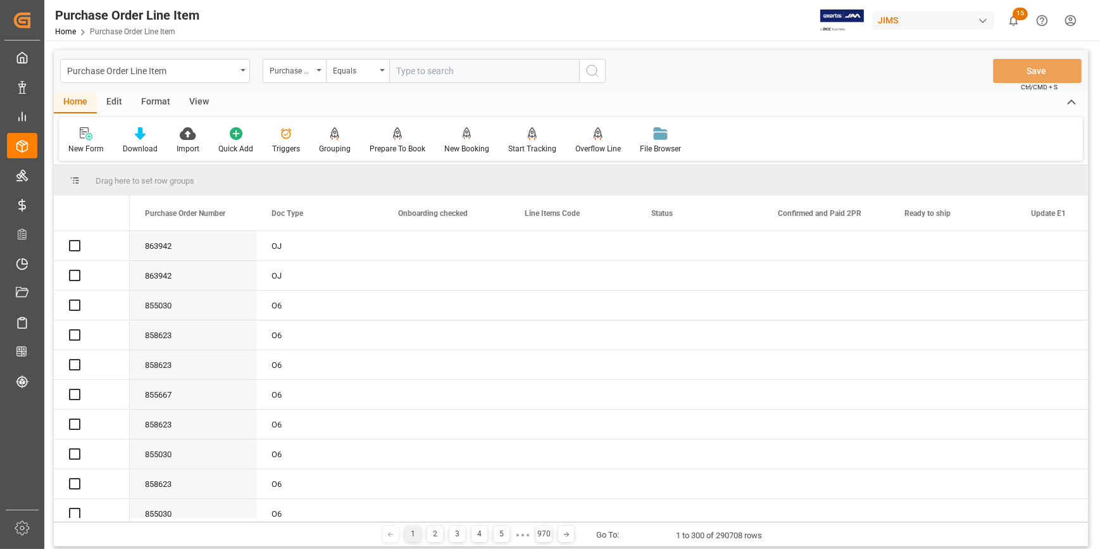
click at [416, 71] on input "text" at bounding box center [484, 71] width 190 height 24
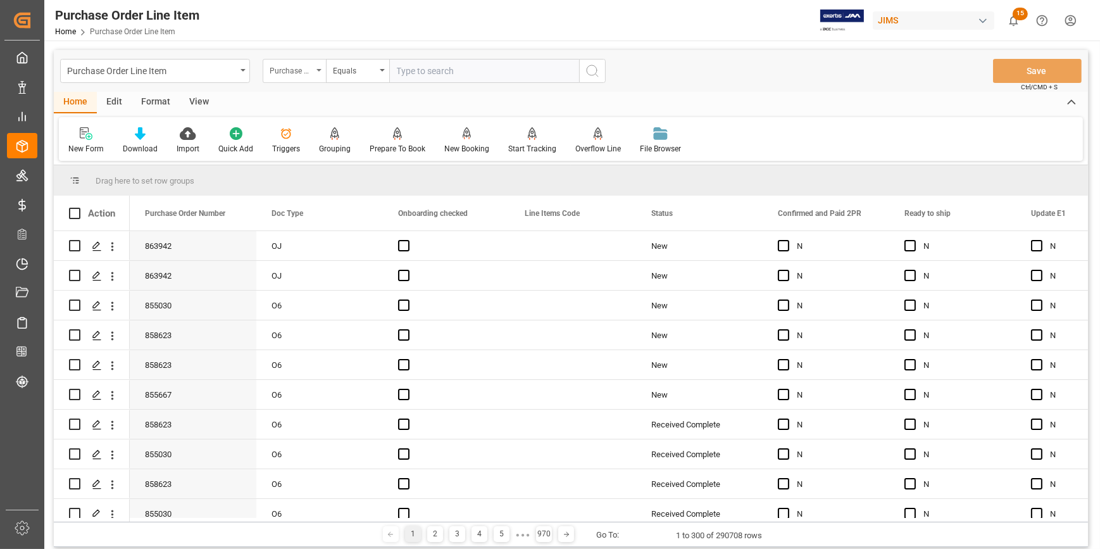
click at [302, 73] on div "Purchase Order Number" at bounding box center [291, 69] width 43 height 15
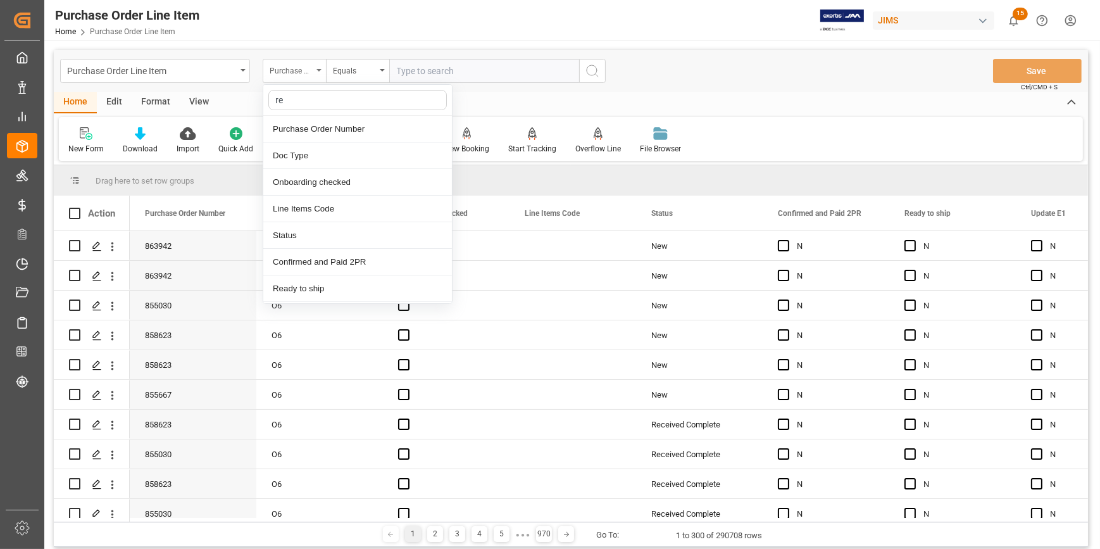
type input "ref"
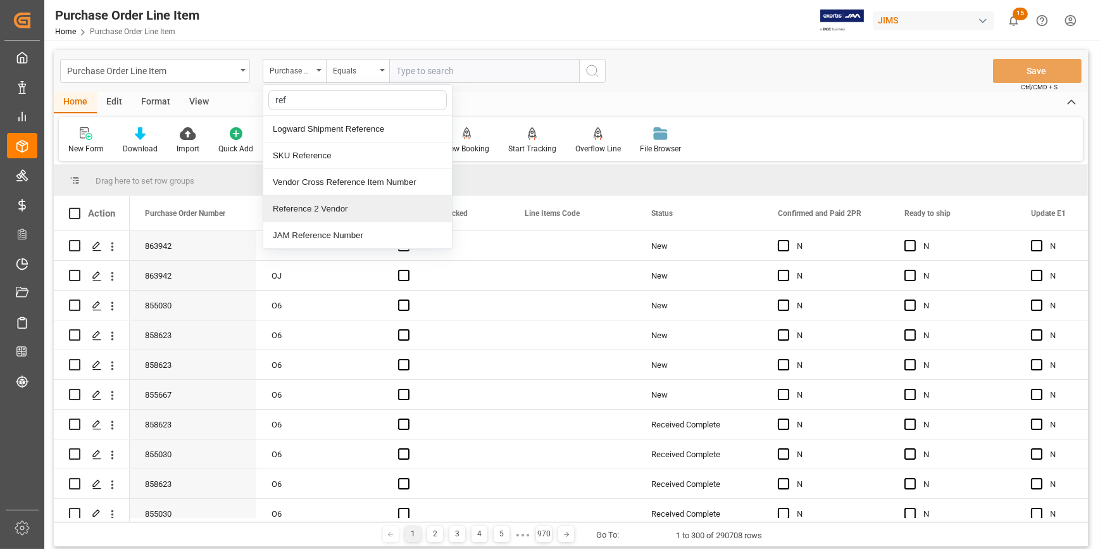
click at [347, 209] on div "Reference 2 Vendor" at bounding box center [357, 209] width 189 height 27
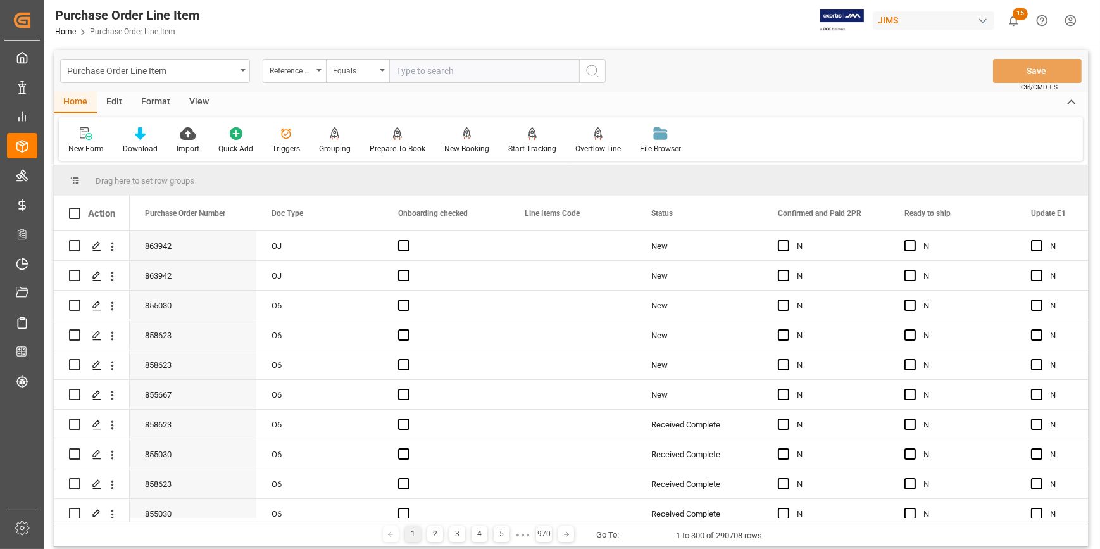
click at [422, 69] on input "text" at bounding box center [484, 71] width 190 height 24
paste input "22-10466-CN"
type input "22-10466-CN"
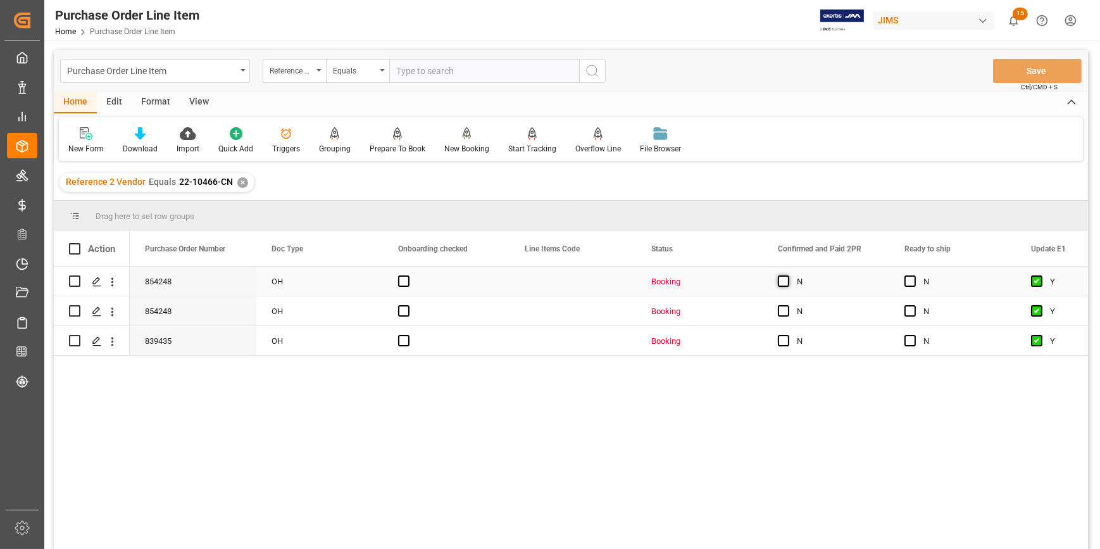
click at [781, 284] on span "Press SPACE to select this row." at bounding box center [783, 280] width 11 height 11
click at [787, 275] on input "Press SPACE to select this row." at bounding box center [787, 275] width 0 height 0
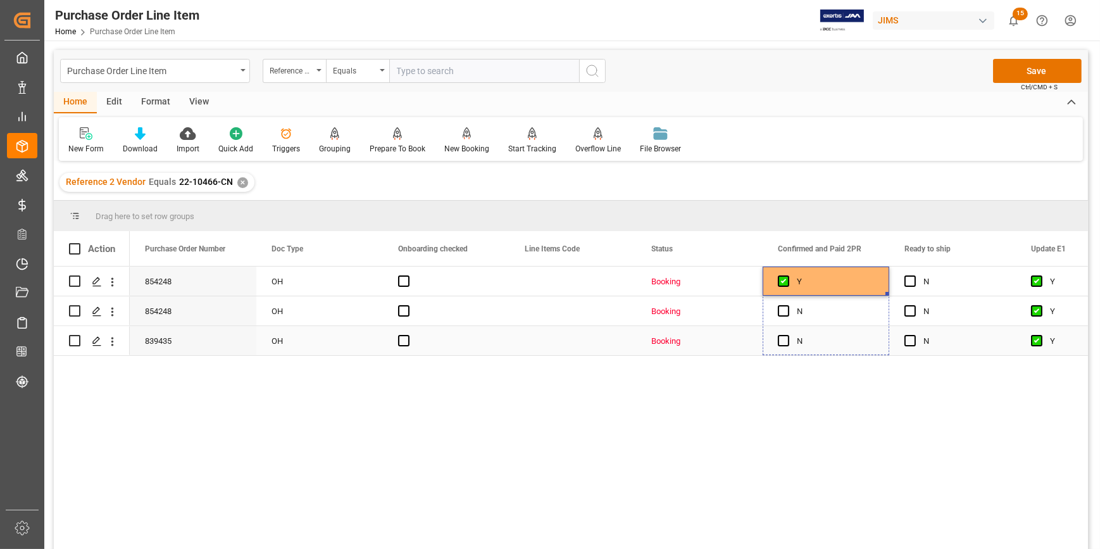
drag, startPoint x: 886, startPoint y: 293, endPoint x: 870, endPoint y: 344, distance: 53.6
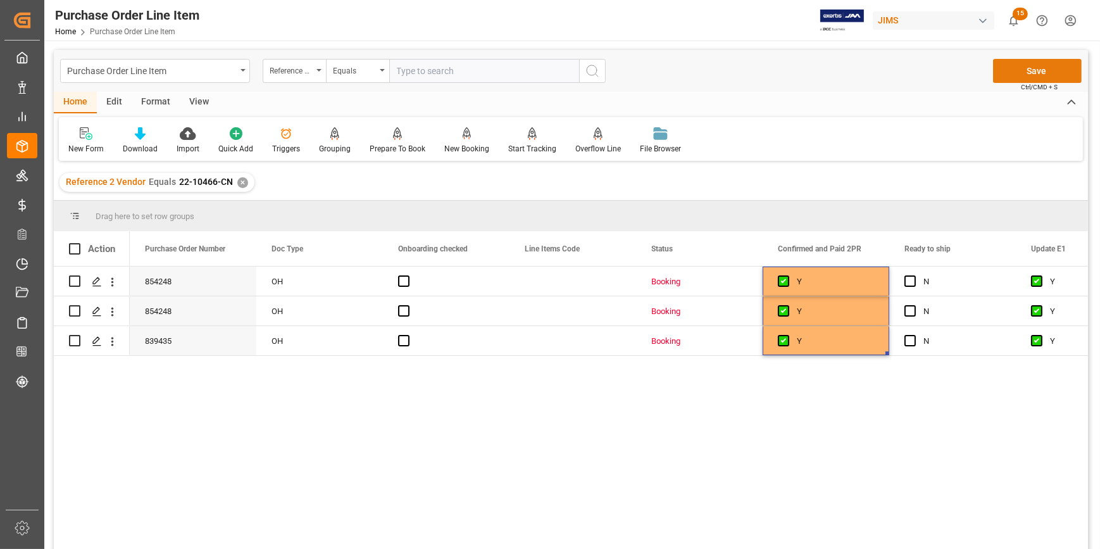
click at [1031, 72] on button "Save" at bounding box center [1037, 71] width 89 height 24
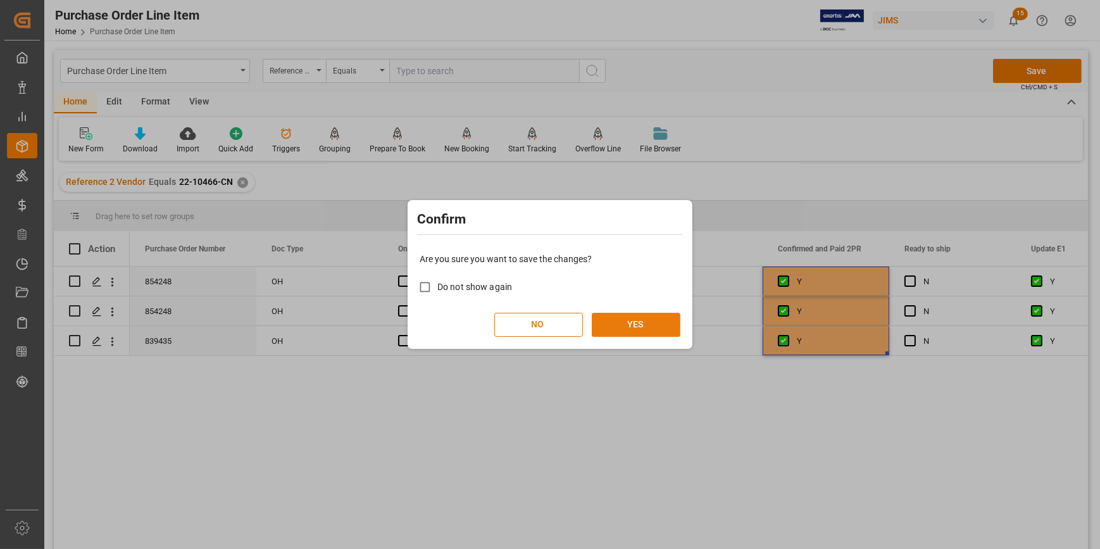
click at [614, 322] on button "YES" at bounding box center [636, 325] width 89 height 24
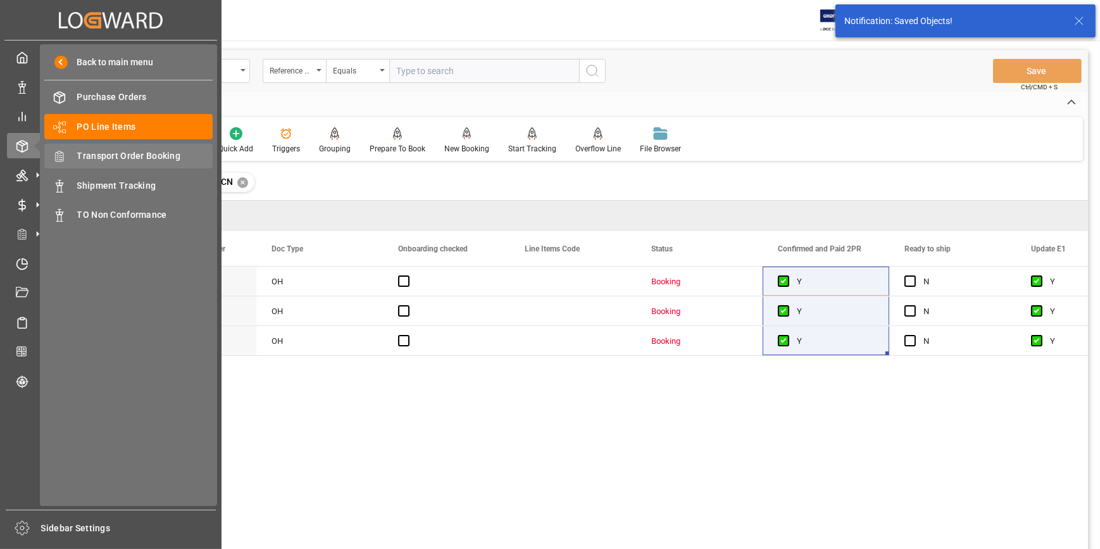
click at [146, 156] on span "Transport Order Booking" at bounding box center [145, 155] width 136 height 13
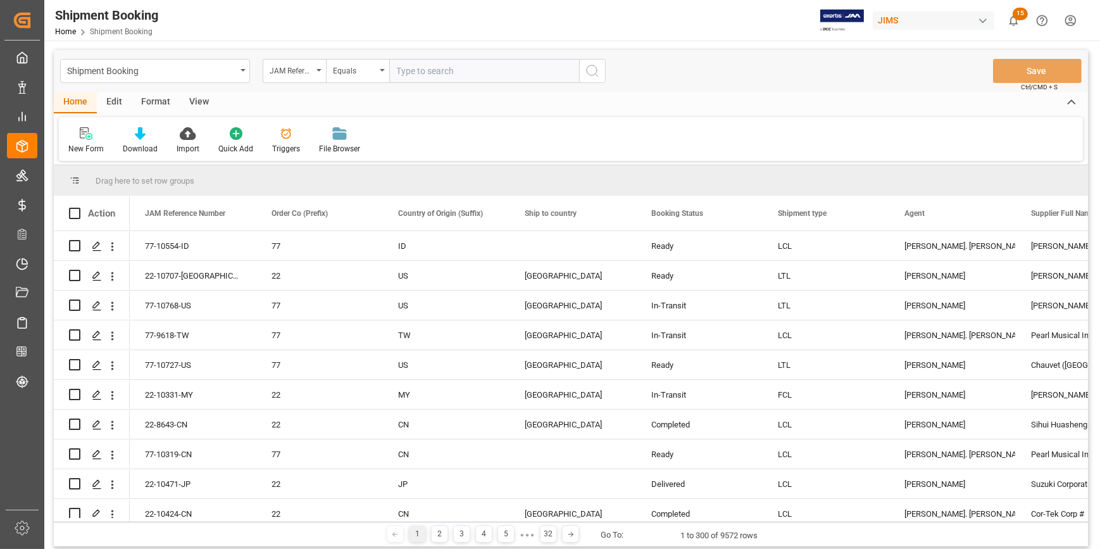
click at [408, 75] on input "text" at bounding box center [484, 71] width 190 height 24
paste input "22-10466-CN"
type input "22-10466-CN"
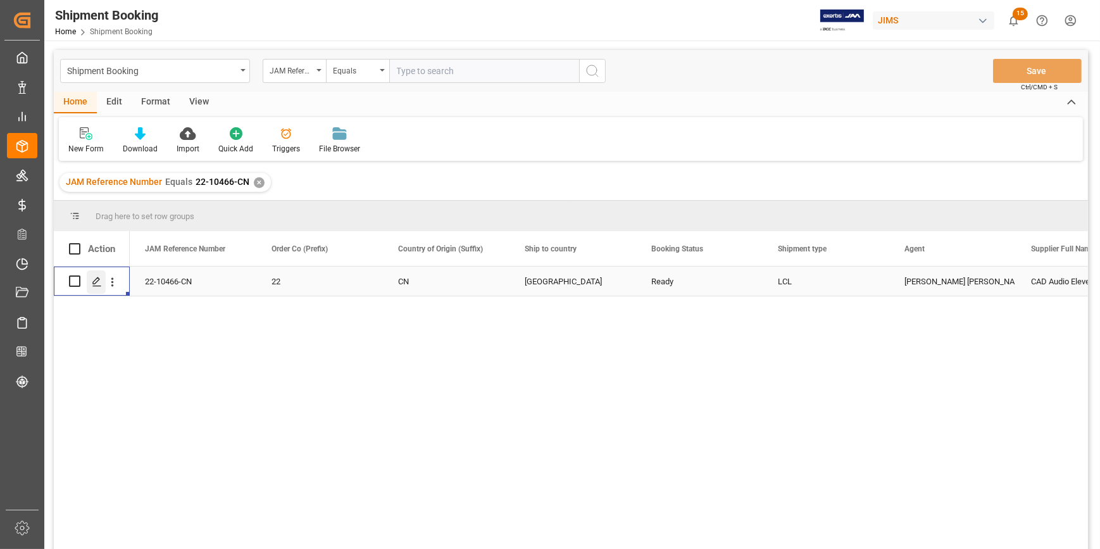
click at [97, 282] on icon "Press SPACE to select this row." at bounding box center [97, 282] width 10 height 10
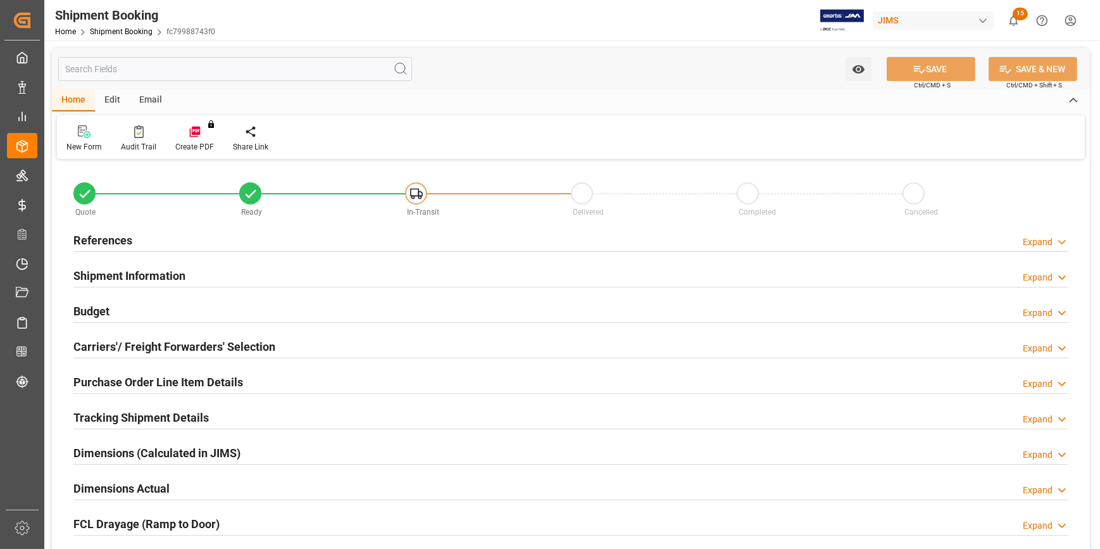
type input "0"
type input "[DATE]"
drag, startPoint x: 211, startPoint y: 228, endPoint x: 235, endPoint y: 247, distance: 31.0
click at [211, 228] on div "References Expand" at bounding box center [570, 239] width 995 height 24
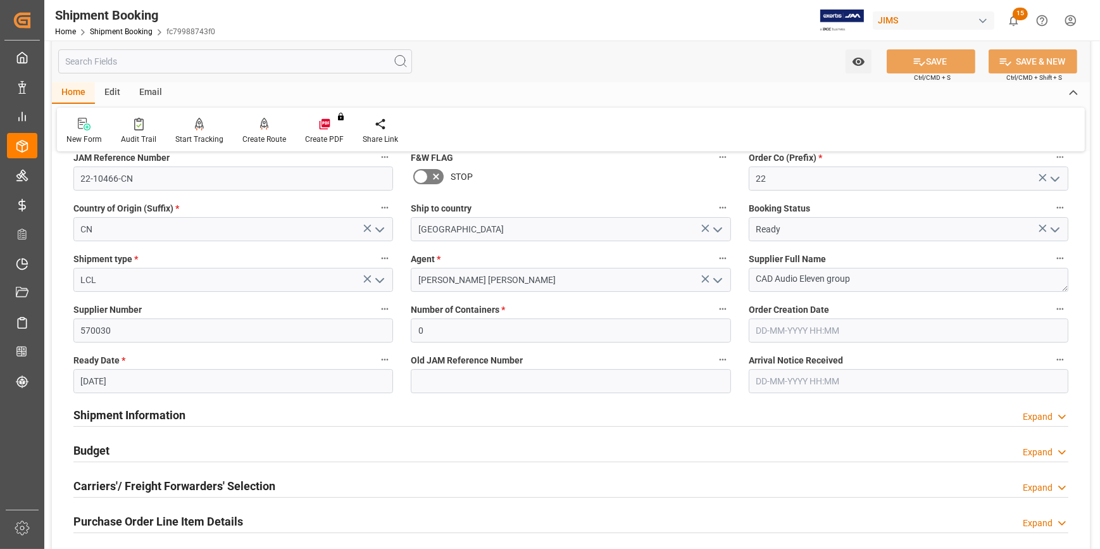
scroll to position [115, 0]
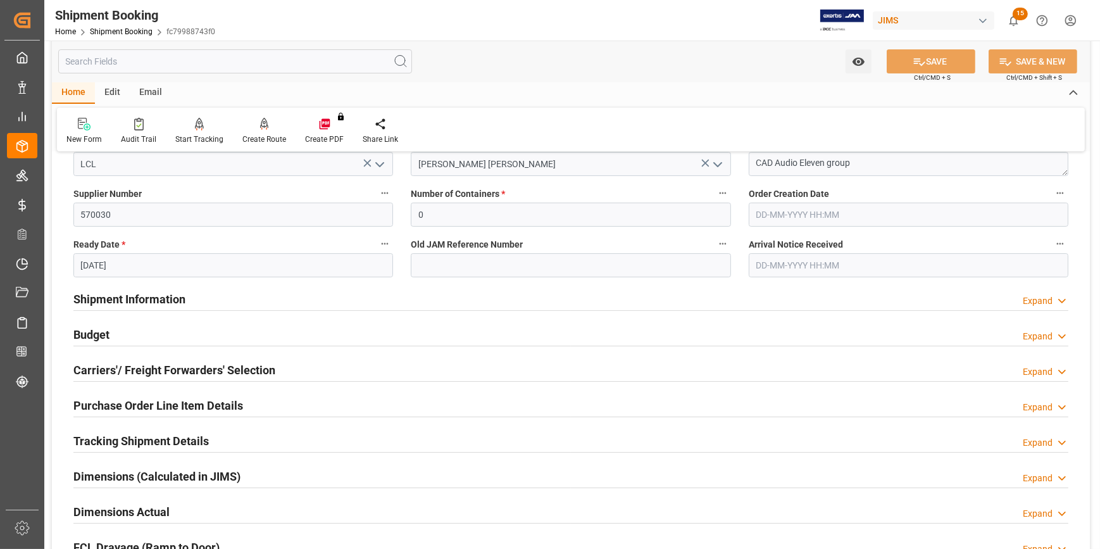
click at [271, 303] on div "Shipment Information Expand" at bounding box center [570, 298] width 995 height 24
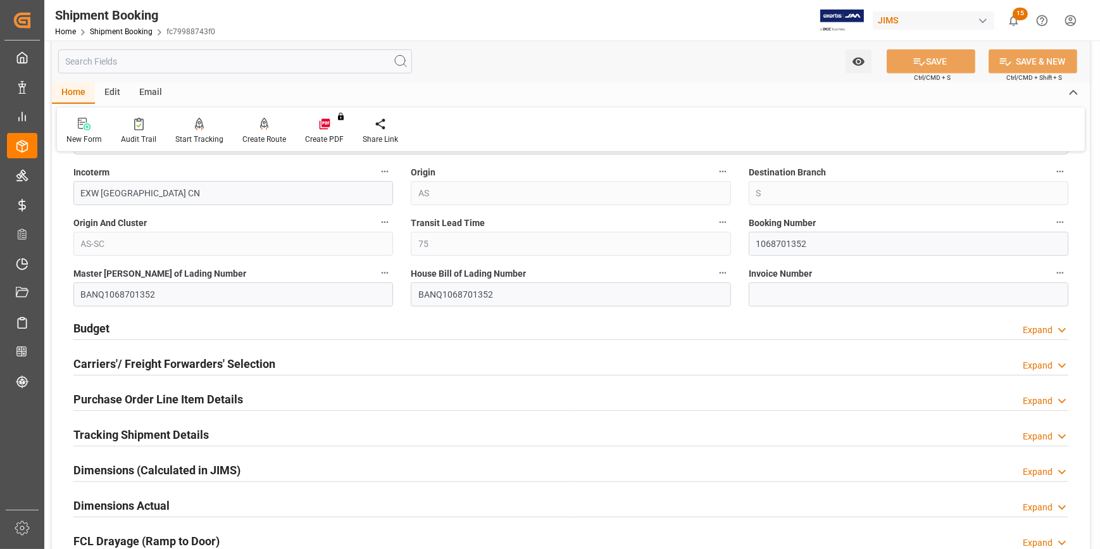
click at [302, 322] on div "Budget Expand" at bounding box center [570, 327] width 995 height 24
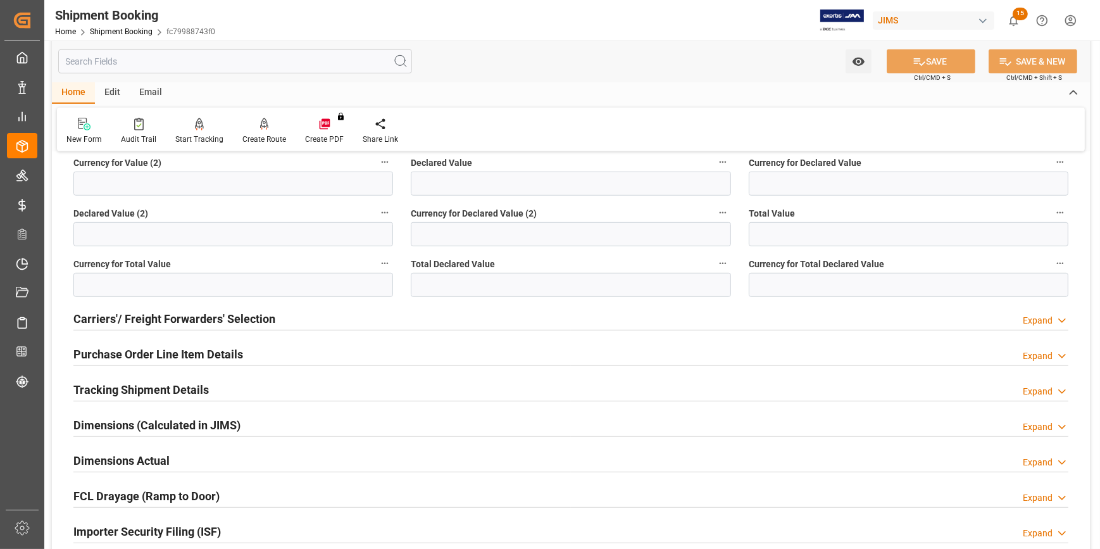
scroll to position [1150, 0]
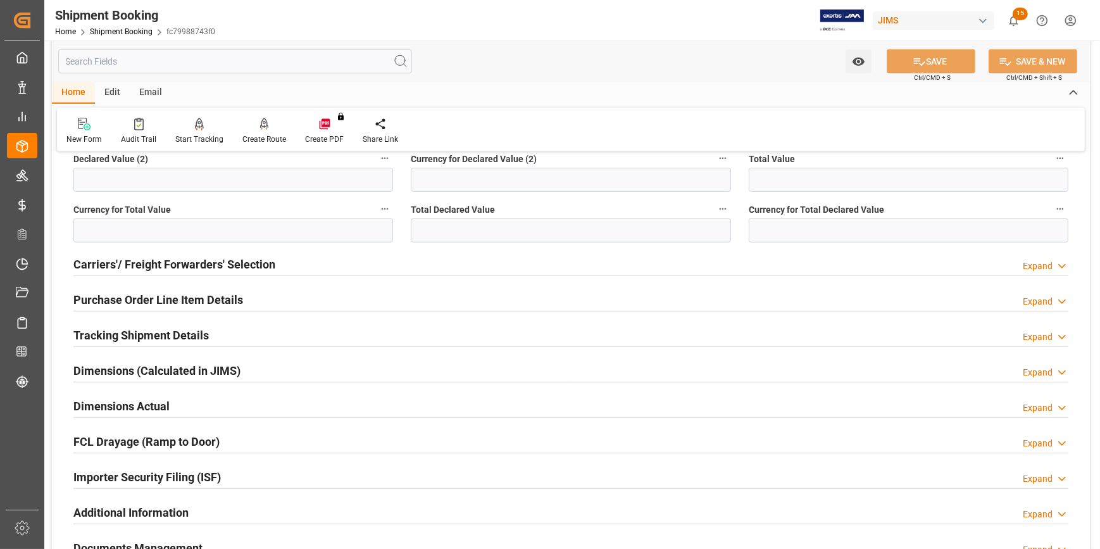
click at [262, 335] on div "Tracking Shipment Details Expand" at bounding box center [570, 334] width 995 height 24
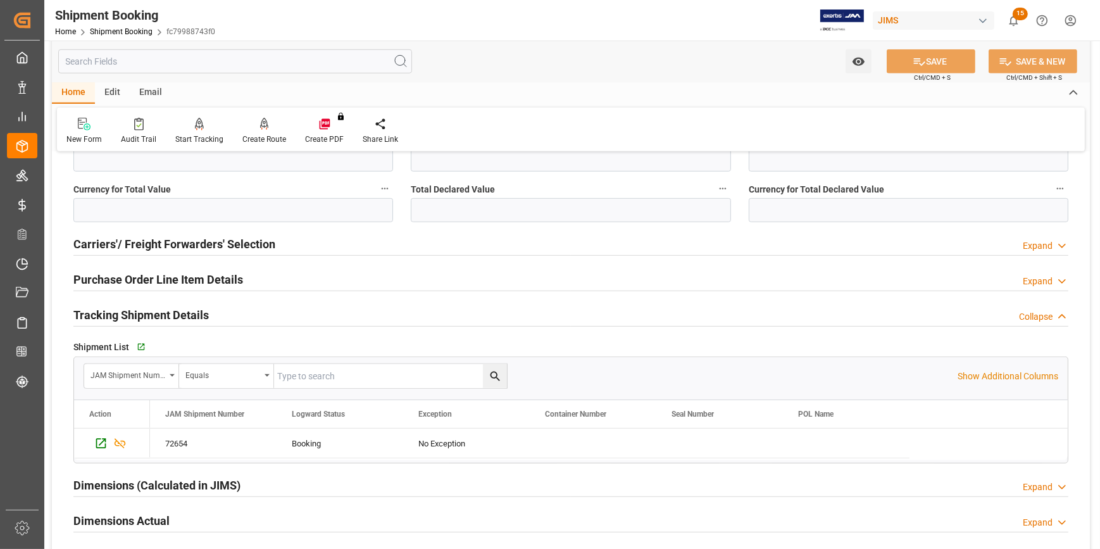
scroll to position [1208, 0]
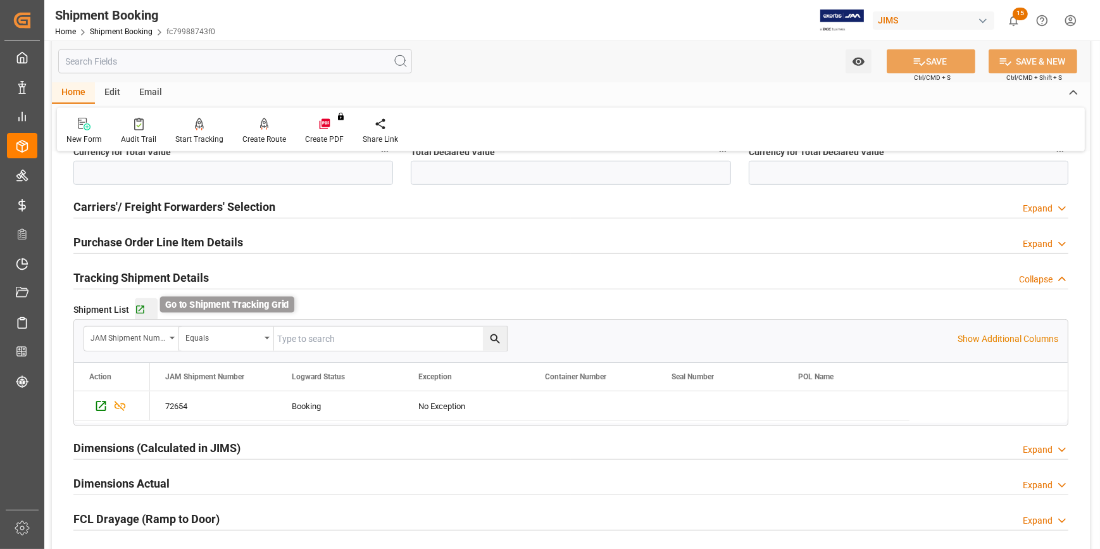
click at [139, 308] on icon "button" at bounding box center [140, 310] width 8 height 8
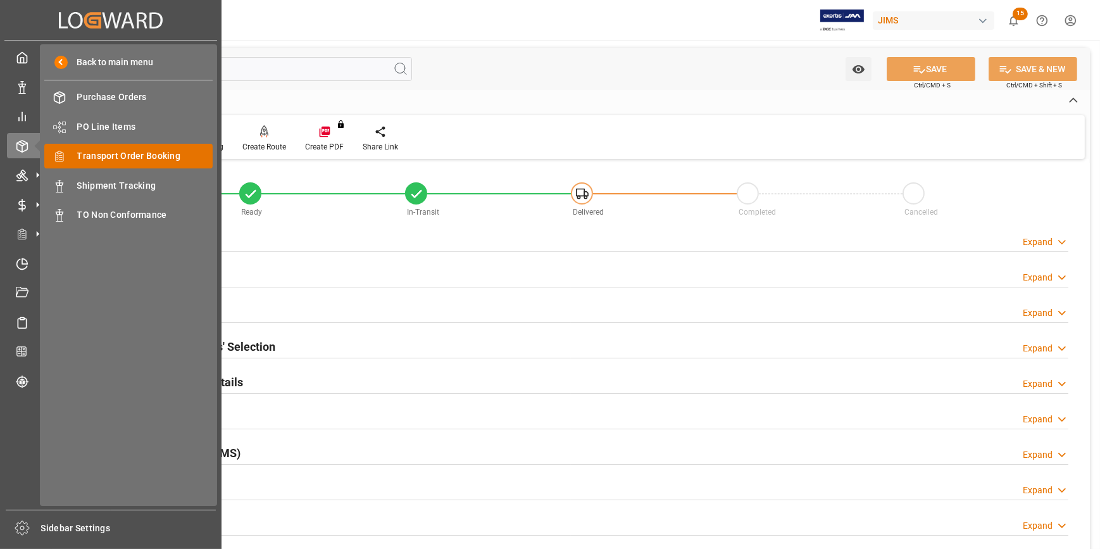
click at [133, 156] on span "Transport Order Booking" at bounding box center [145, 155] width 136 height 13
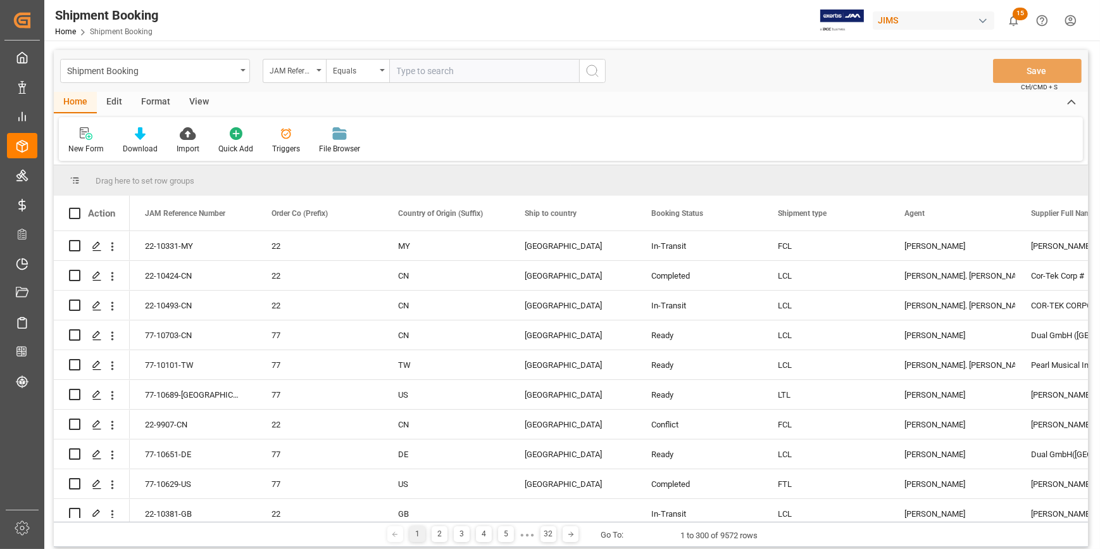
click at [421, 73] on input "text" at bounding box center [484, 71] width 190 height 24
type input "22-10144-MY"
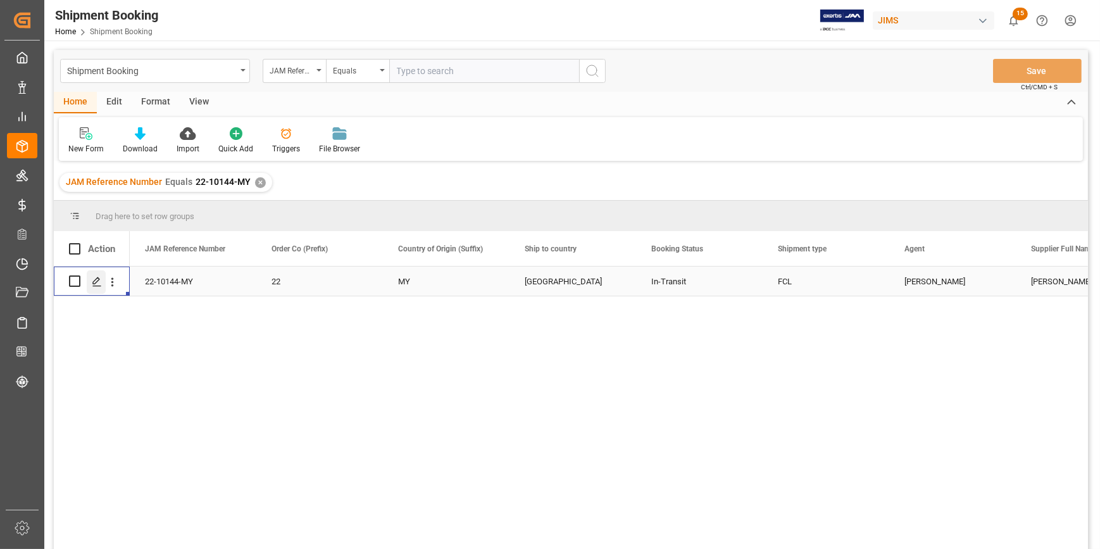
click at [94, 278] on icon "Press SPACE to select this row." at bounding box center [97, 282] width 10 height 10
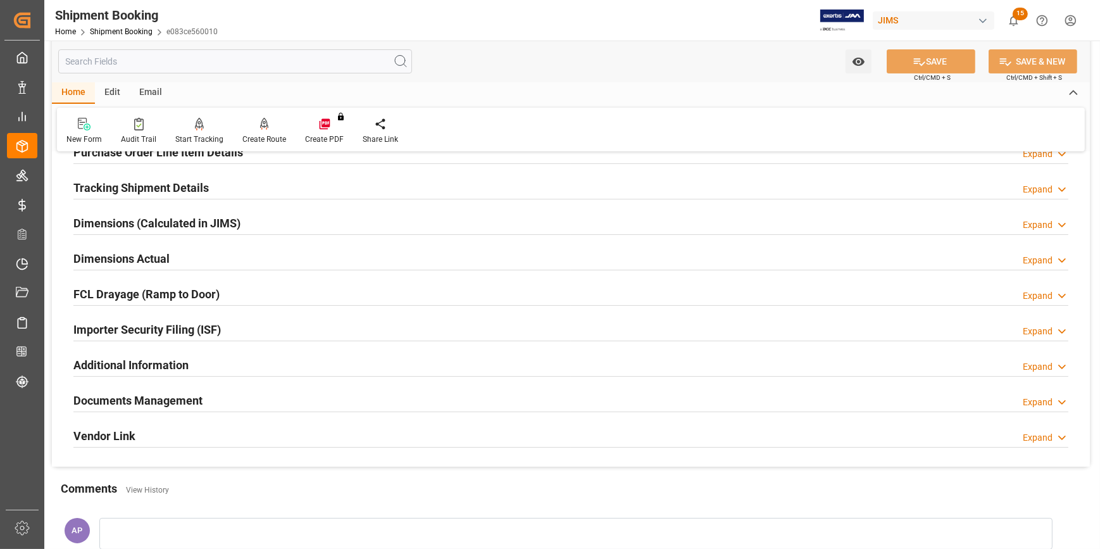
click at [333, 322] on div "Importer Security Filing (ISF) Expand" at bounding box center [570, 328] width 995 height 24
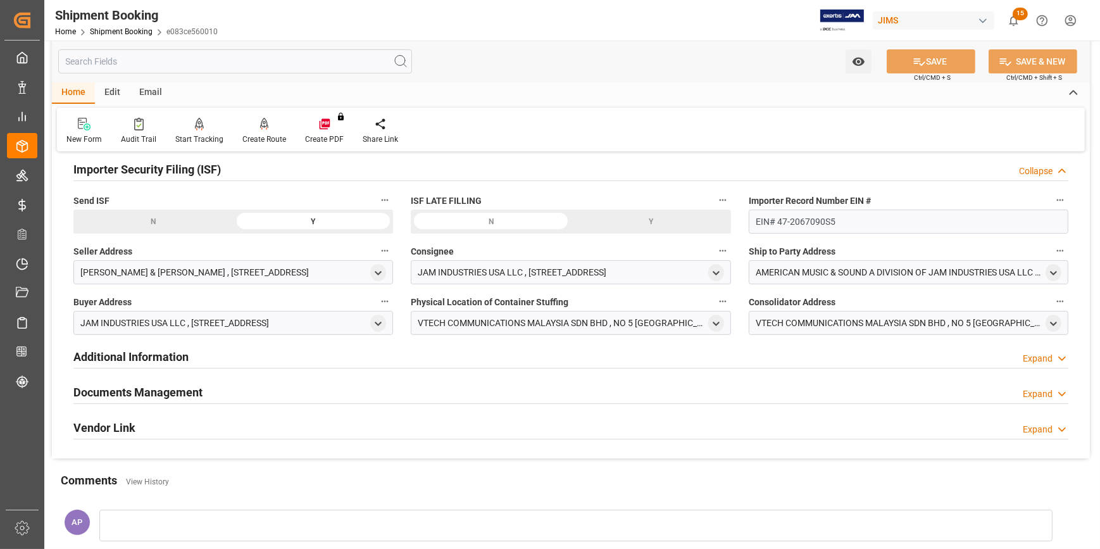
scroll to position [402, 0]
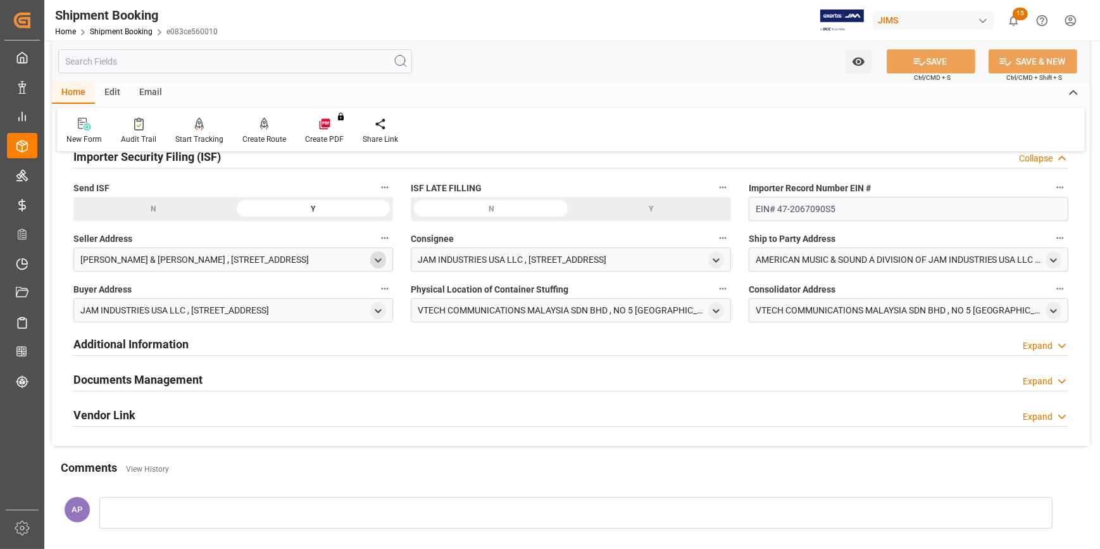
click at [378, 258] on icon "open menu" at bounding box center [378, 260] width 11 height 11
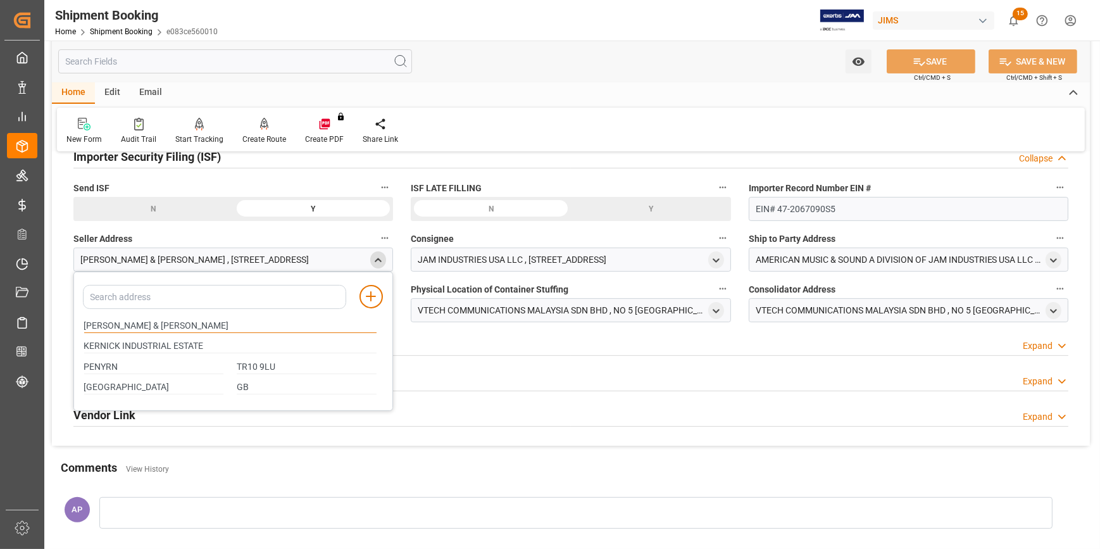
drag, startPoint x: 110, startPoint y: 322, endPoint x: 73, endPoint y: 322, distance: 37.3
click at [73, 322] on div "Add address to address book ALLEN & HEATH KERNICK INDUSTRIAL ESTATE PENYRN TR10…" at bounding box center [233, 340] width 320 height 139
drag, startPoint x: 807, startPoint y: 205, endPoint x: 737, endPoint y: 205, distance: 70.2
click at [737, 205] on div "Quote Ready In-Transit Delivered Completed Cancelled References Expand JAM Refe…" at bounding box center [571, 102] width 1038 height 685
click at [719, 308] on icon "open menu" at bounding box center [716, 311] width 11 height 11
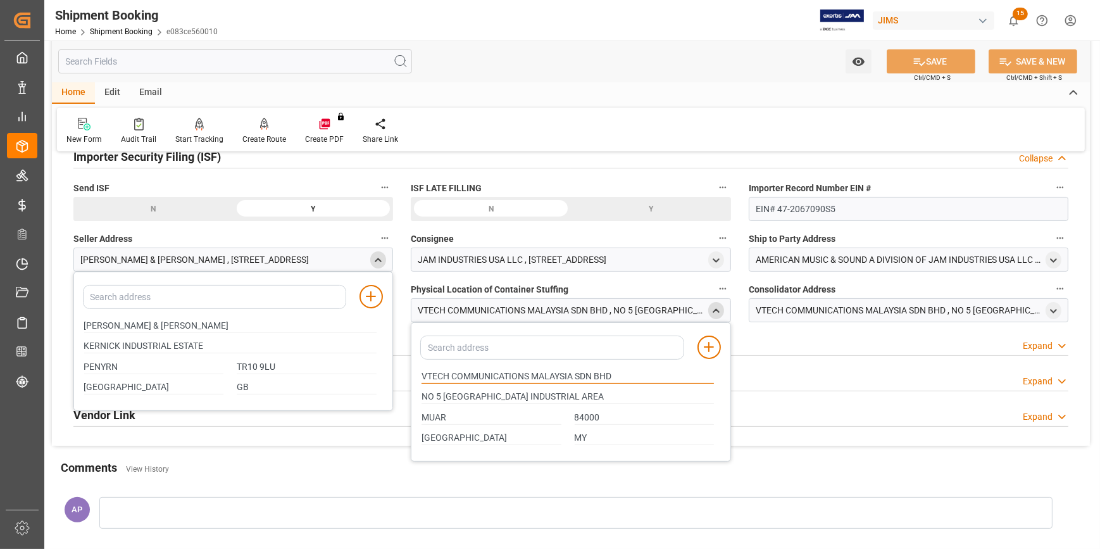
drag, startPoint x: 449, startPoint y: 373, endPoint x: 394, endPoint y: 368, distance: 55.2
click at [394, 368] on div "Quote Ready In-Transit Delivered Completed Cancelled References Expand JAM Refe…" at bounding box center [571, 102] width 1038 height 685
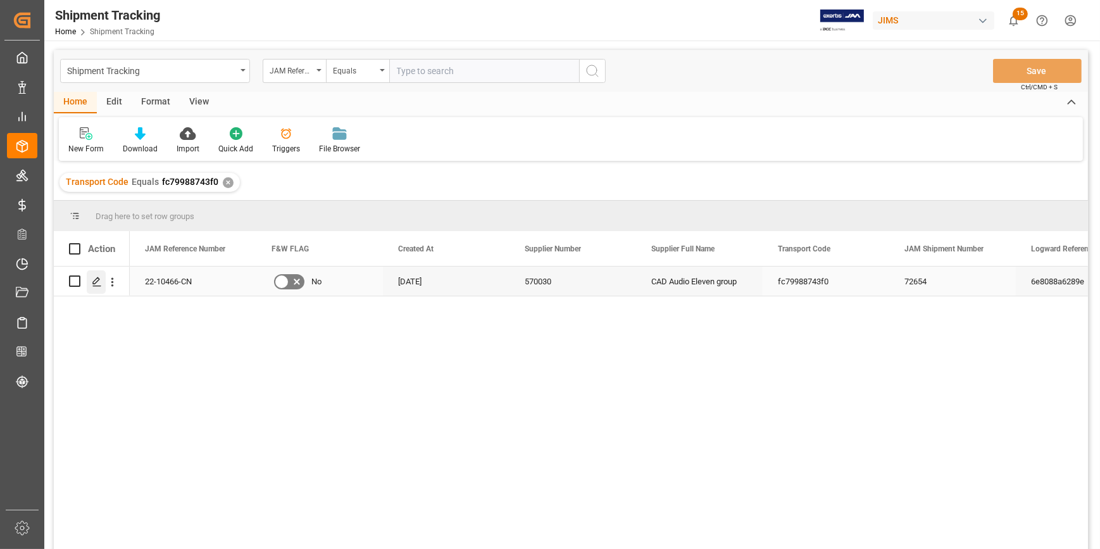
click at [99, 284] on icon "Press SPACE to select this row." at bounding box center [97, 282] width 10 height 10
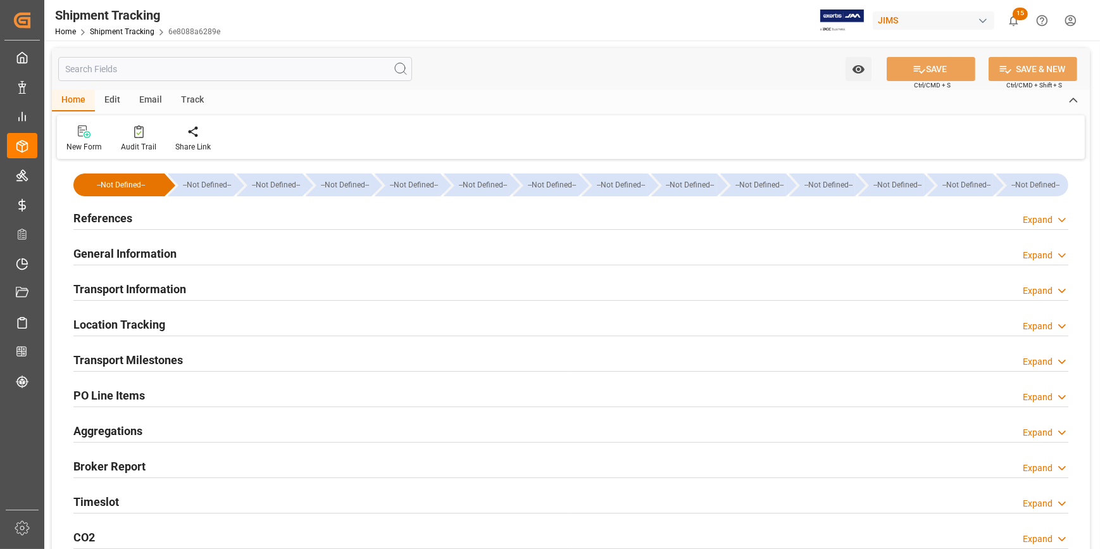
type input "[DATE]"
click at [247, 221] on div "References Expand" at bounding box center [570, 217] width 995 height 24
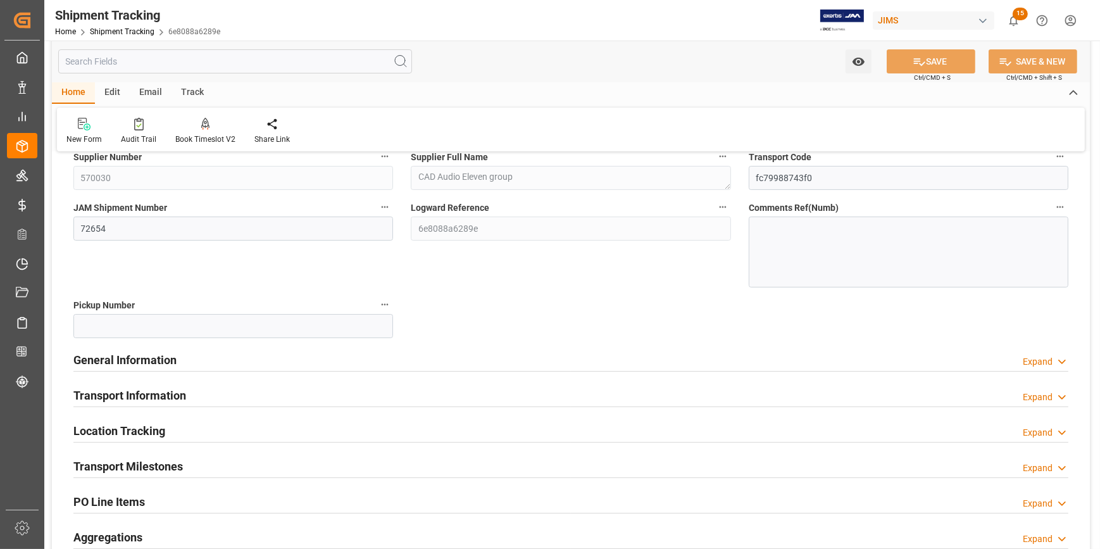
scroll to position [172, 0]
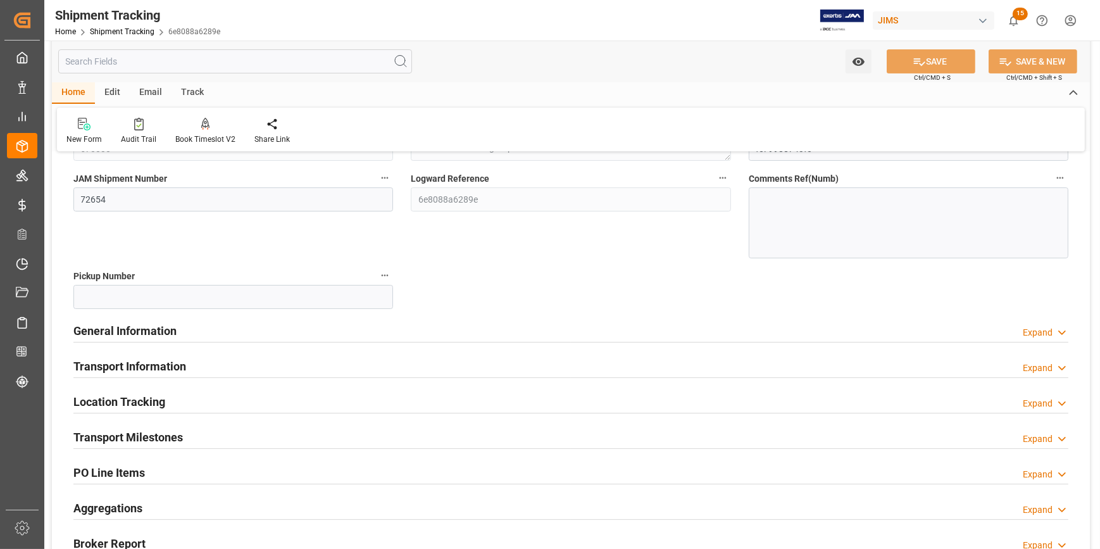
click at [292, 332] on div "General Information Expand" at bounding box center [570, 330] width 995 height 24
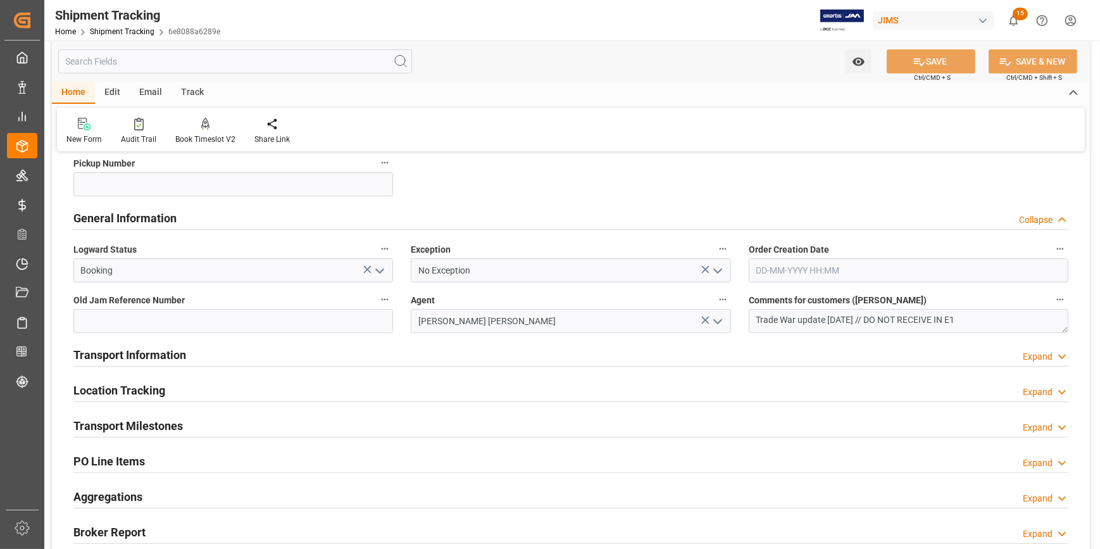
scroll to position [287, 0]
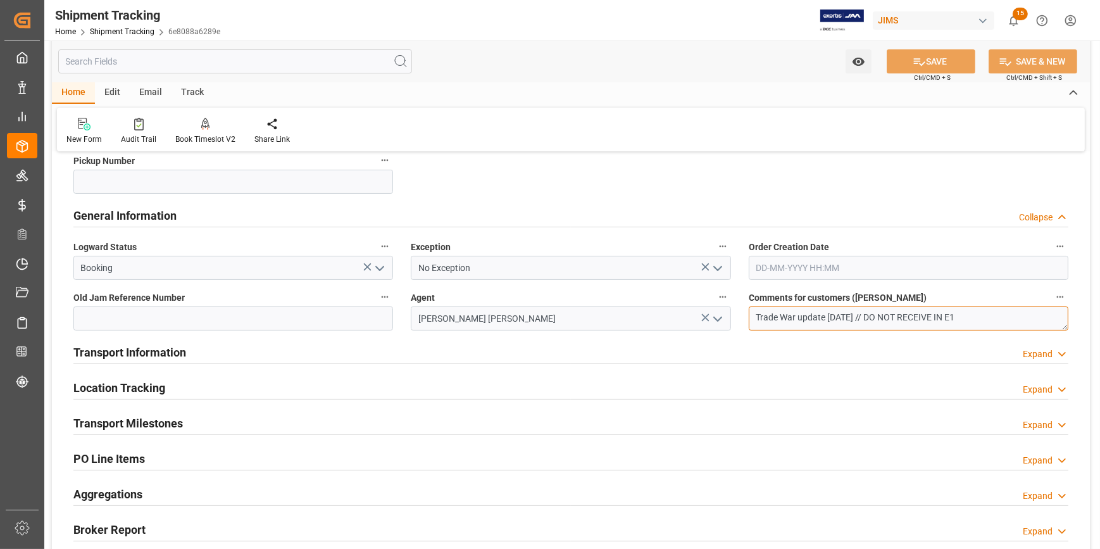
click at [886, 315] on textarea "Trade War update [DATE] // DO NOT RECEIVE IN E1" at bounding box center [909, 318] width 320 height 24
type textarea "Trade War update [DATE] // OK TO RECEIVE IN E1"
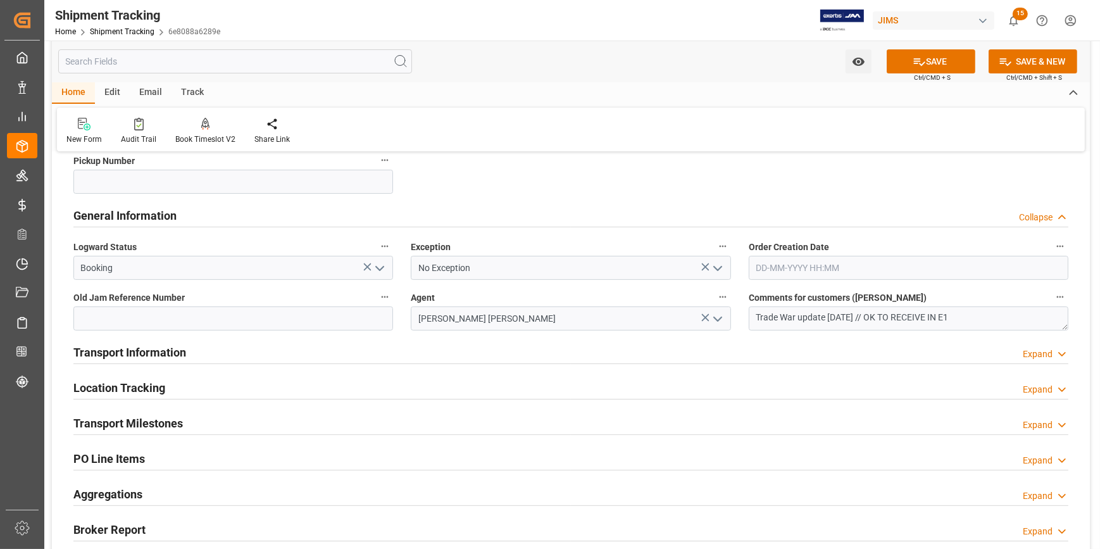
click at [611, 345] on div "Transport Information Expand" at bounding box center [570, 351] width 995 height 24
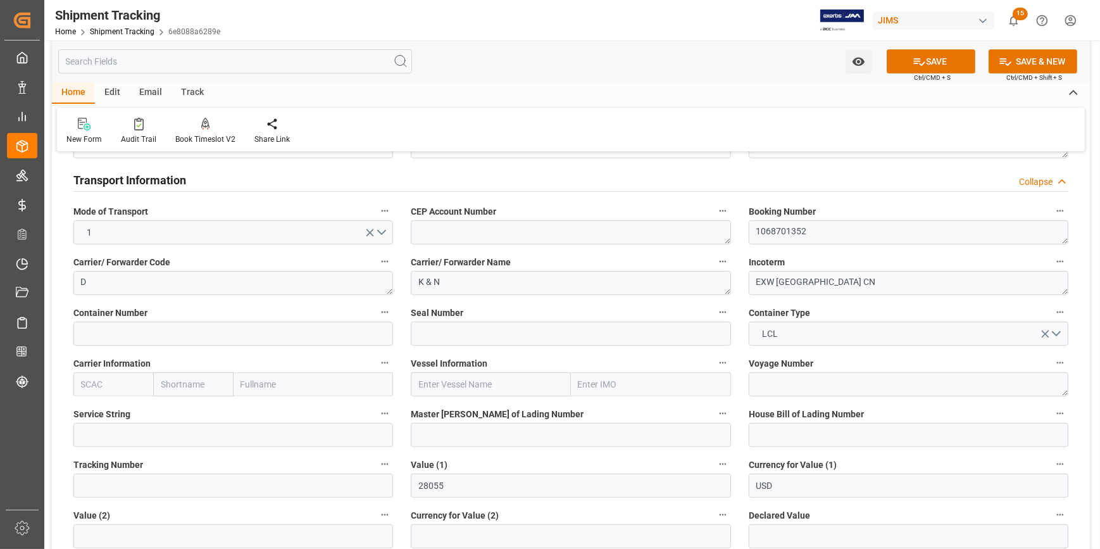
scroll to position [460, 0]
drag, startPoint x: 118, startPoint y: 335, endPoint x: 126, endPoint y: 335, distance: 8.3
click at [118, 335] on input at bounding box center [233, 333] width 320 height 24
paste input "APHU6576704"
type input "APHU6576704"
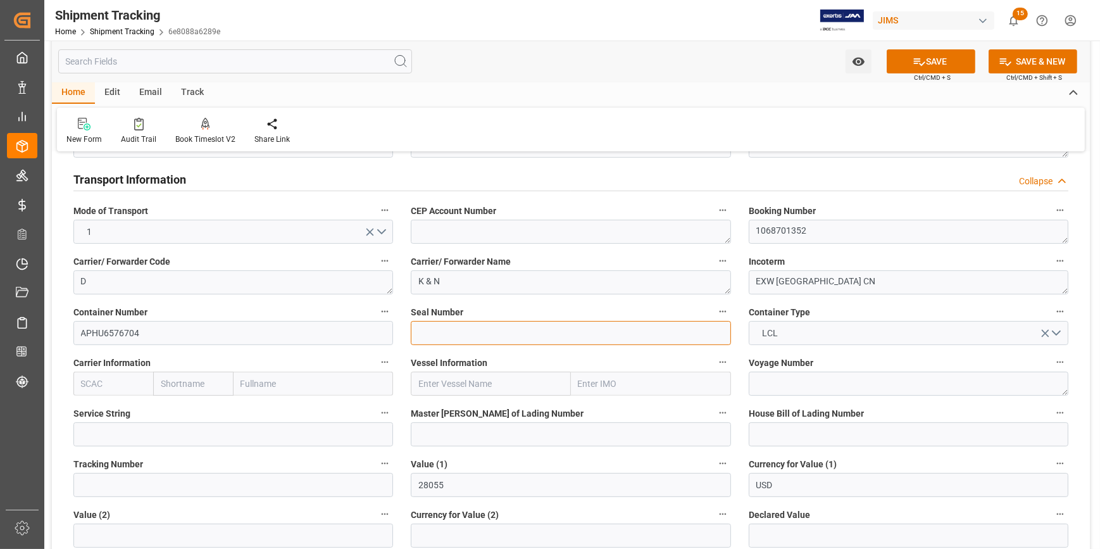
click at [456, 342] on input at bounding box center [571, 333] width 320 height 24
paste input "M4480477"
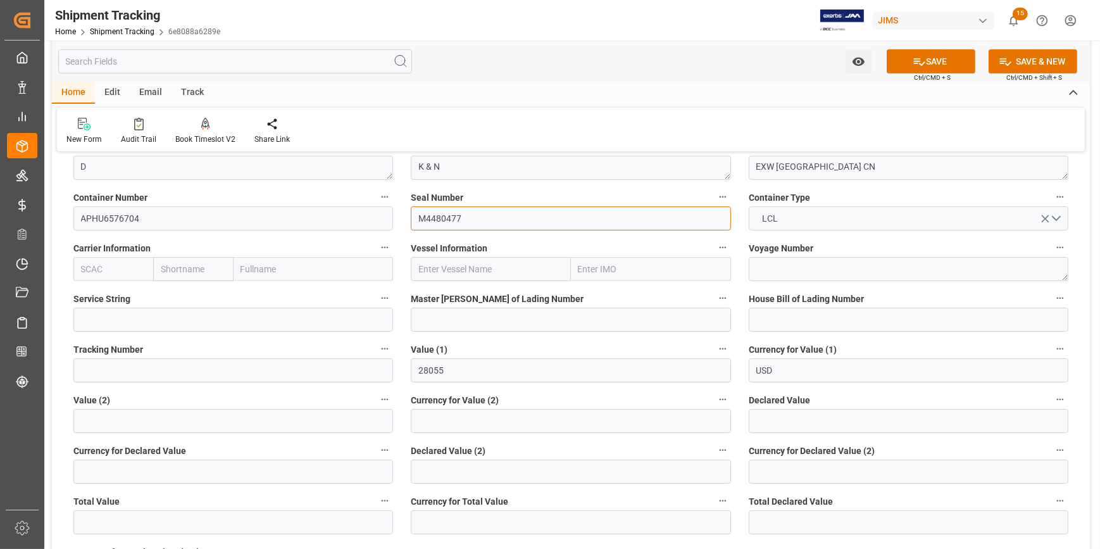
scroll to position [575, 0]
type input "M4480477"
click at [101, 272] on input "text" at bounding box center [113, 268] width 80 height 24
paste input "CMDU"
type input "CMDU"
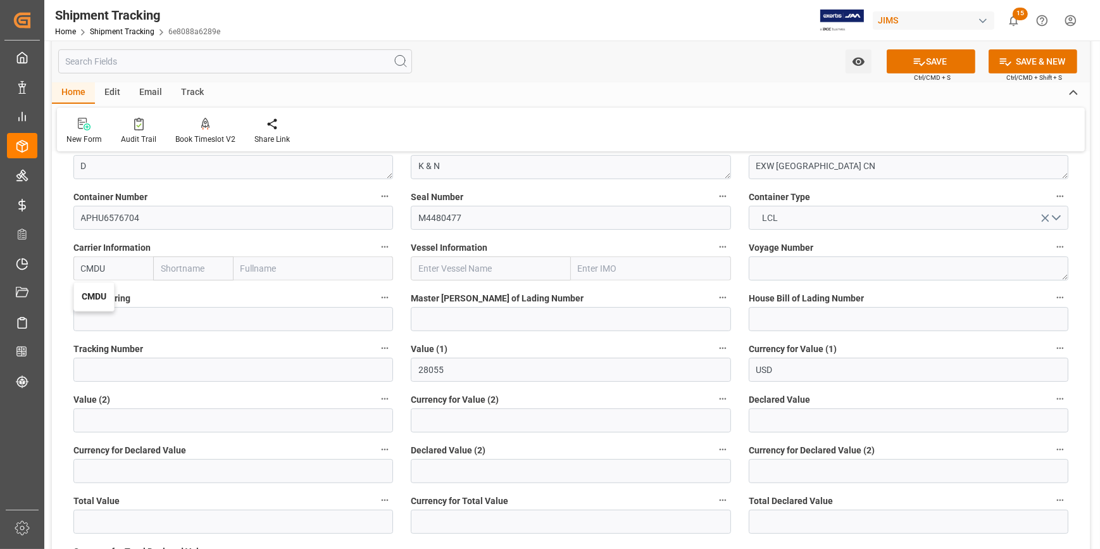
click at [103, 295] on b "CMDU" at bounding box center [94, 296] width 25 height 10
type input "CMACGM"
type input "CMA CGM Group"
type input "CMDU"
click at [462, 272] on input "text" at bounding box center [491, 268] width 160 height 24
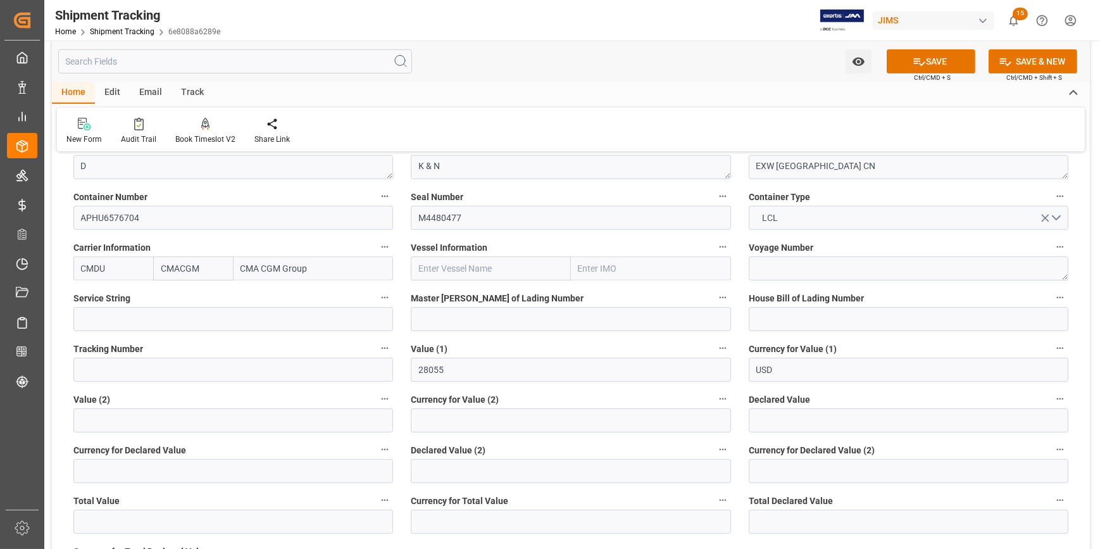
paste input "APL [GEOGRAPHIC_DATA]"
type input "APL [GEOGRAPHIC_DATA]"
click at [474, 300] on span "APL PARIS - 9601302" at bounding box center [490, 296] width 142 height 10
type input "9601302"
type input "APL [GEOGRAPHIC_DATA]"
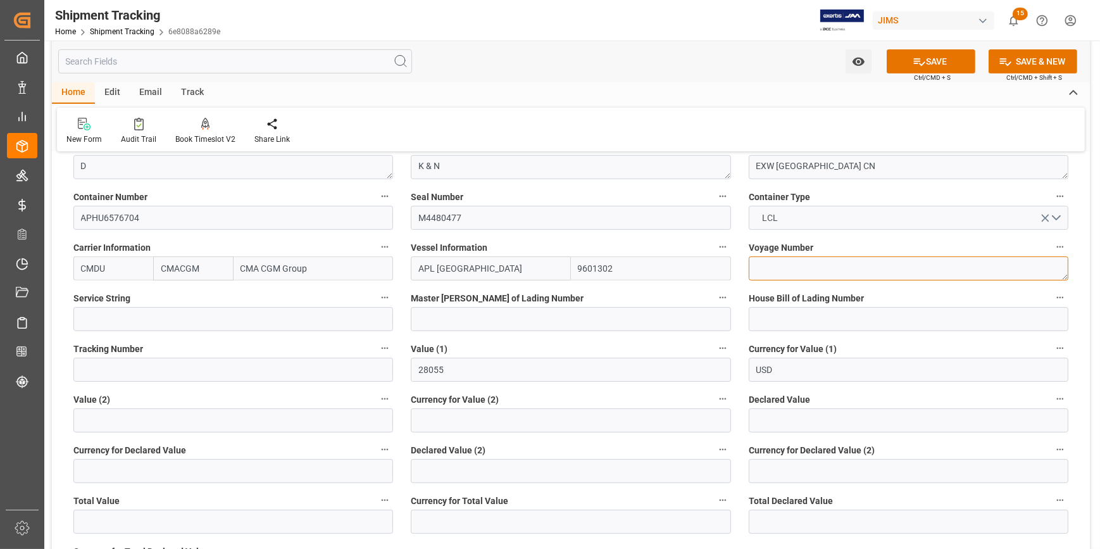
click at [791, 266] on textarea at bounding box center [909, 268] width 320 height 24
paste textarea "0TXL3E1MA"
type textarea "0TXL3E1MA"
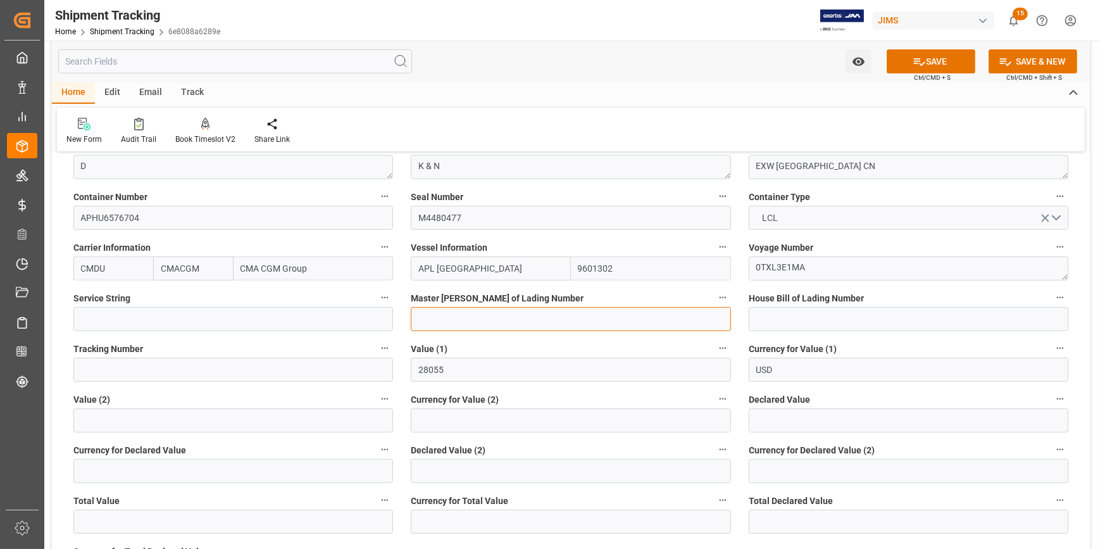
click at [510, 321] on input at bounding box center [571, 319] width 320 height 24
paste input "GGZ2644885"
type input "GGZ2644885"
click at [774, 318] on input at bounding box center [909, 319] width 320 height 24
paste input "BANQ1068701352"
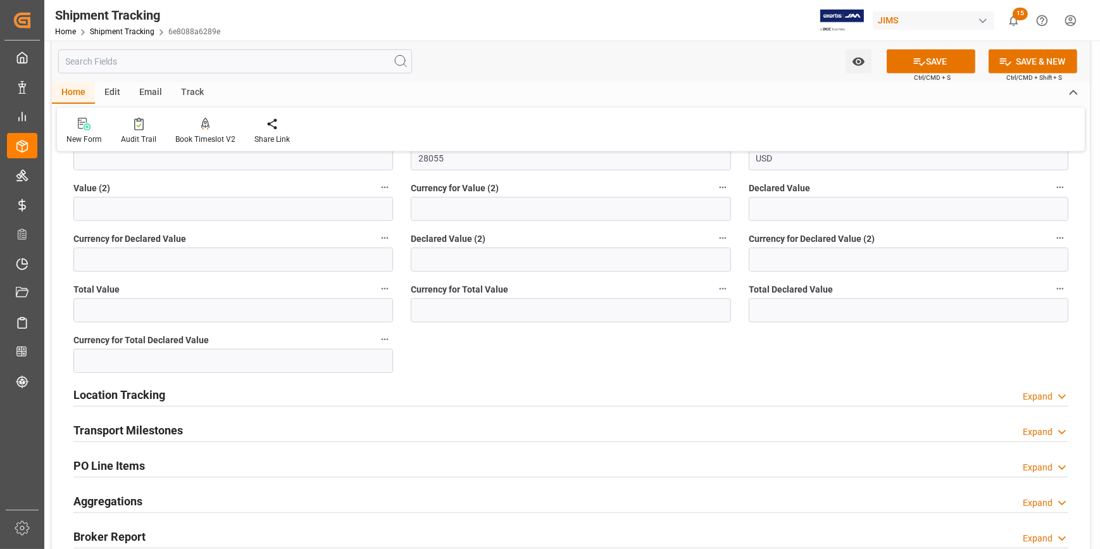
scroll to position [805, 0]
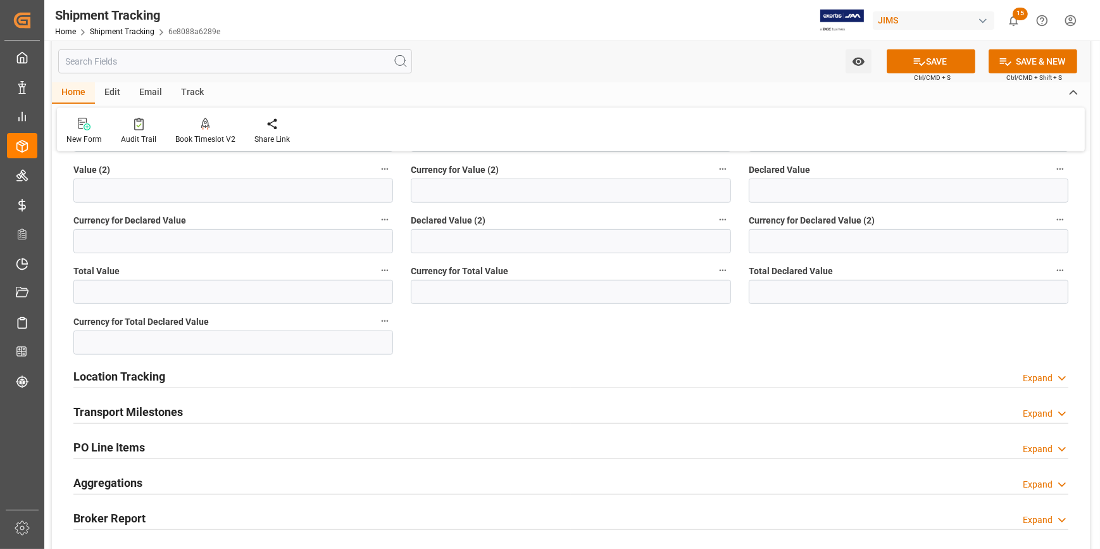
type input "BANQ1068701352"
click at [310, 368] on div "Location Tracking Expand" at bounding box center [570, 375] width 995 height 24
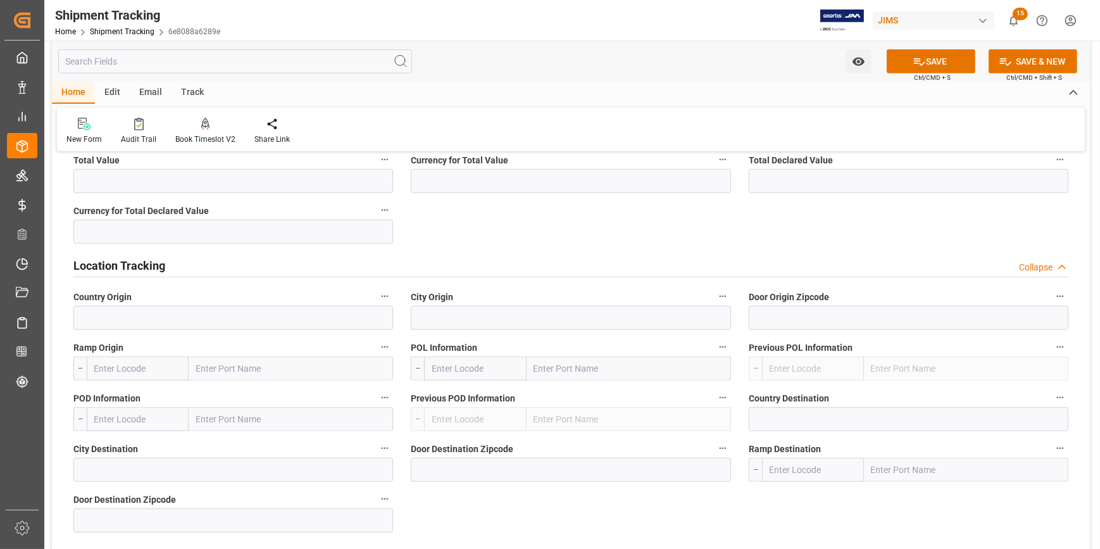
scroll to position [920, 0]
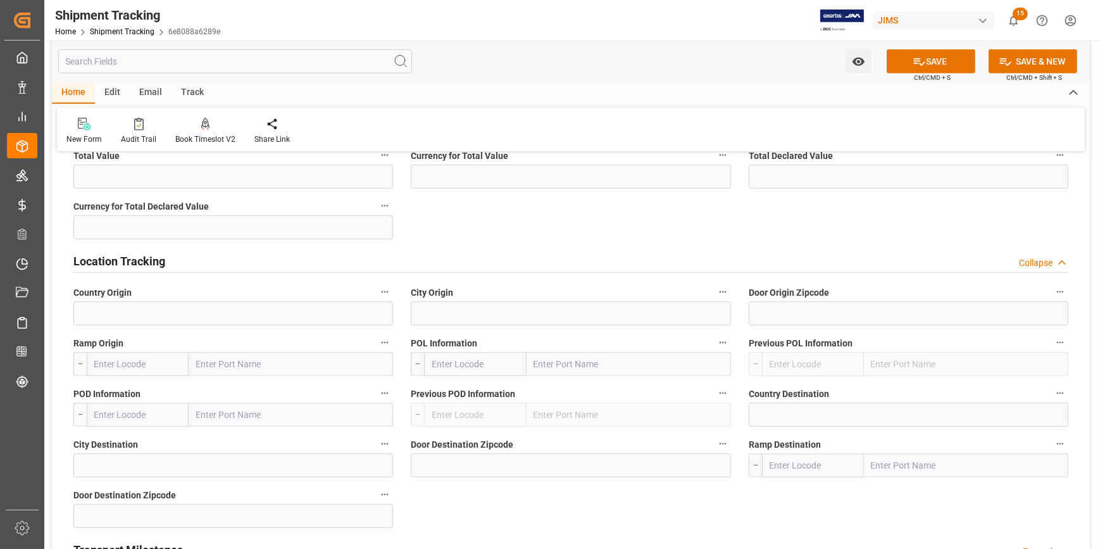
click at [287, 259] on div "Location Tracking Collapse" at bounding box center [570, 260] width 995 height 24
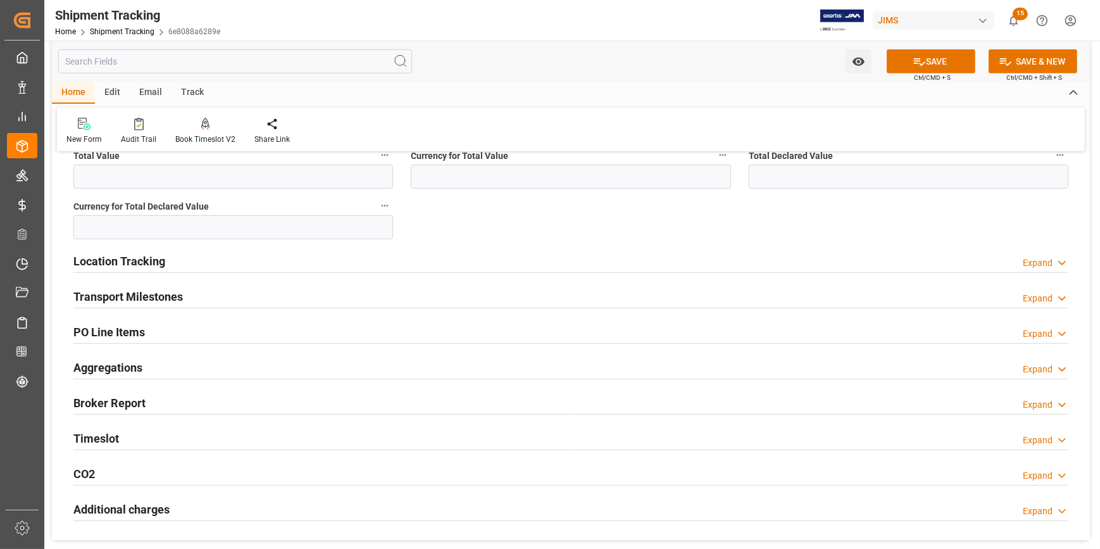
click at [249, 297] on div "Transport Milestones Expand" at bounding box center [570, 295] width 995 height 24
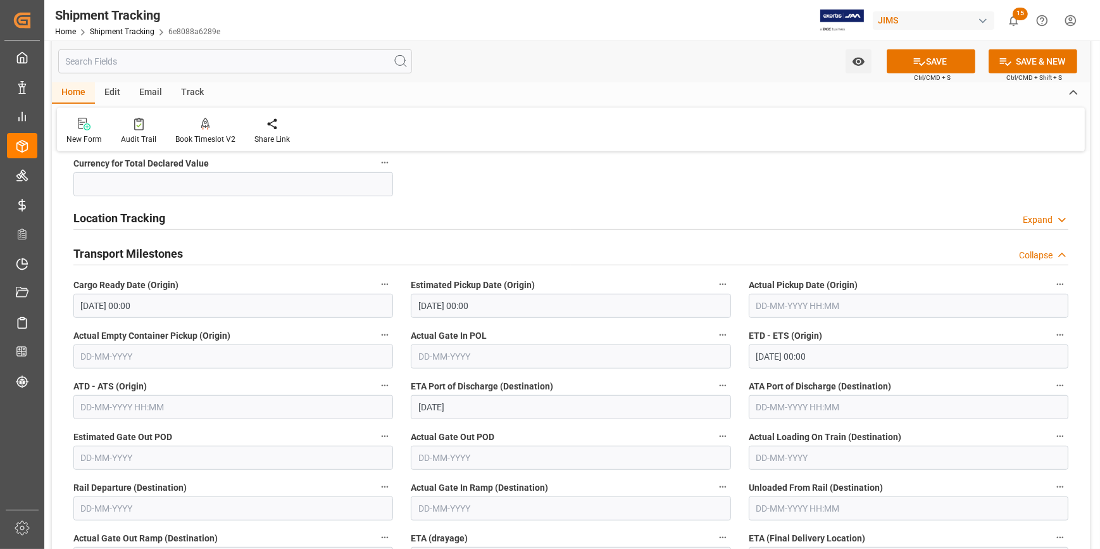
scroll to position [1035, 0]
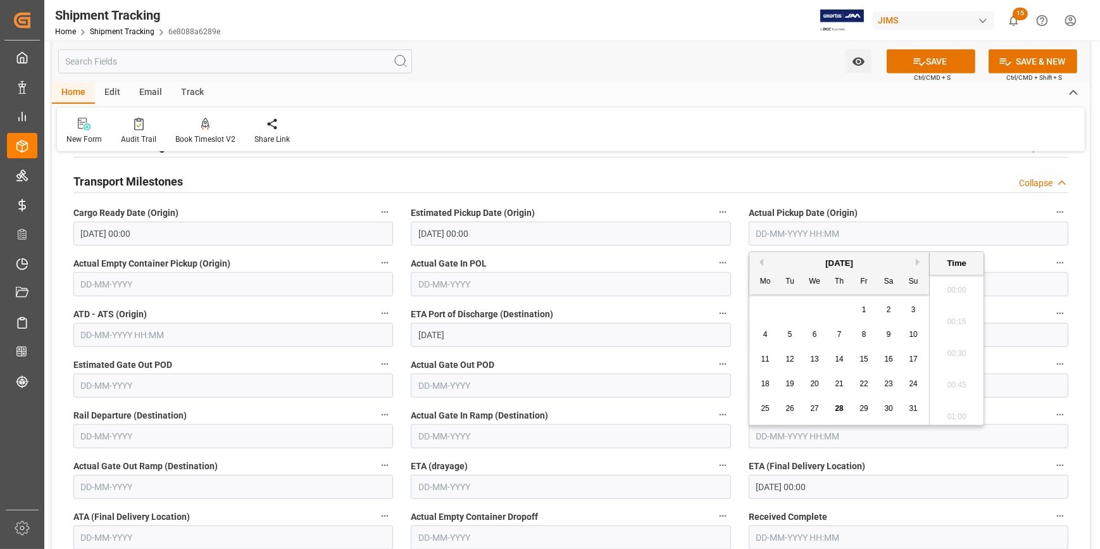
click at [772, 232] on input "text" at bounding box center [909, 233] width 320 height 24
click at [887, 387] on span "23" at bounding box center [888, 383] width 8 height 9
type input "[DATE] 00:00"
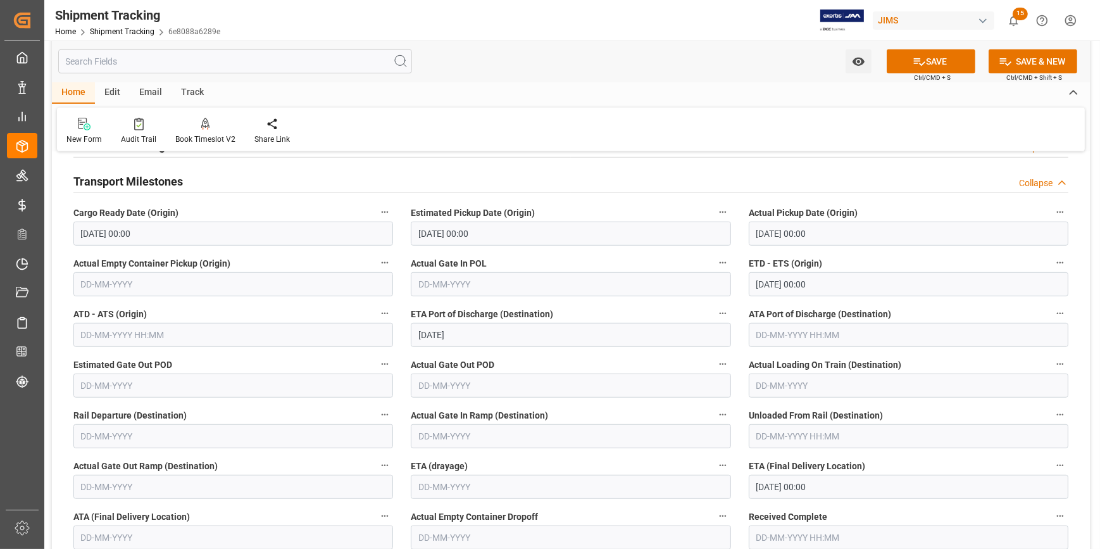
click at [538, 259] on label "Actual Gate In POL" at bounding box center [571, 263] width 320 height 18
click at [714, 259] on button "Actual Gate In POL" at bounding box center [722, 262] width 16 height 16
click at [609, 309] on div at bounding box center [550, 274] width 1100 height 549
click at [476, 337] on input "12-09-2025" at bounding box center [571, 335] width 320 height 24
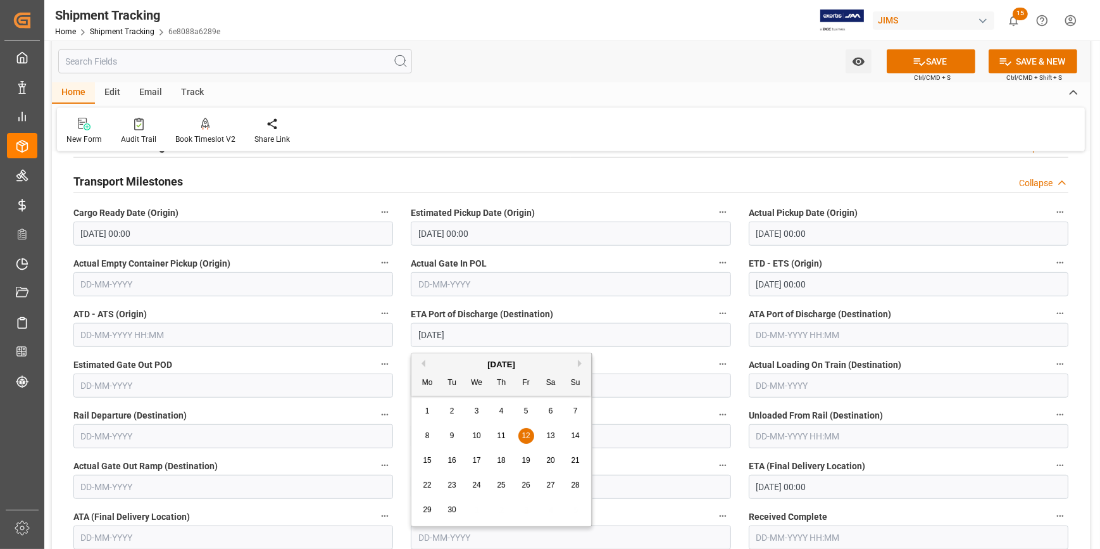
click at [548, 435] on span "13" at bounding box center [550, 435] width 8 height 9
type input "[DATE]"
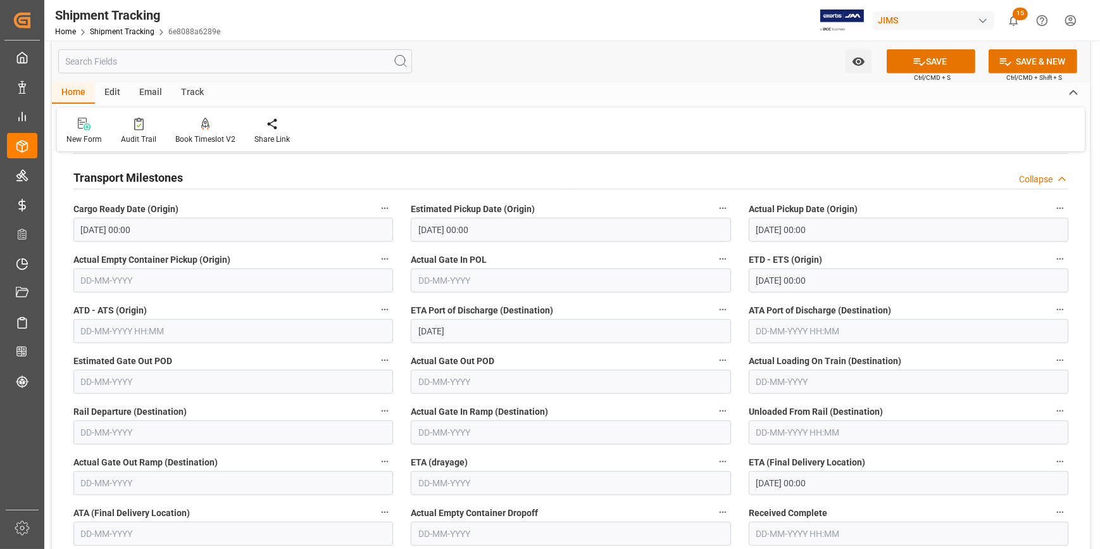
scroll to position [1035, 0]
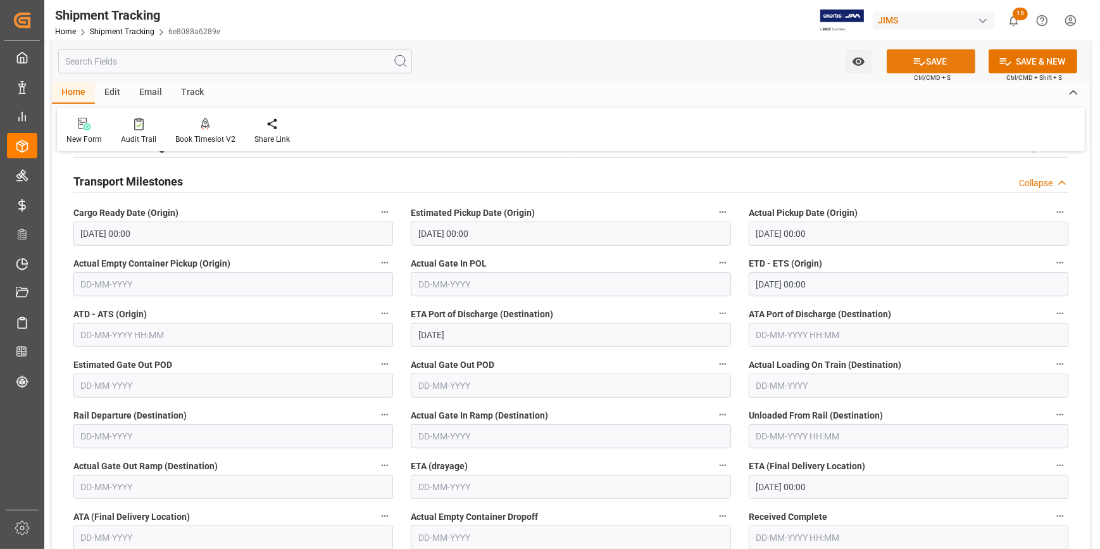
click at [928, 58] on button "SAVE" at bounding box center [930, 61] width 89 height 24
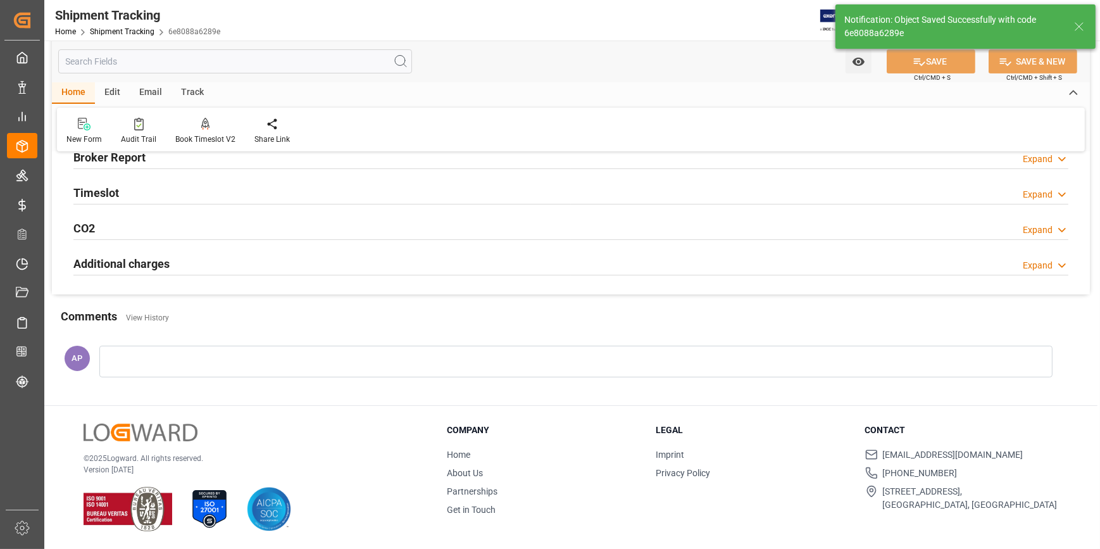
scroll to position [178, 0]
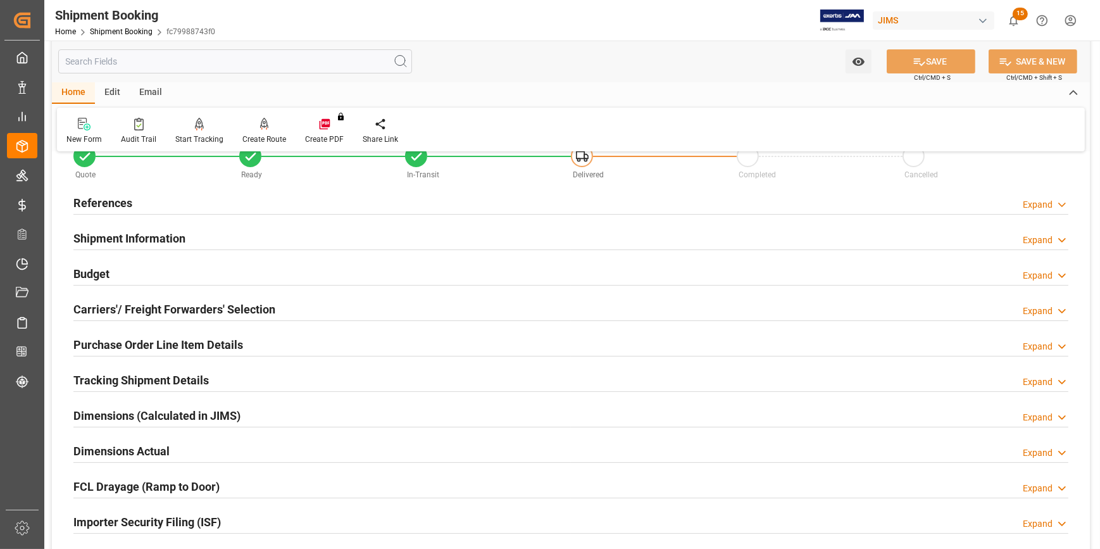
scroll to position [57, 0]
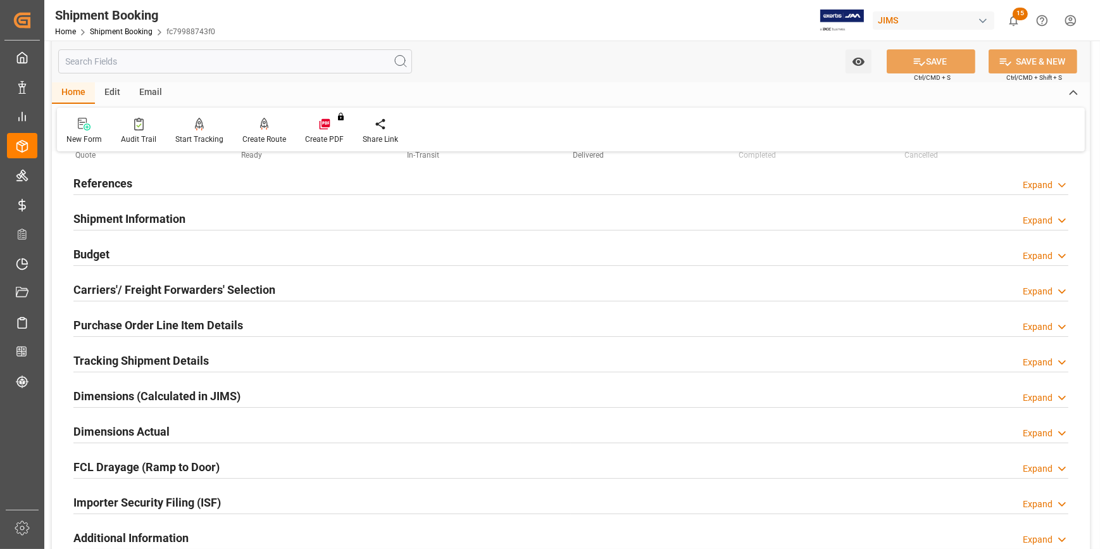
click at [276, 360] on div "Tracking Shipment Details Expand" at bounding box center [570, 359] width 995 height 24
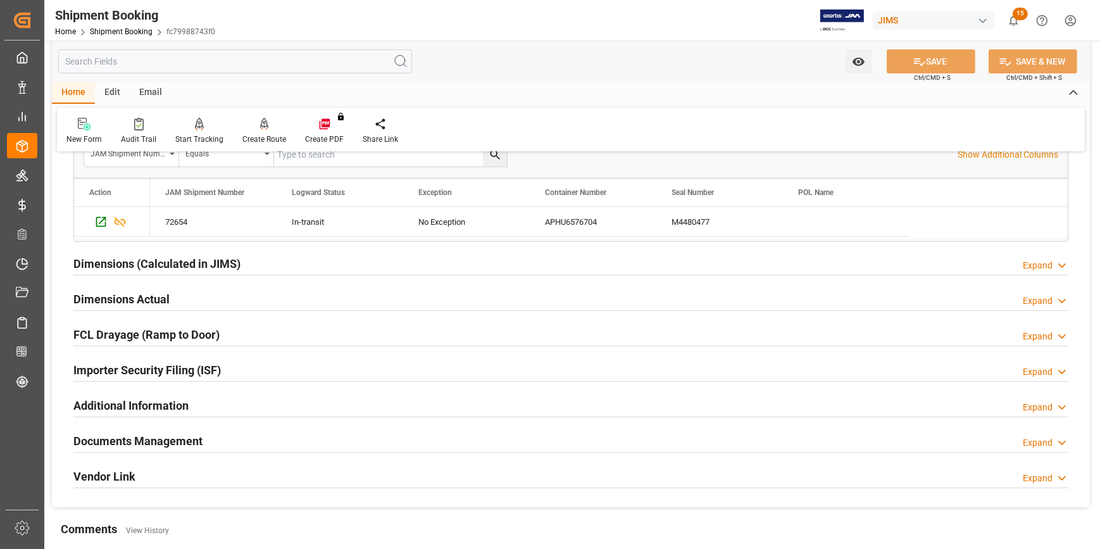
scroll to position [345, 0]
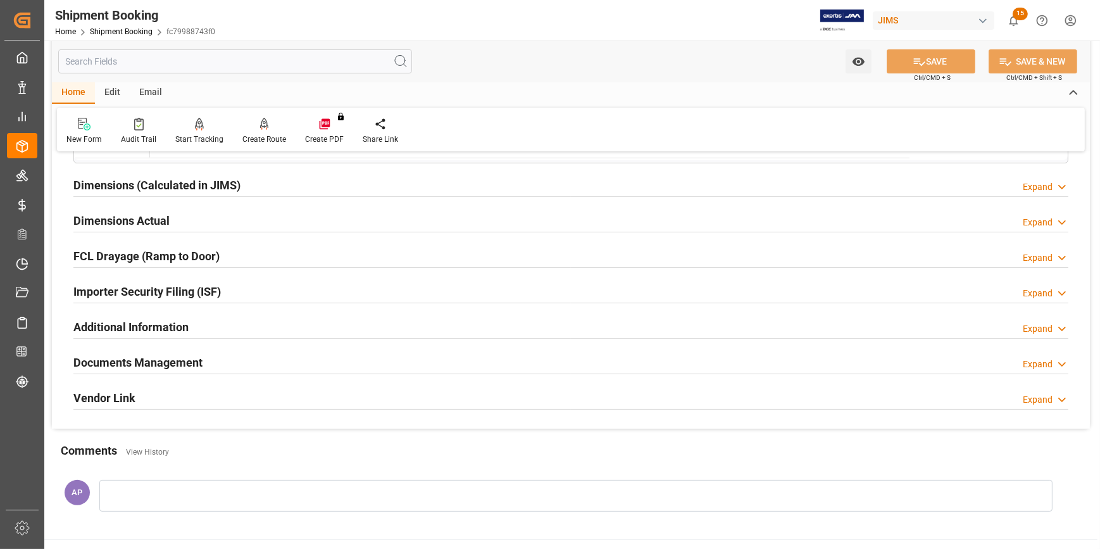
click at [244, 361] on div "Documents Management Expand" at bounding box center [570, 361] width 995 height 24
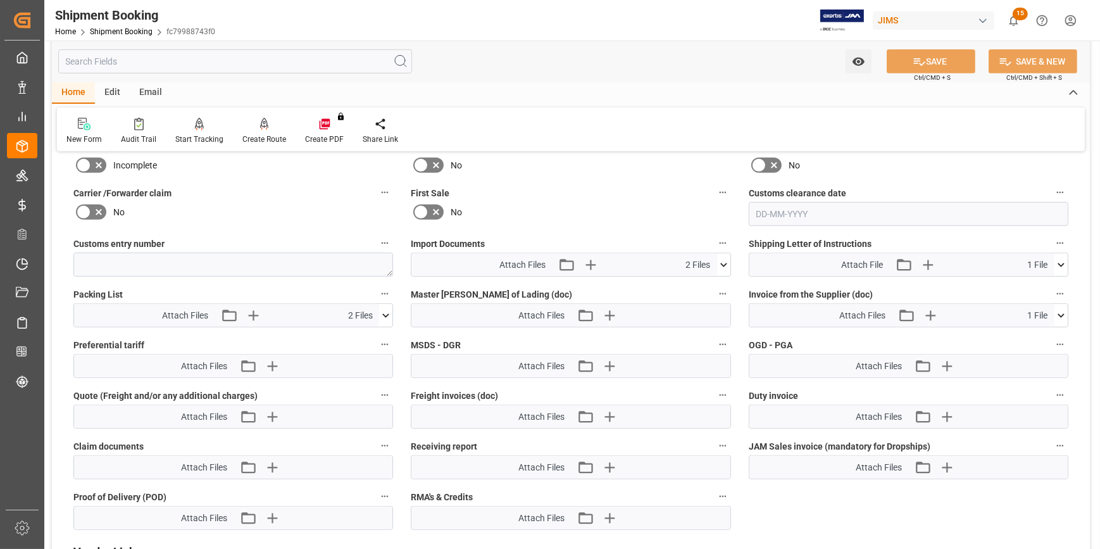
scroll to position [747, 0]
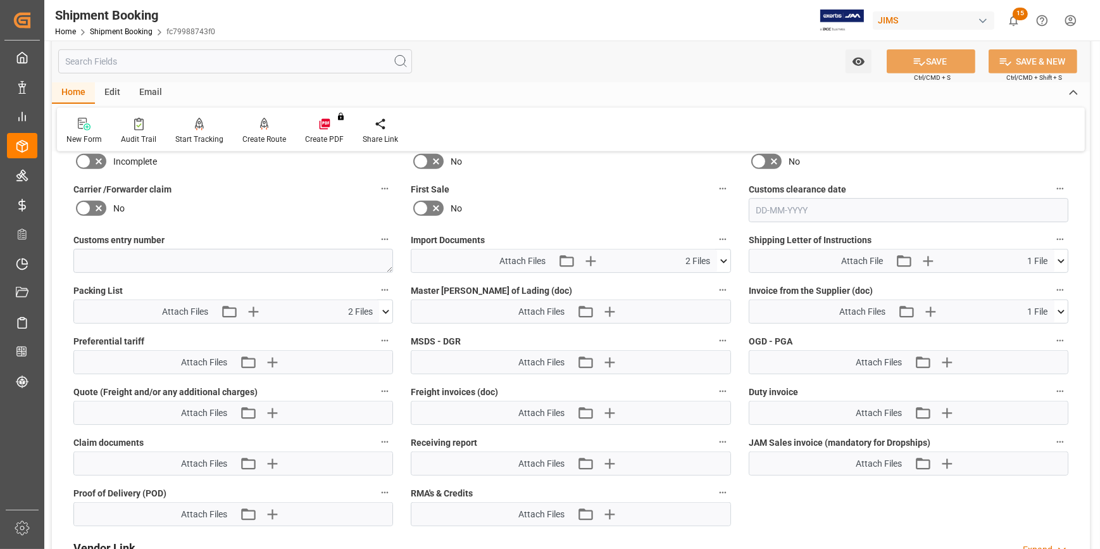
click at [723, 258] on icon at bounding box center [723, 260] width 13 height 13
click at [585, 256] on icon "button" at bounding box center [590, 261] width 20 height 20
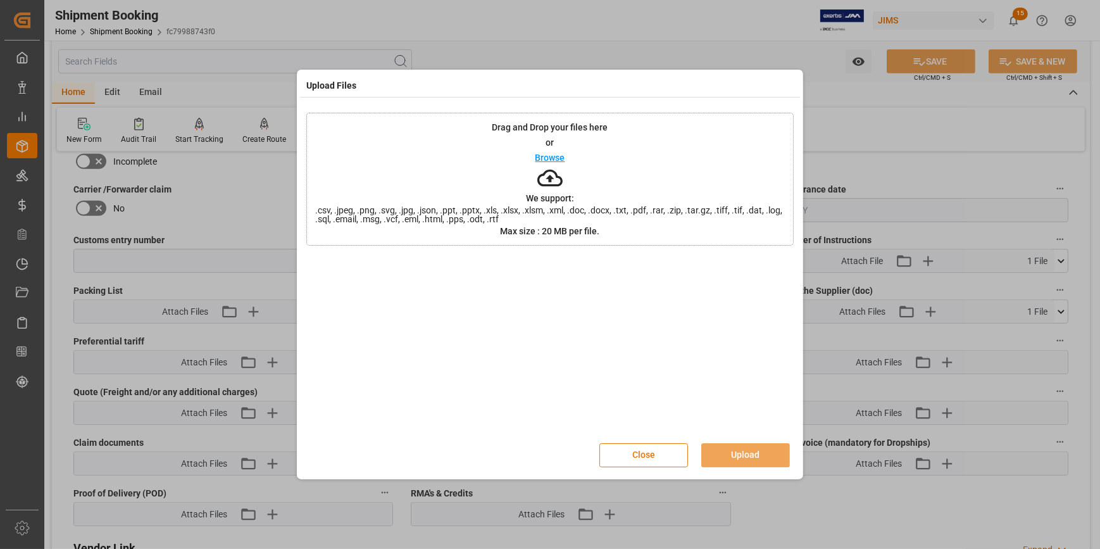
click at [547, 154] on p "Browse" at bounding box center [550, 157] width 30 height 9
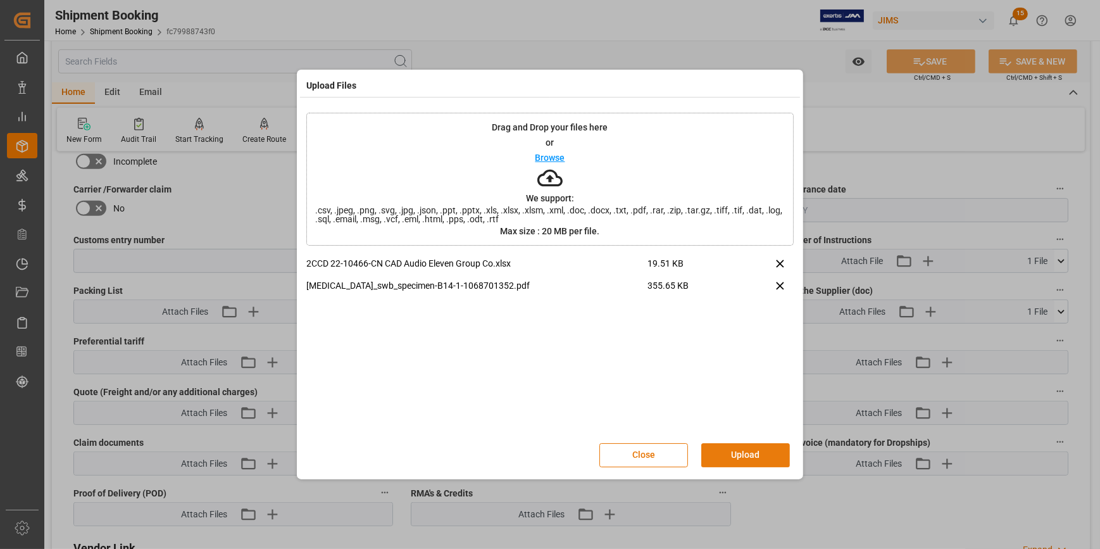
click at [740, 454] on button "Upload" at bounding box center [745, 455] width 89 height 24
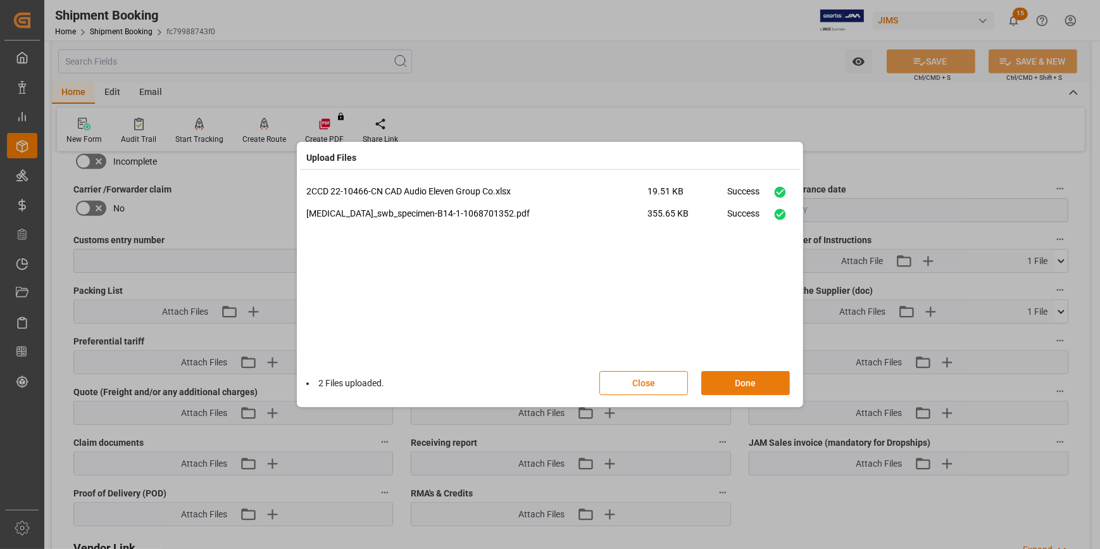
click at [742, 380] on button "Done" at bounding box center [745, 383] width 89 height 24
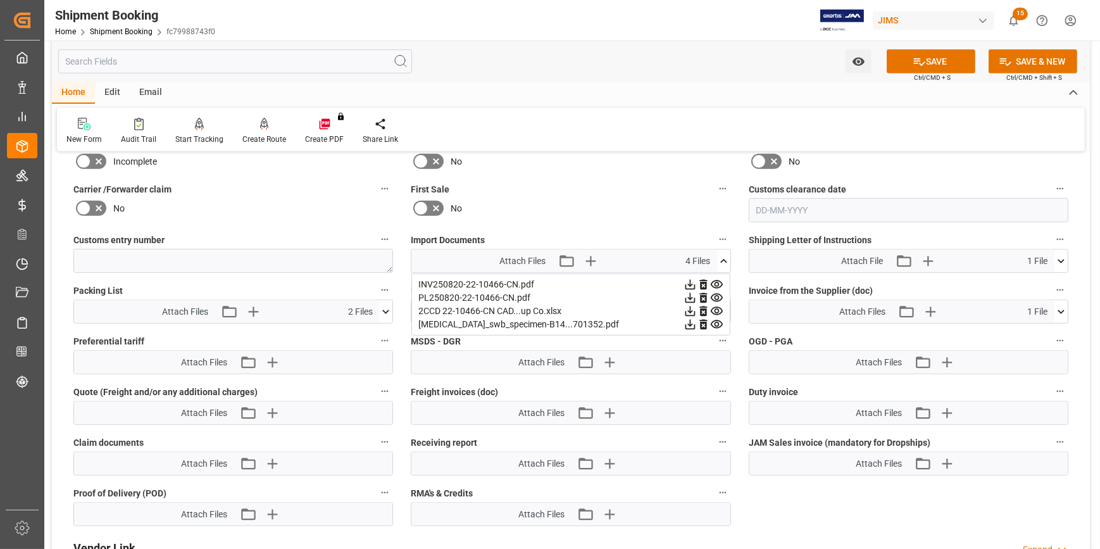
click at [386, 313] on icon at bounding box center [385, 311] width 13 height 13
click at [939, 63] on button "SAVE" at bounding box center [930, 61] width 89 height 24
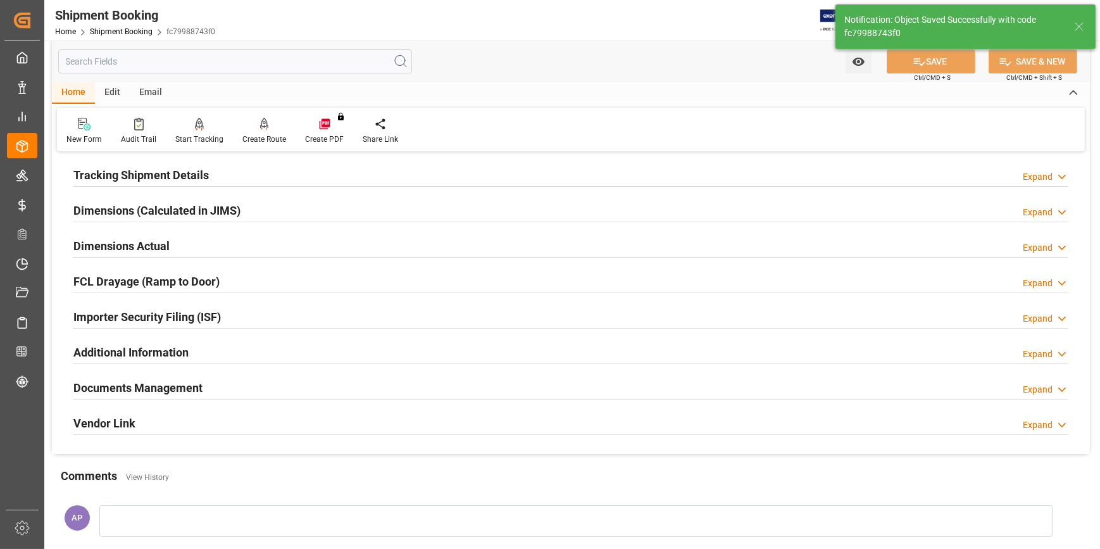
scroll to position [292, 0]
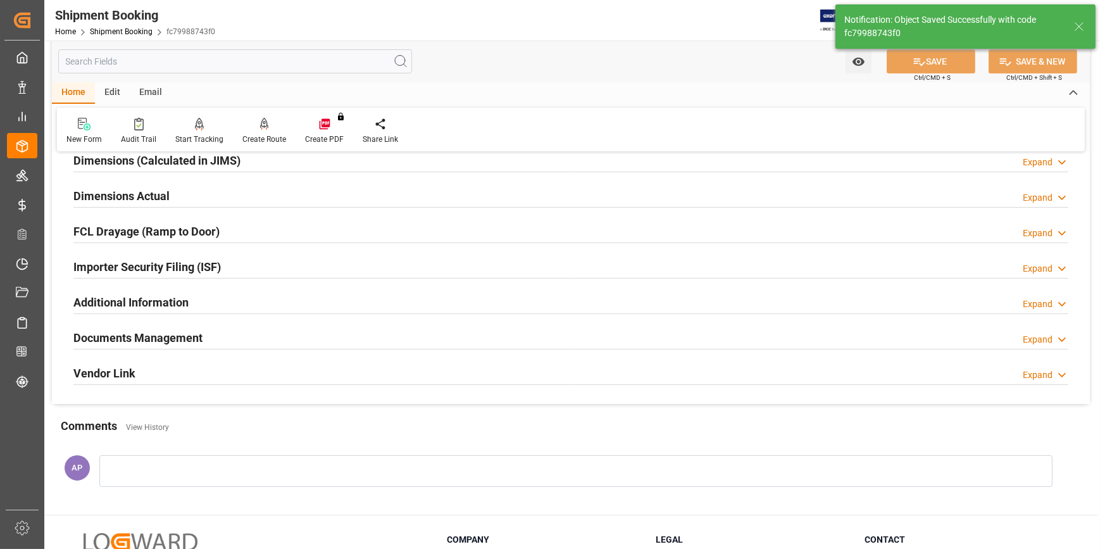
click at [246, 330] on div "Documents Management Expand" at bounding box center [570, 337] width 995 height 24
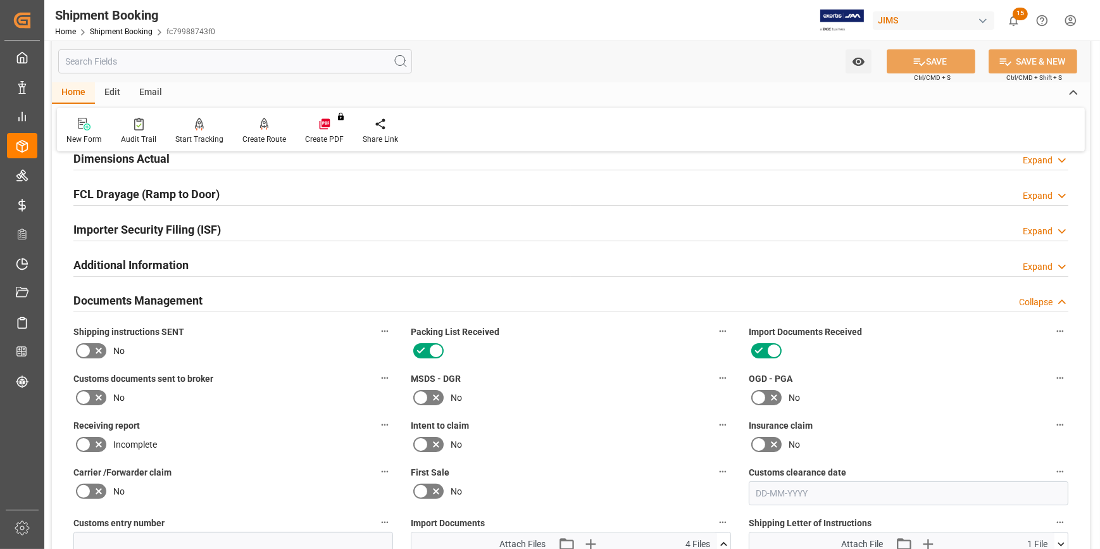
scroll to position [350, 0]
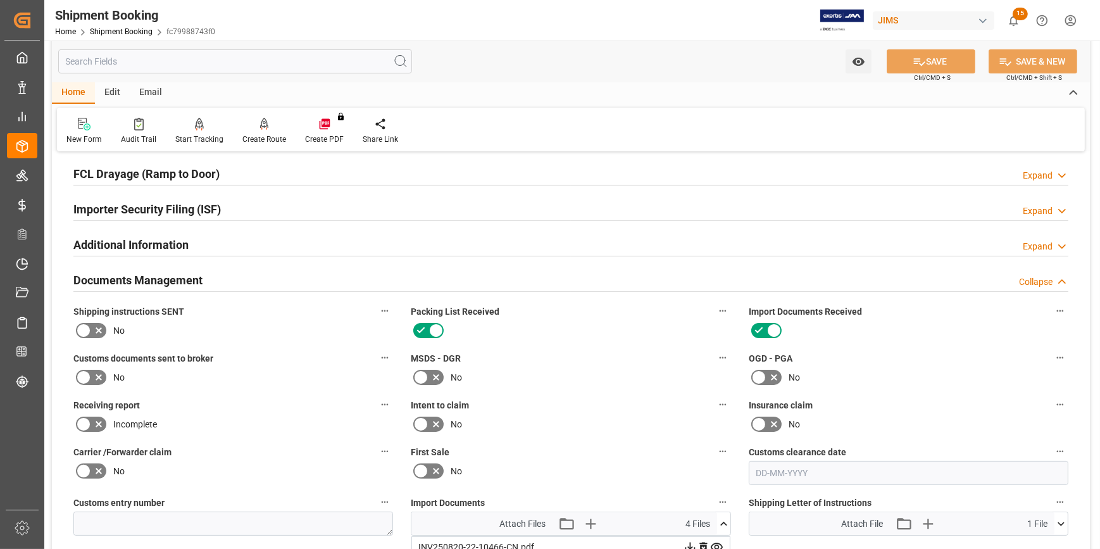
click at [98, 375] on icon at bounding box center [99, 378] width 6 height 6
click at [0, 0] on input "checkbox" at bounding box center [0, 0] width 0 height 0
click at [930, 63] on button "SAVE" at bounding box center [930, 61] width 89 height 24
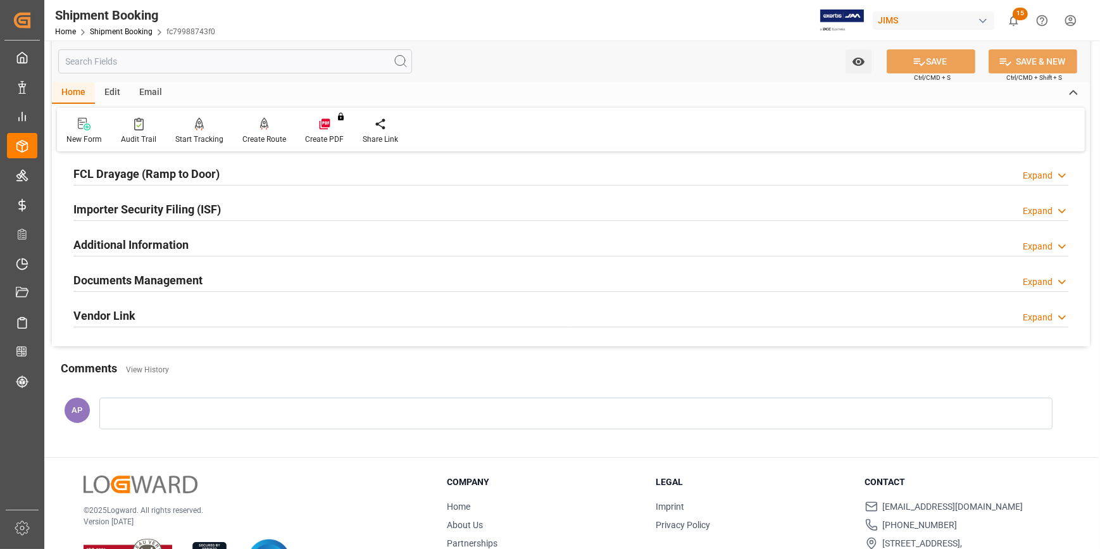
click at [262, 273] on div "Documents Management Expand" at bounding box center [570, 279] width 995 height 24
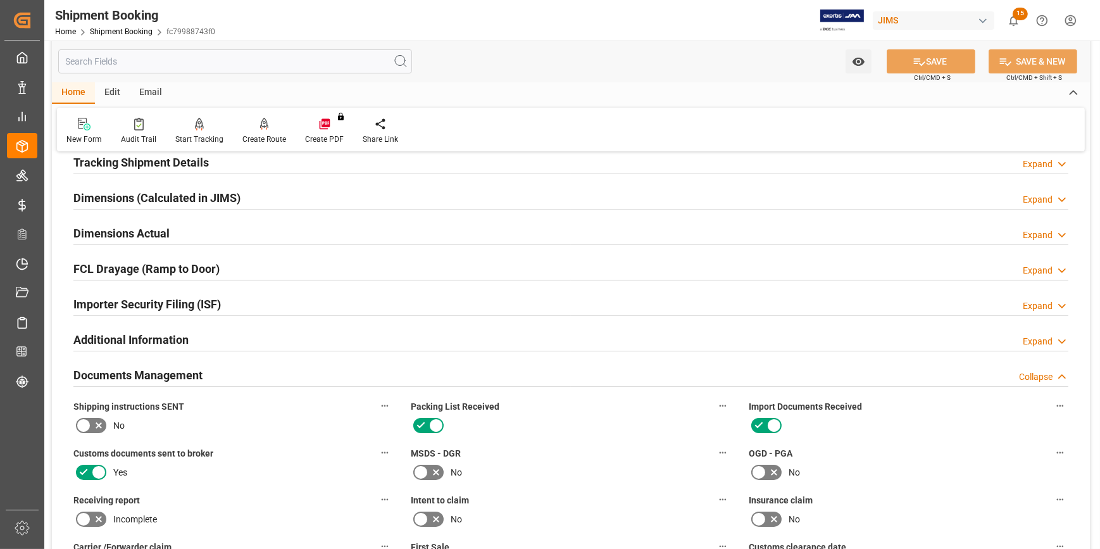
scroll to position [235, 0]
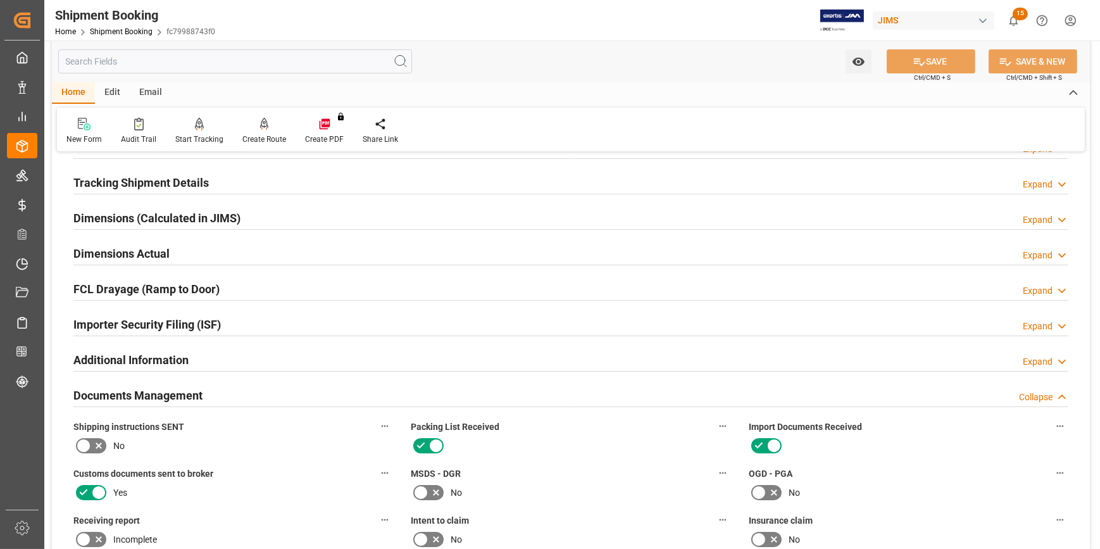
click at [228, 182] on div "Tracking Shipment Details Expand" at bounding box center [570, 182] width 995 height 24
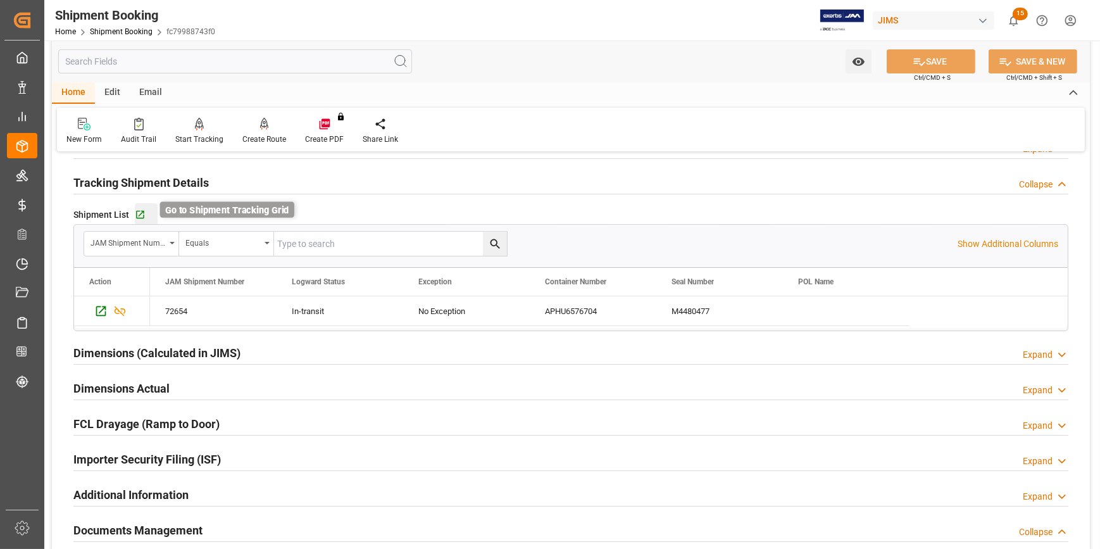
click at [141, 213] on icon "button" at bounding box center [140, 214] width 11 height 11
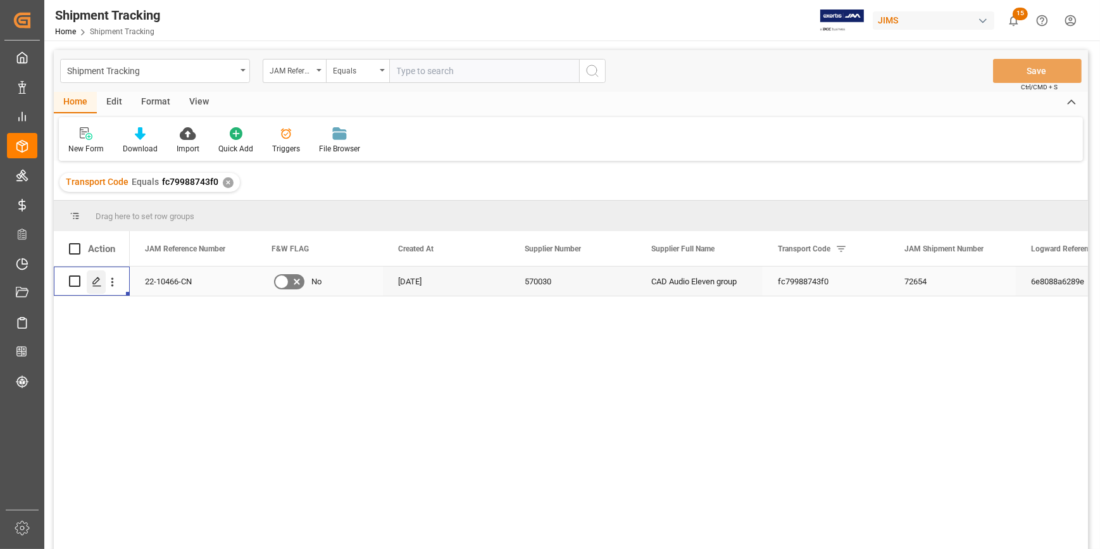
click at [97, 283] on icon "Press SPACE to select this row." at bounding box center [97, 282] width 10 height 10
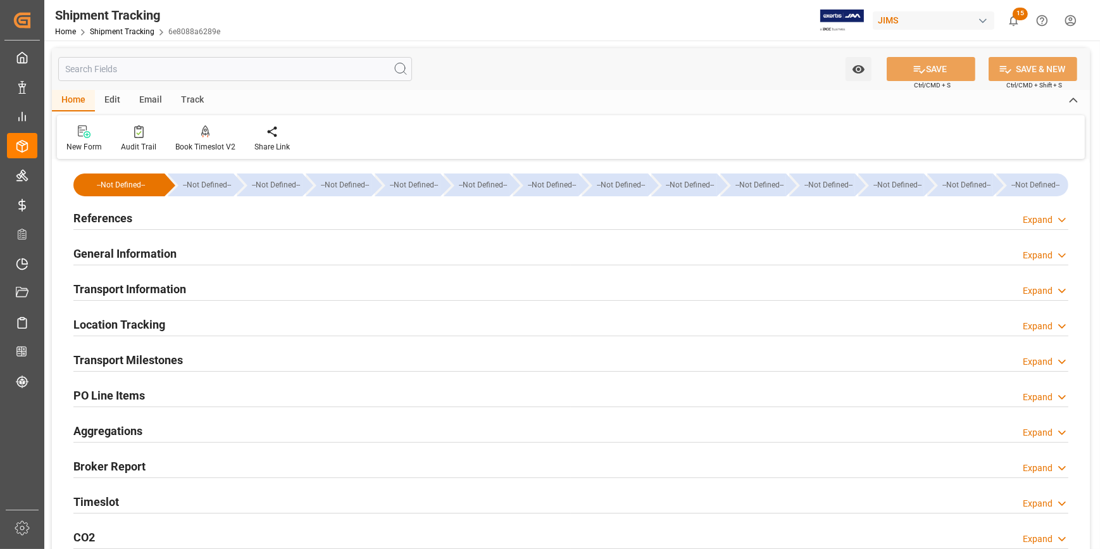
type input "[DATE] 00:00"
type input "[DATE]"
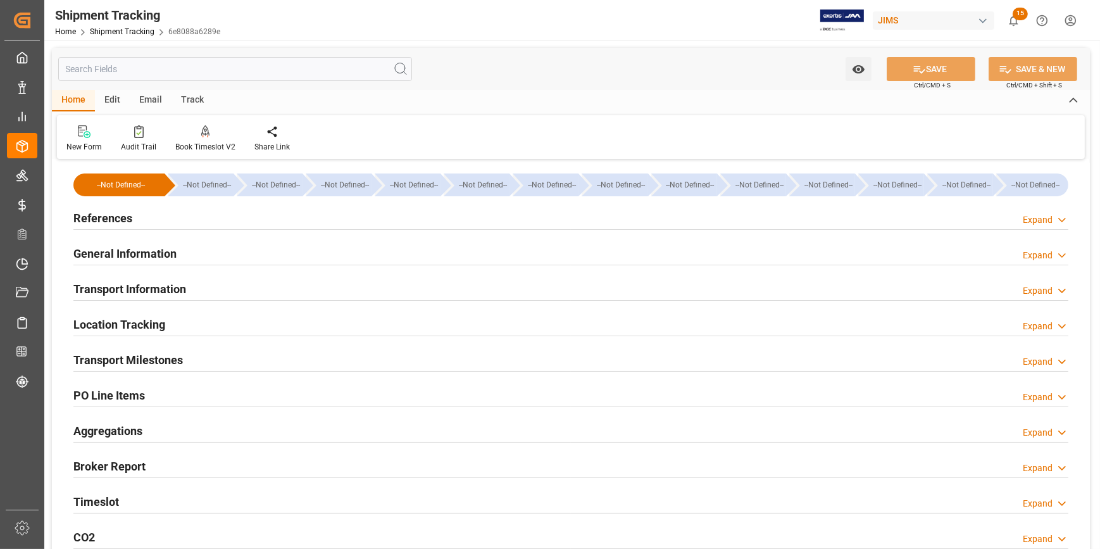
type input "[DATE] 00:00"
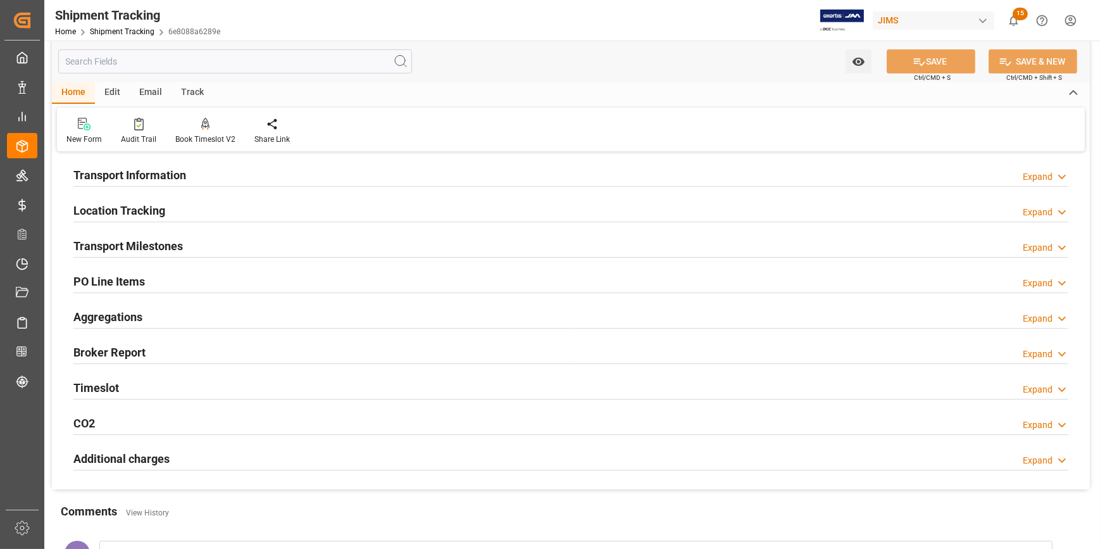
scroll to position [115, 0]
click at [249, 230] on div "Transport Milestones Expand" at bounding box center [571, 245] width 1012 height 35
click at [289, 239] on div "Transport Milestones Expand" at bounding box center [570, 244] width 995 height 24
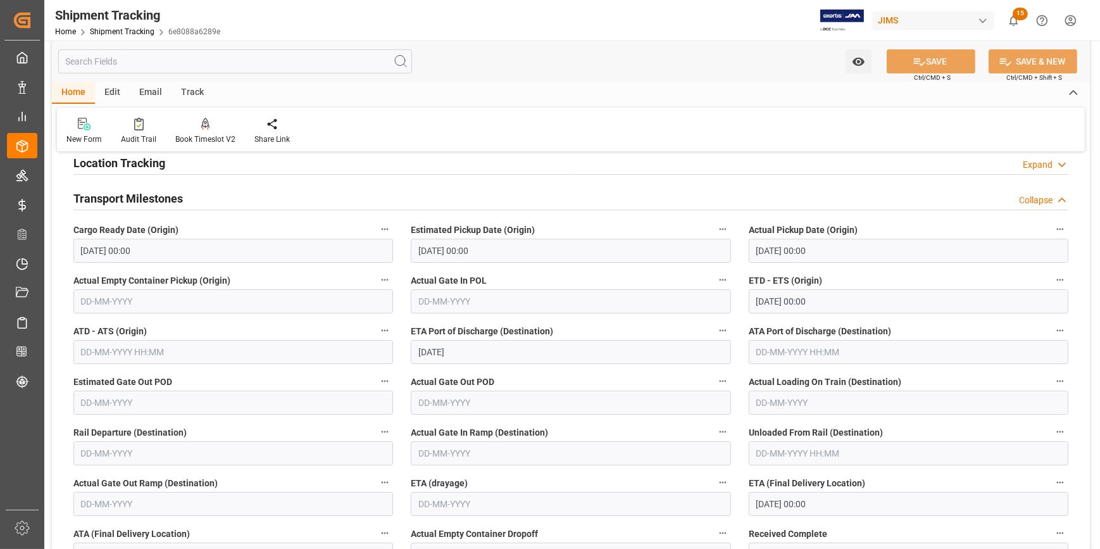
scroll to position [230, 0]
